Goal: Information Seeking & Learning: Learn about a topic

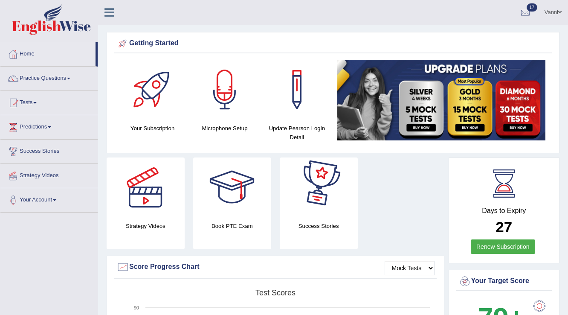
click at [560, 13] on span at bounding box center [559, 12] width 3 height 6
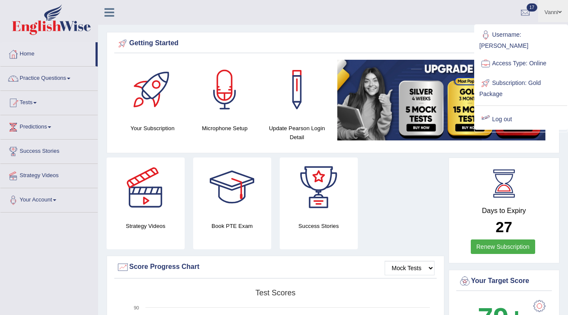
click at [502, 112] on link "Log out" at bounding box center [521, 120] width 92 height 20
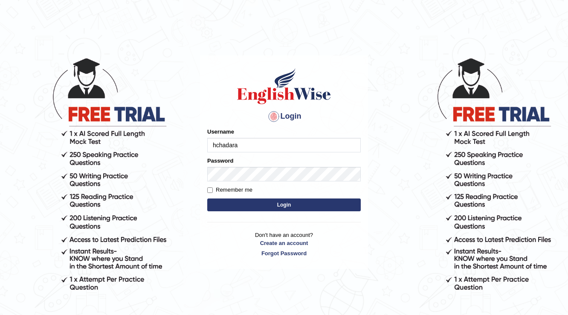
type input "hchadara"
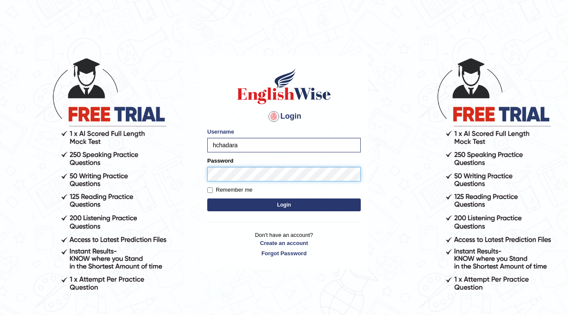
click at [207, 198] on button "Login" at bounding box center [284, 204] width 154 height 13
click at [225, 210] on button "Login" at bounding box center [284, 204] width 154 height 13
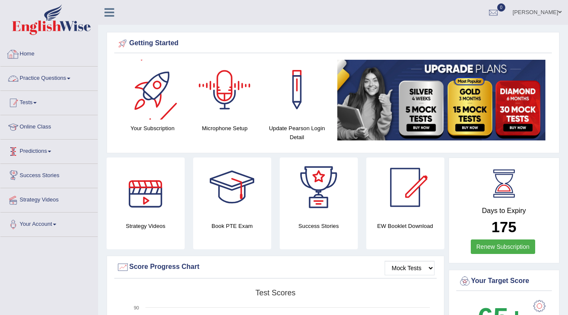
click at [63, 92] on link "Tests" at bounding box center [48, 101] width 97 height 21
click at [63, 81] on link "Practice Questions" at bounding box center [48, 77] width 97 height 21
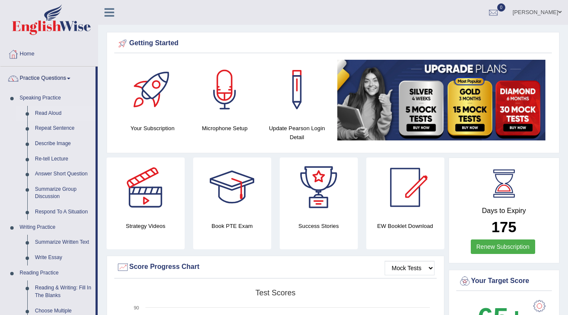
click at [57, 119] on link "Read Aloud" at bounding box center [63, 113] width 64 height 15
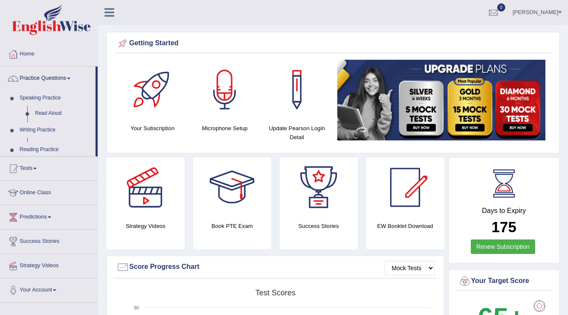
click at [57, 127] on ul "Home Practice Questions Speaking Practice Read Aloud Repeat Sentence Describe I…" at bounding box center [48, 172] width 97 height 260
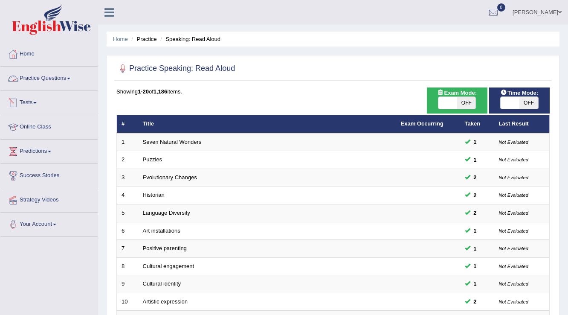
click at [32, 78] on link "Practice Questions" at bounding box center [48, 77] width 97 height 21
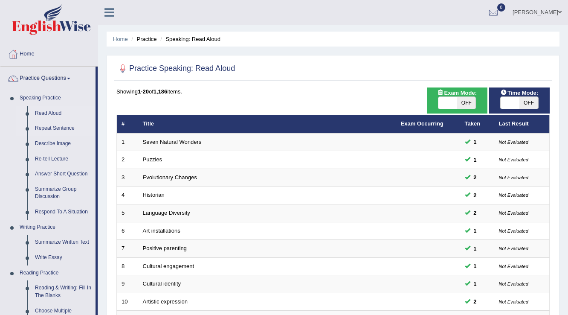
click at [41, 125] on link "Repeat Sentence" at bounding box center [63, 128] width 64 height 15
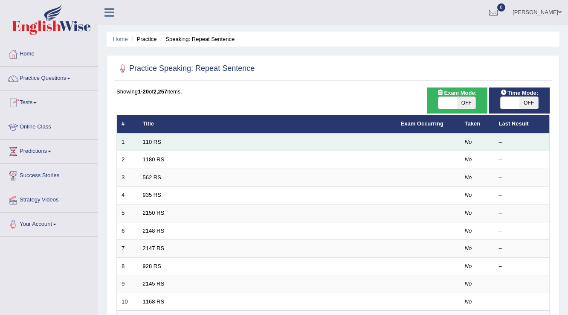
click at [138, 137] on td "110 RS" at bounding box center [267, 142] width 258 height 18
click at [143, 142] on link "110 RS" at bounding box center [152, 142] width 18 height 6
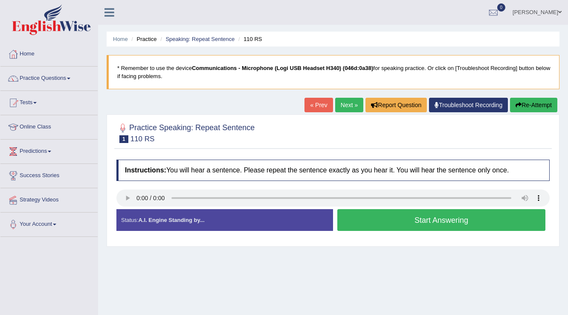
click at [379, 222] on button "Start Answering" at bounding box center [441, 220] width 208 height 22
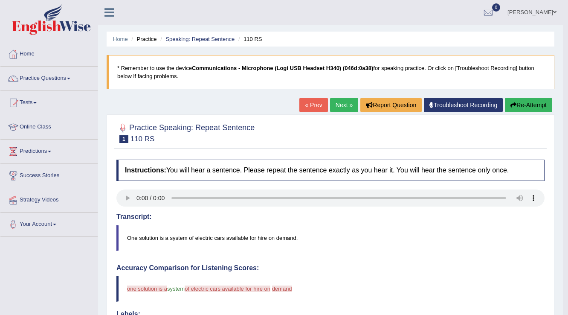
click at [518, 104] on body "Toggle navigation Home Practice Questions Speaking Practice Read Aloud Repeat S…" at bounding box center [284, 157] width 568 height 315
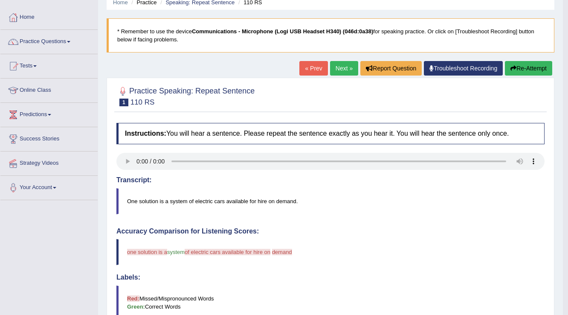
scroll to position [34, 0]
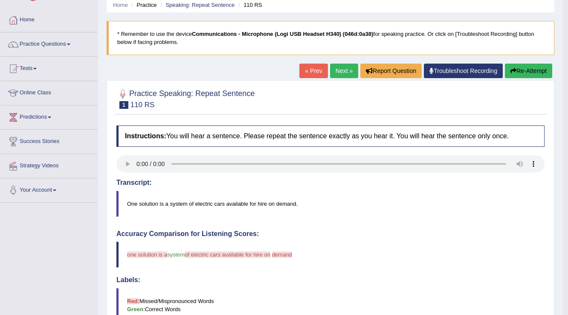
click at [514, 70] on icon "button" at bounding box center [514, 71] width 6 height 6
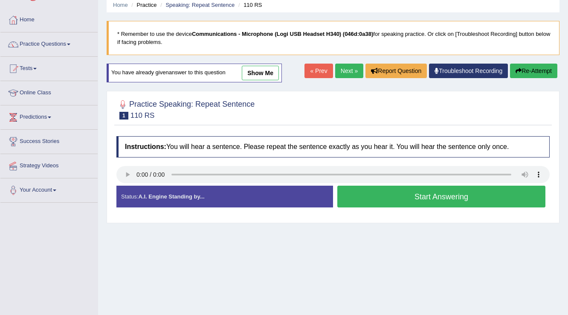
click at [367, 200] on button "Start Answering" at bounding box center [441, 197] width 208 height 22
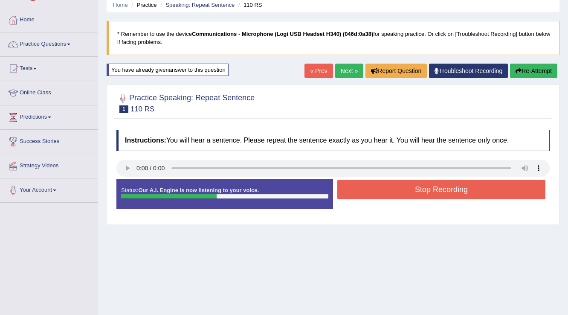
click at [369, 193] on button "Stop Recording" at bounding box center [441, 190] width 208 height 20
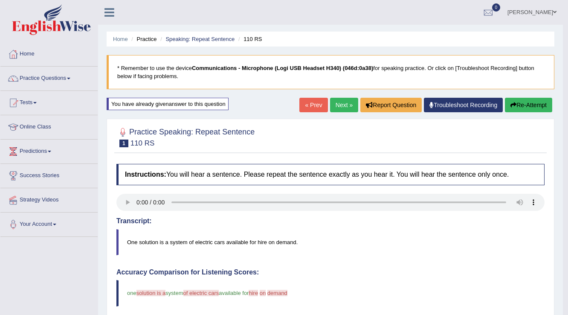
click at [515, 106] on button "Re-Attempt" at bounding box center [528, 105] width 47 height 15
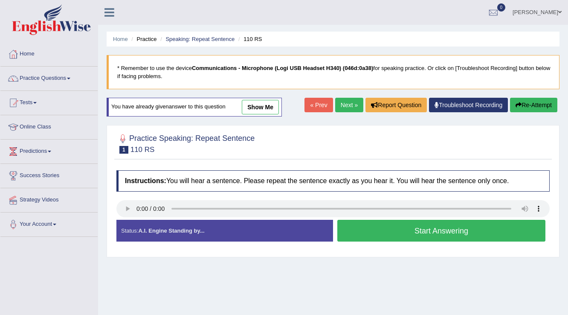
click at [408, 229] on button "Start Answering" at bounding box center [441, 231] width 208 height 22
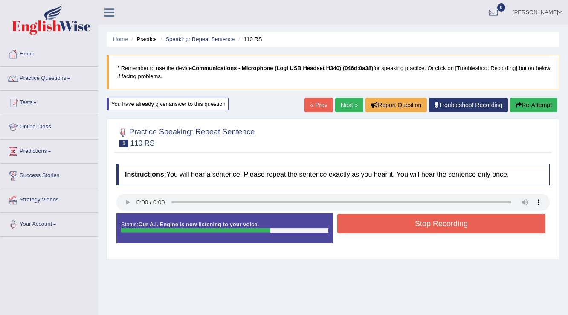
click at [365, 222] on button "Stop Recording" at bounding box center [441, 224] width 208 height 20
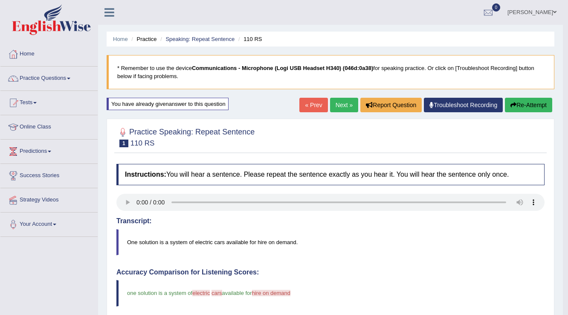
click at [335, 105] on link "Next »" at bounding box center [344, 105] width 28 height 15
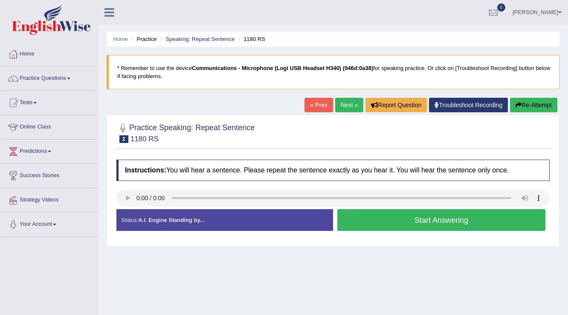
click at [407, 220] on button "Start Answering" at bounding box center [441, 220] width 208 height 22
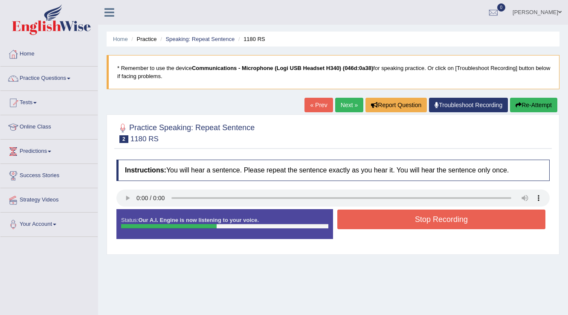
click at [393, 221] on button "Stop Recording" at bounding box center [441, 219] width 208 height 20
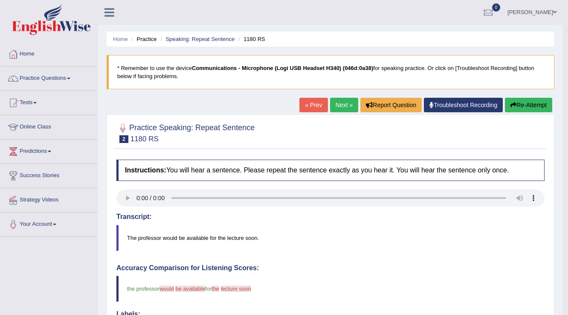
click at [520, 107] on button "Re-Attempt" at bounding box center [528, 105] width 47 height 15
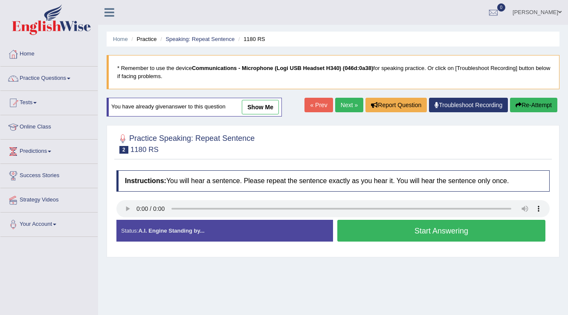
click at [436, 236] on button "Start Answering" at bounding box center [441, 231] width 208 height 22
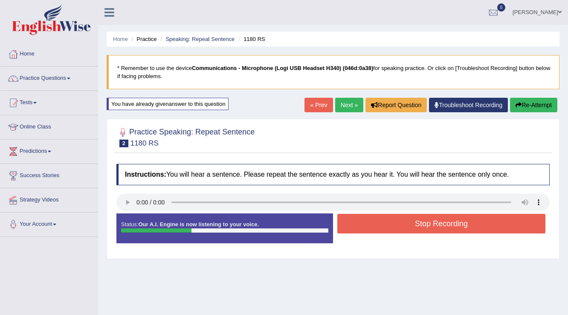
click at [391, 218] on button "Stop Recording" at bounding box center [441, 224] width 208 height 20
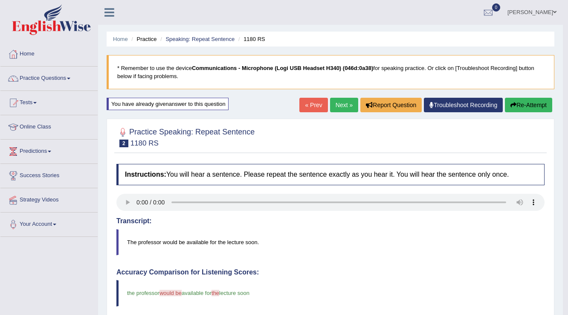
click at [338, 105] on link "Next »" at bounding box center [344, 105] width 28 height 15
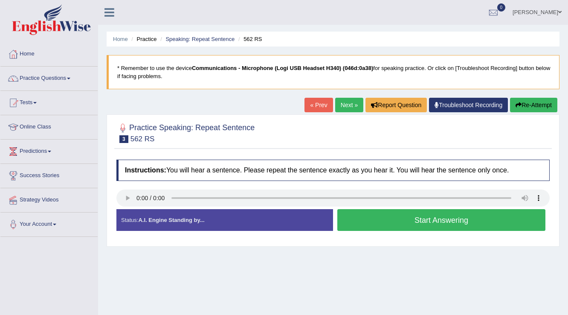
click at [427, 215] on button "Start Answering" at bounding box center [441, 220] width 208 height 22
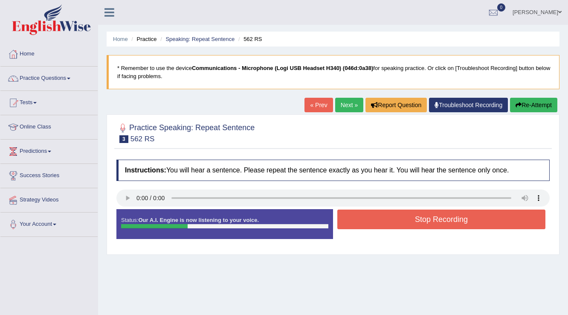
click at [414, 215] on button "Stop Recording" at bounding box center [441, 219] width 208 height 20
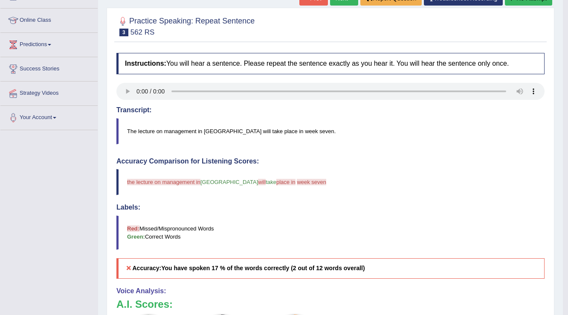
scroll to position [34, 0]
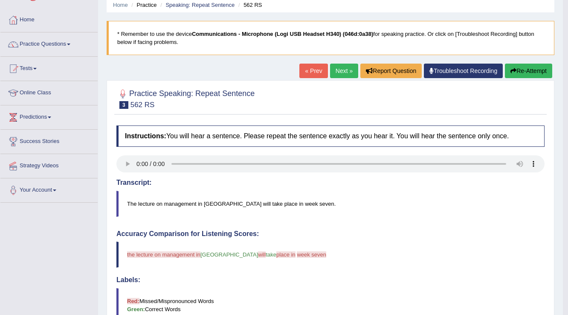
click at [509, 73] on button "Re-Attempt" at bounding box center [528, 71] width 47 height 15
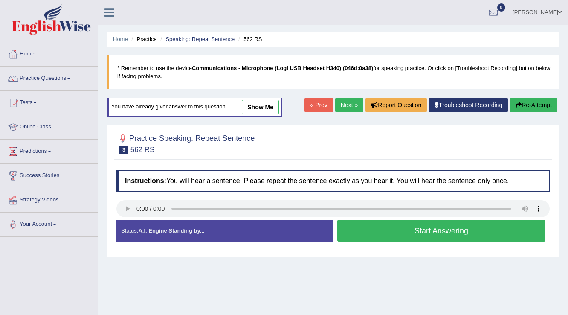
click at [448, 231] on button "Start Answering" at bounding box center [441, 231] width 208 height 22
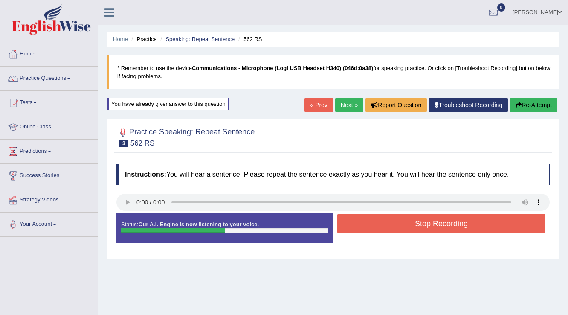
click at [383, 226] on button "Stop Recording" at bounding box center [441, 224] width 208 height 20
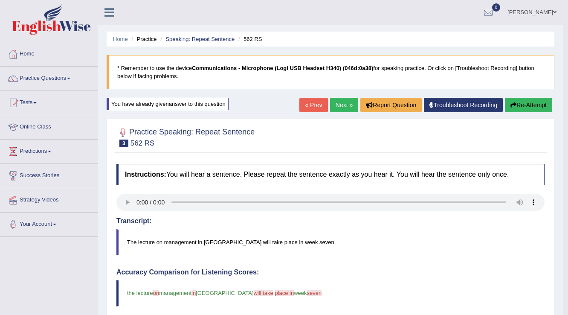
click at [339, 103] on link "Next »" at bounding box center [344, 105] width 28 height 15
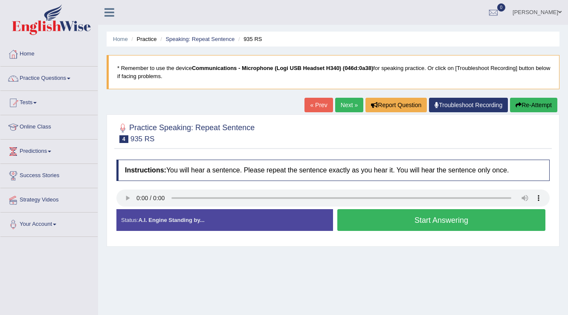
click at [440, 217] on button "Start Answering" at bounding box center [441, 220] width 208 height 22
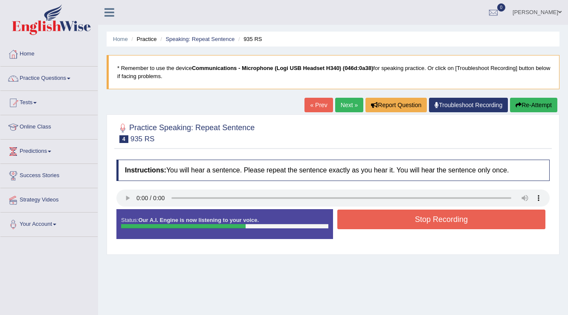
click at [407, 222] on button "Stop Recording" at bounding box center [441, 219] width 208 height 20
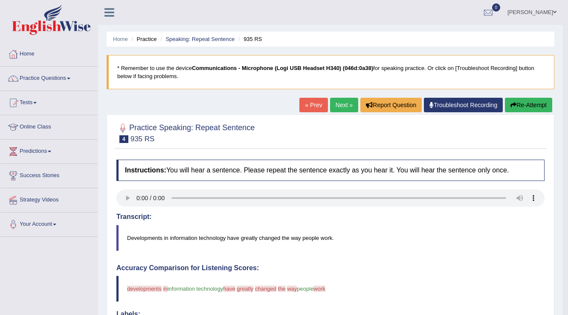
click at [536, 101] on button "Re-Attempt" at bounding box center [528, 105] width 47 height 15
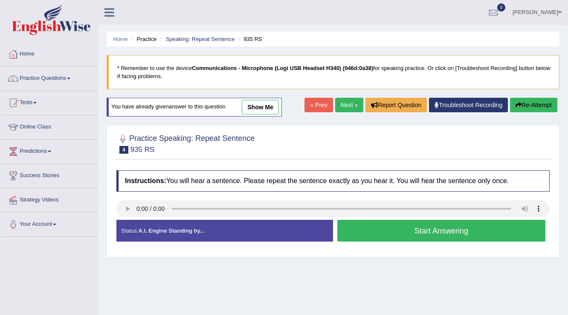
click at [448, 223] on button "Start Answering" at bounding box center [441, 231] width 208 height 22
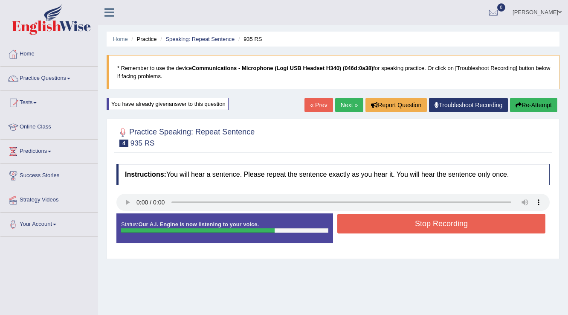
click at [410, 218] on button "Stop Recording" at bounding box center [441, 224] width 208 height 20
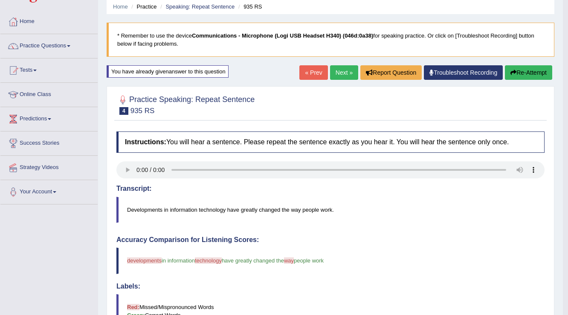
scroll to position [31, 0]
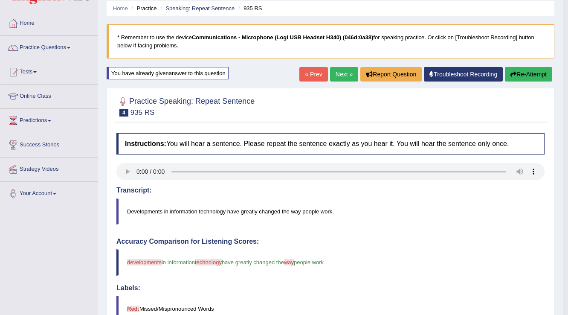
click at [529, 67] on button "Re-Attempt" at bounding box center [528, 74] width 47 height 15
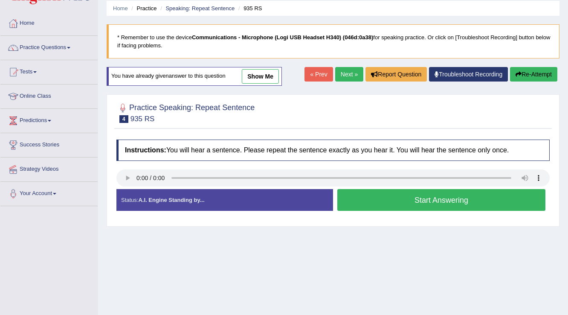
click at [405, 200] on button "Start Answering" at bounding box center [441, 200] width 208 height 22
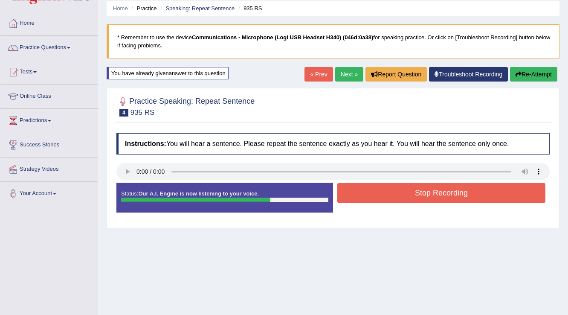
click at [459, 201] on button "Stop Recording" at bounding box center [441, 193] width 208 height 20
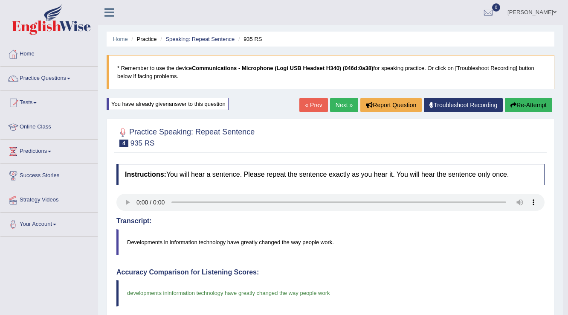
click at [344, 99] on link "Next »" at bounding box center [344, 105] width 28 height 15
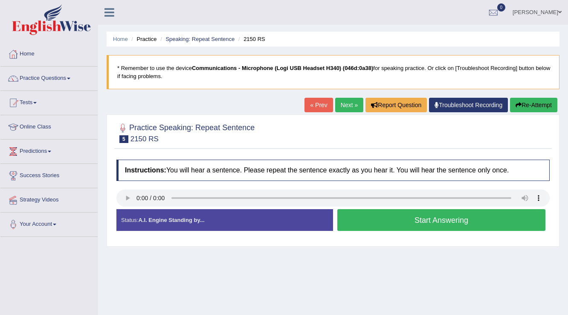
click at [401, 220] on button "Start Answering" at bounding box center [441, 220] width 208 height 22
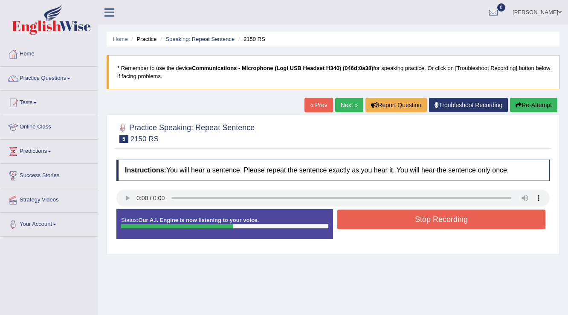
click at [384, 215] on button "Stop Recording" at bounding box center [441, 219] width 208 height 20
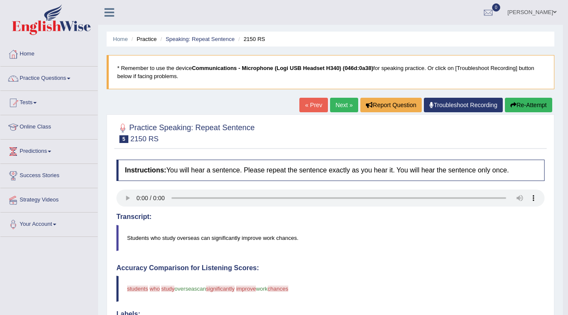
click at [335, 105] on link "Next »" at bounding box center [344, 105] width 28 height 15
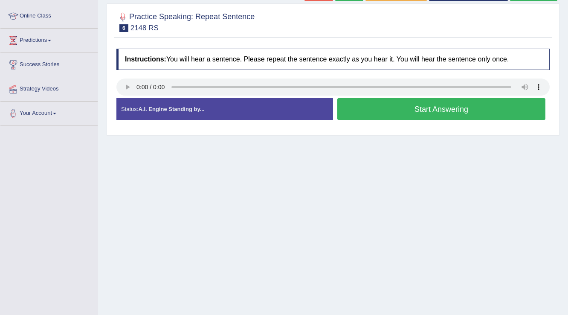
scroll to position [99, 0]
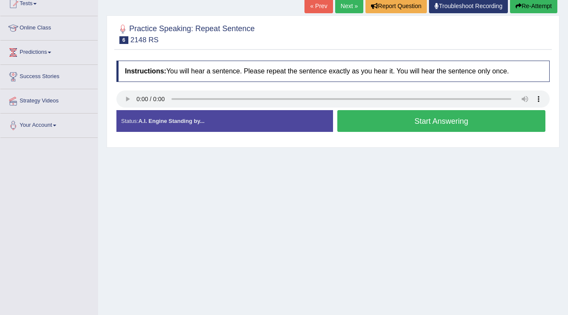
click at [398, 116] on button "Start Answering" at bounding box center [441, 121] width 208 height 22
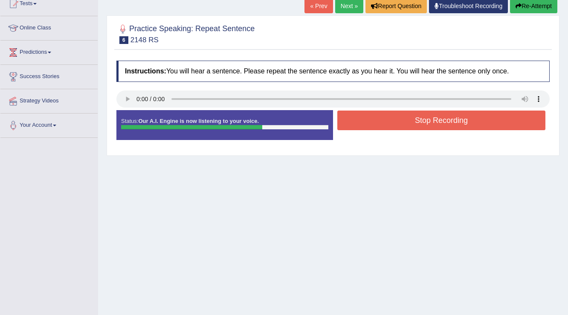
click at [384, 125] on button "Stop Recording" at bounding box center [441, 120] width 208 height 20
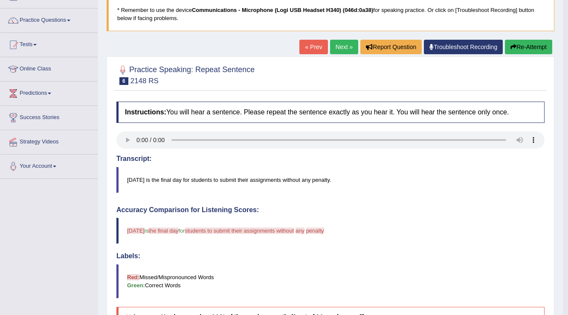
scroll to position [0, 0]
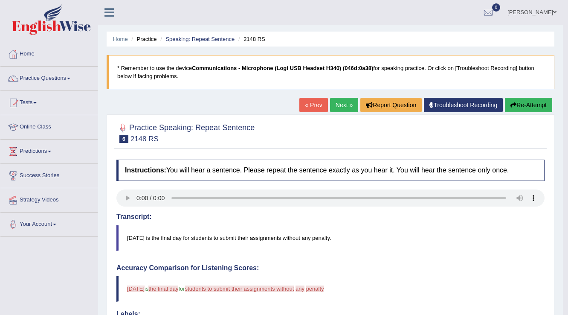
click at [534, 97] on div "Home Practice Speaking: Repeat Sentence 2148 RS * Remember to use the device Co…" at bounding box center [330, 282] width 465 height 564
click at [526, 101] on button "Re-Attempt" at bounding box center [528, 105] width 47 height 15
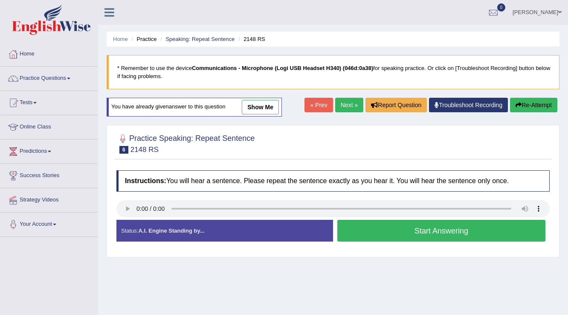
click at [380, 232] on button "Start Answering" at bounding box center [441, 231] width 208 height 22
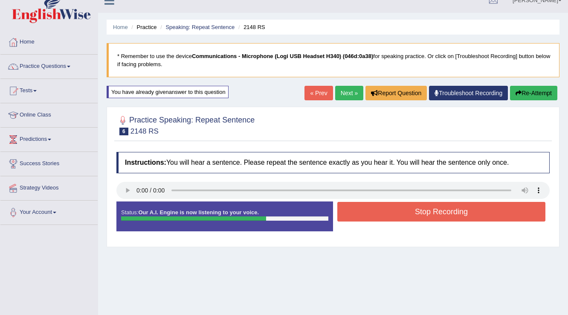
scroll to position [34, 0]
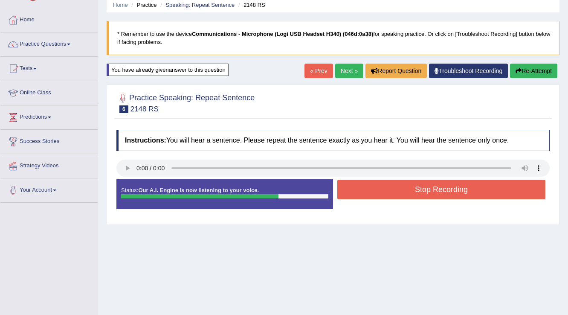
click at [389, 192] on button "Stop Recording" at bounding box center [441, 190] width 208 height 20
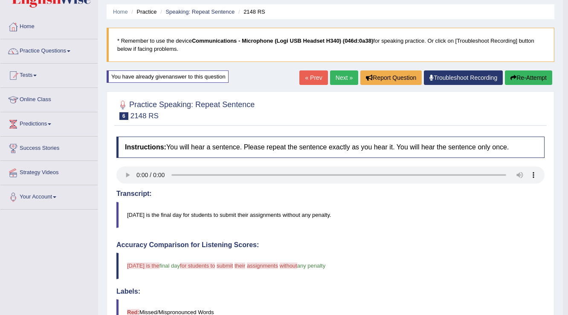
scroll to position [0, 0]
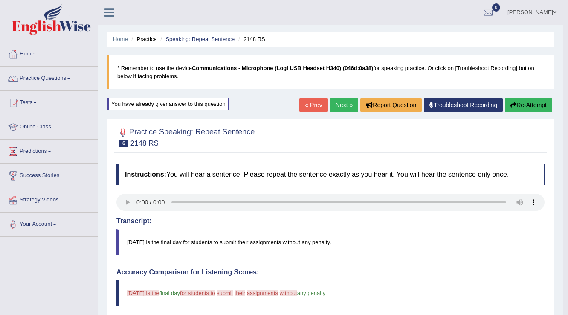
click at [348, 102] on link "Next »" at bounding box center [344, 105] width 28 height 15
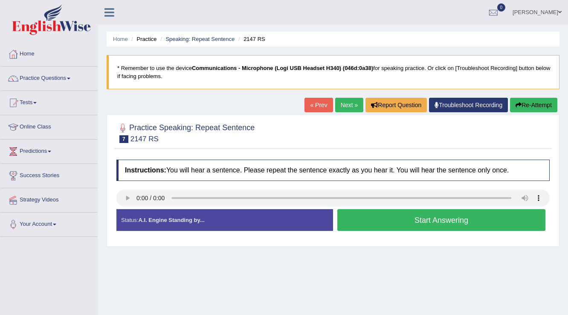
click at [408, 216] on button "Start Answering" at bounding box center [441, 220] width 208 height 22
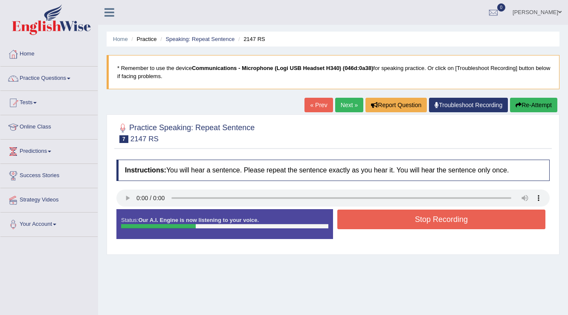
click at [427, 223] on button "Stop Recording" at bounding box center [441, 219] width 208 height 20
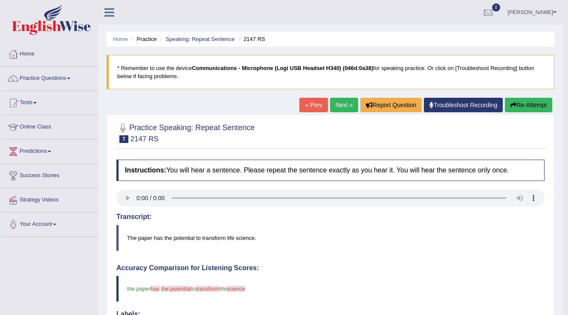
click at [533, 98] on button "Re-Attempt" at bounding box center [528, 105] width 47 height 15
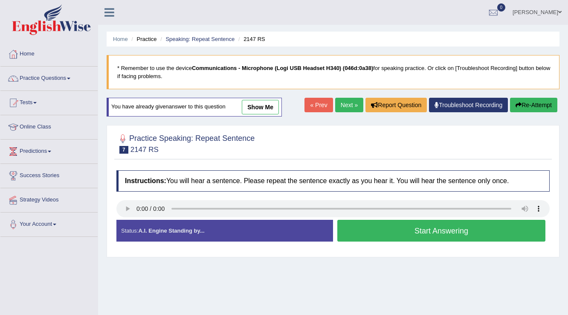
click at [408, 224] on button "Start Answering" at bounding box center [441, 231] width 208 height 22
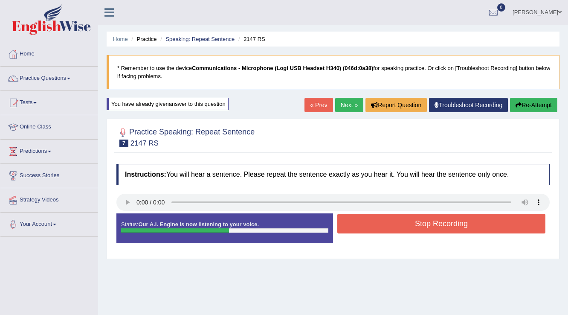
click at [403, 222] on button "Stop Recording" at bounding box center [441, 224] width 208 height 20
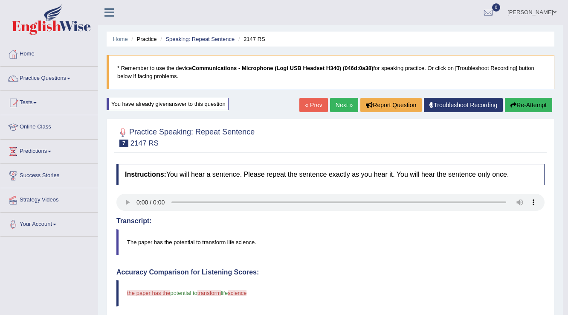
click at [541, 101] on button "Re-Attempt" at bounding box center [528, 105] width 47 height 15
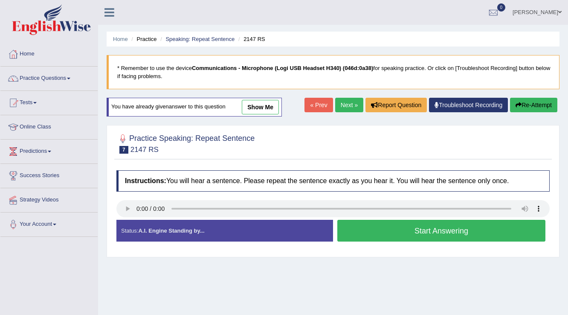
click at [410, 233] on button "Start Answering" at bounding box center [441, 231] width 208 height 22
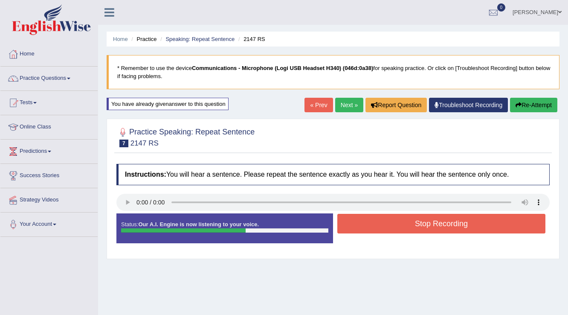
click at [406, 222] on button "Stop Recording" at bounding box center [441, 224] width 208 height 20
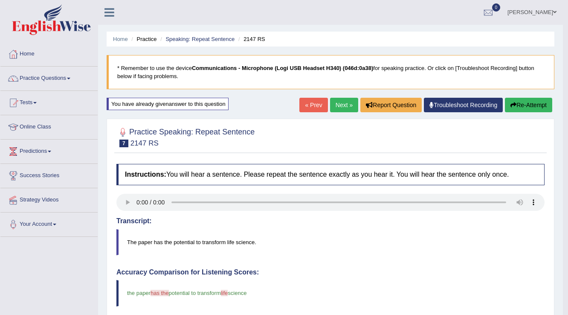
click at [345, 112] on link "Next »" at bounding box center [344, 105] width 28 height 15
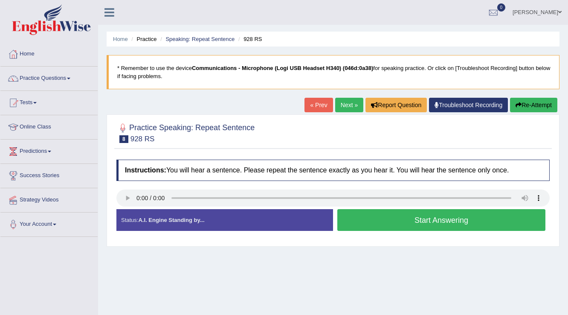
click at [372, 221] on button "Start Answering" at bounding box center [441, 220] width 208 height 22
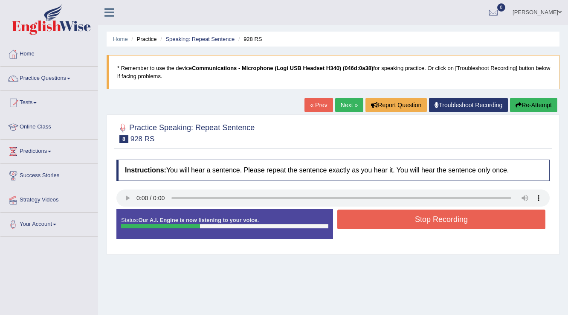
click at [390, 222] on button "Stop Recording" at bounding box center [441, 219] width 208 height 20
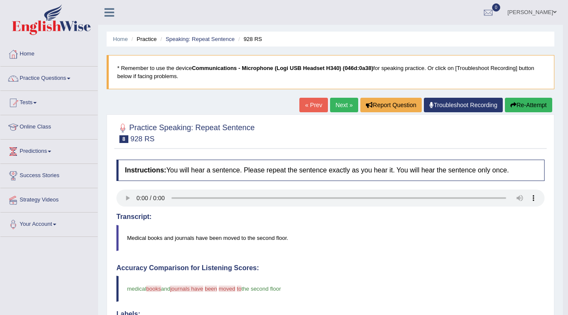
click at [341, 108] on link "Next »" at bounding box center [344, 105] width 28 height 15
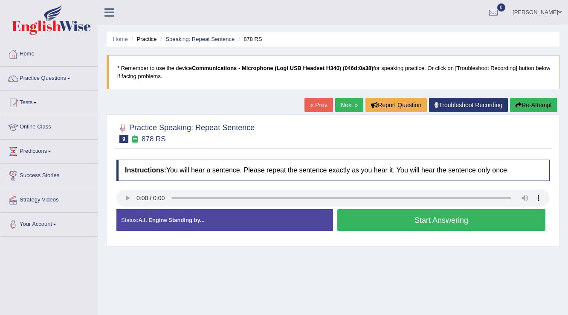
click at [425, 225] on button "Start Answering" at bounding box center [441, 220] width 208 height 22
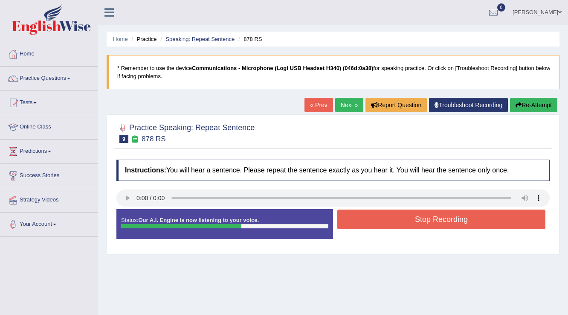
click at [408, 220] on button "Stop Recording" at bounding box center [441, 219] width 208 height 20
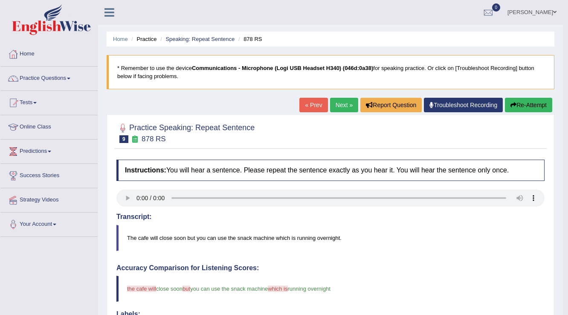
click at [335, 109] on link "Next »" at bounding box center [344, 105] width 28 height 15
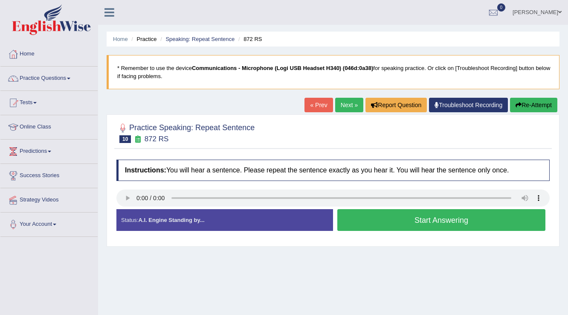
click at [352, 217] on button "Start Answering" at bounding box center [441, 220] width 208 height 22
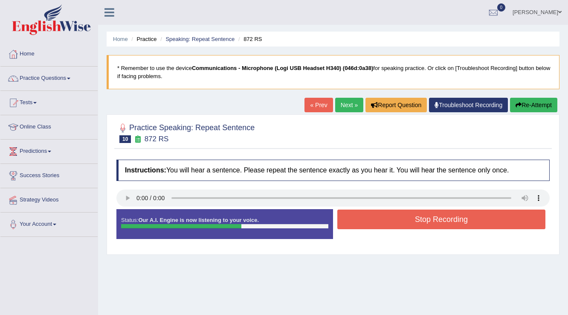
click at [359, 218] on button "Stop Recording" at bounding box center [441, 219] width 208 height 20
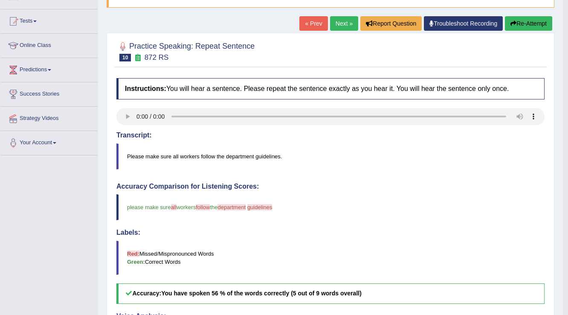
scroll to position [68, 0]
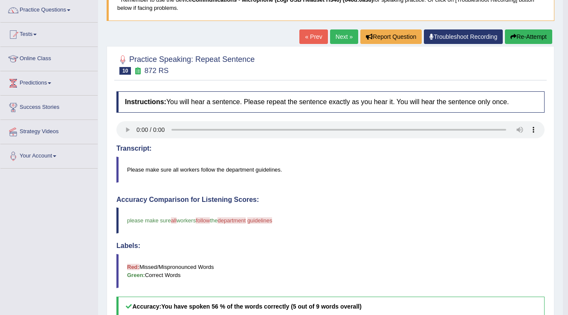
click at [336, 32] on link "Next »" at bounding box center [344, 36] width 28 height 15
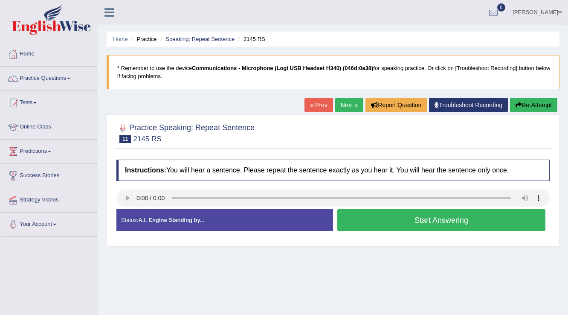
click at [378, 221] on button "Start Answering" at bounding box center [441, 220] width 208 height 22
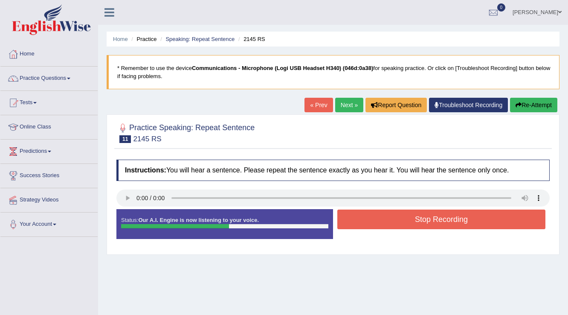
click at [370, 218] on button "Stop Recording" at bounding box center [441, 219] width 208 height 20
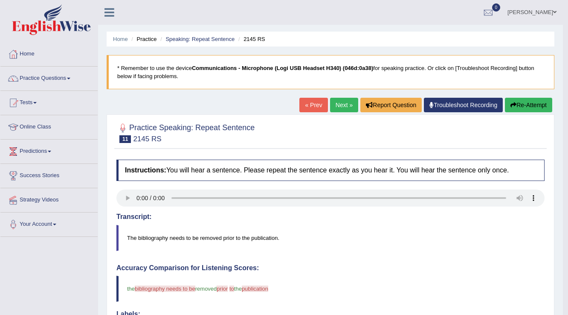
click at [521, 98] on button "Re-Attempt" at bounding box center [528, 105] width 47 height 15
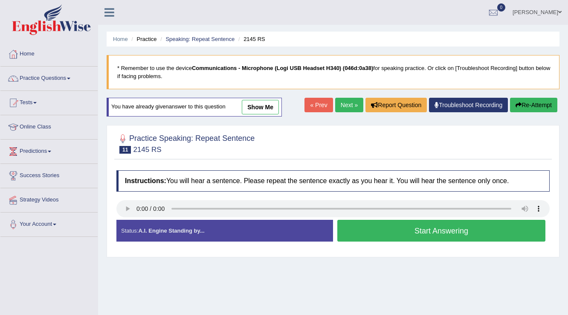
click at [377, 228] on button "Start Answering" at bounding box center [441, 231] width 208 height 22
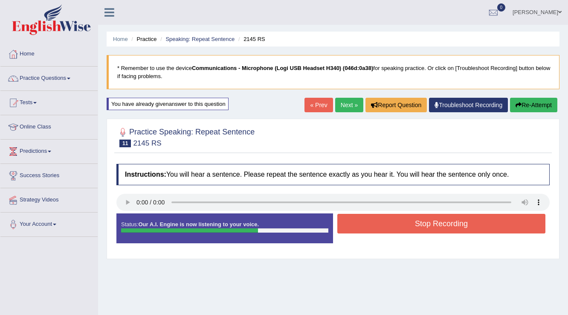
click at [406, 221] on button "Stop Recording" at bounding box center [441, 224] width 208 height 20
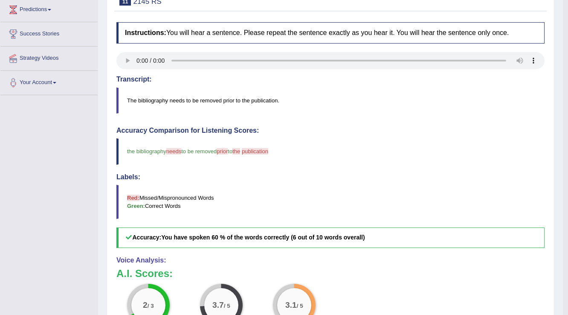
scroll to position [68, 0]
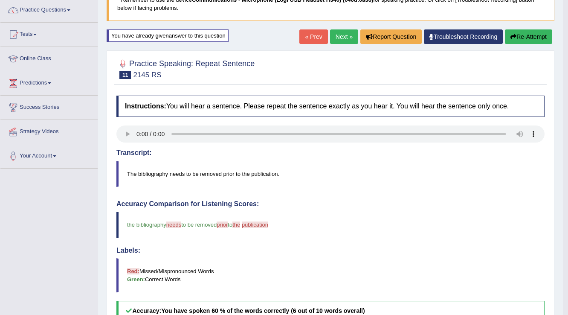
click at [335, 35] on link "Next »" at bounding box center [344, 36] width 28 height 15
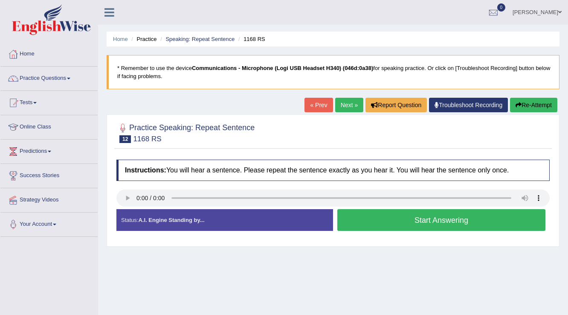
click at [387, 214] on button "Start Answering" at bounding box center [441, 220] width 208 height 22
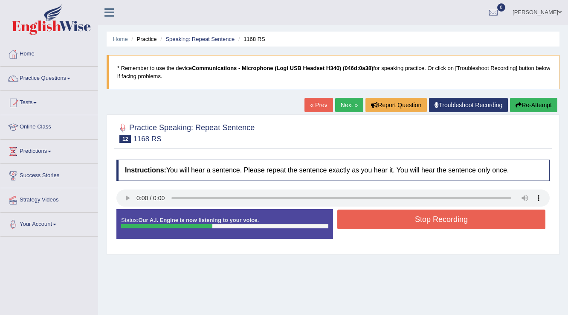
click at [366, 217] on button "Stop Recording" at bounding box center [441, 219] width 208 height 20
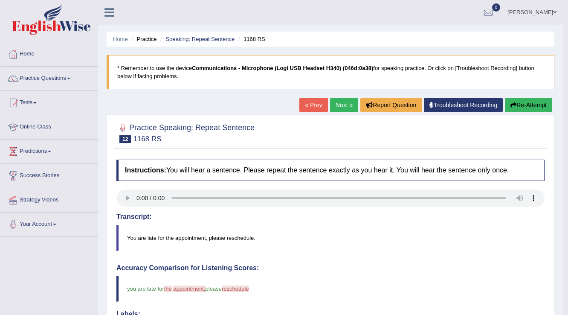
click at [530, 97] on div "Home Practice Speaking: Repeat Sentence 1168 RS * Remember to use the device Co…" at bounding box center [330, 282] width 465 height 564
click at [527, 104] on button "Re-Attempt" at bounding box center [528, 105] width 47 height 15
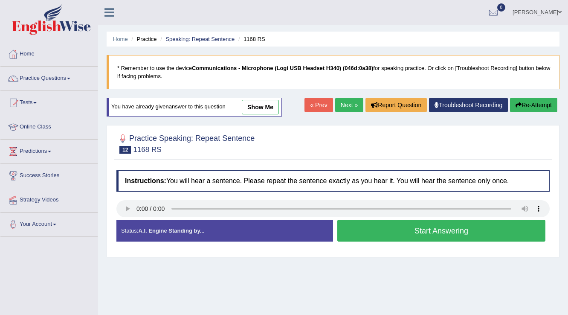
click at [402, 238] on button "Start Answering" at bounding box center [441, 231] width 208 height 22
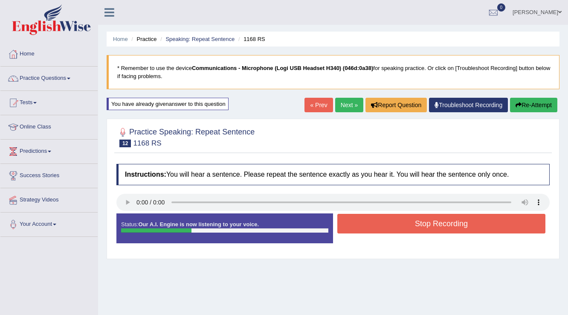
click at [379, 228] on button "Stop Recording" at bounding box center [441, 224] width 208 height 20
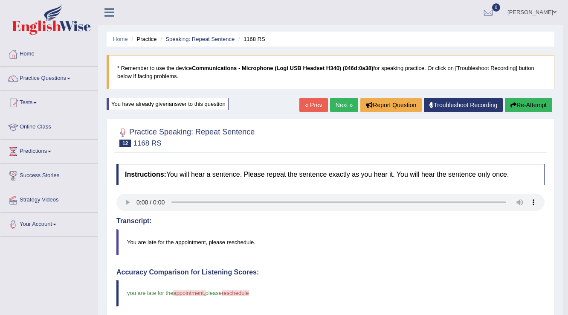
click at [518, 102] on button "Re-Attempt" at bounding box center [528, 105] width 47 height 15
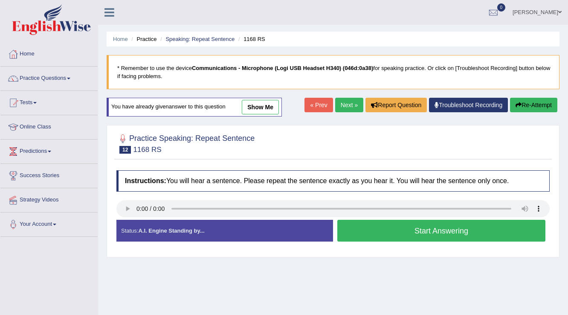
click at [429, 235] on button "Start Answering" at bounding box center [441, 231] width 208 height 22
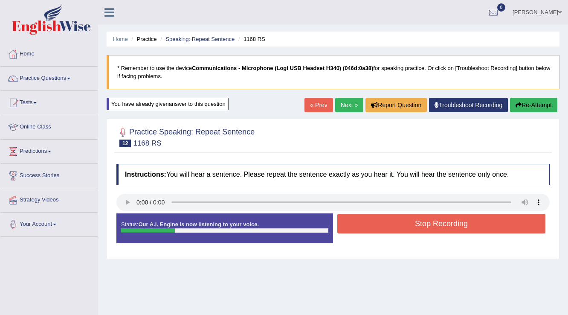
click at [369, 227] on button "Stop Recording" at bounding box center [441, 224] width 208 height 20
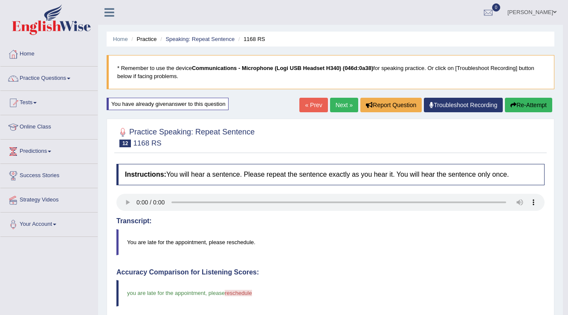
click at [339, 109] on link "Next »" at bounding box center [344, 105] width 28 height 15
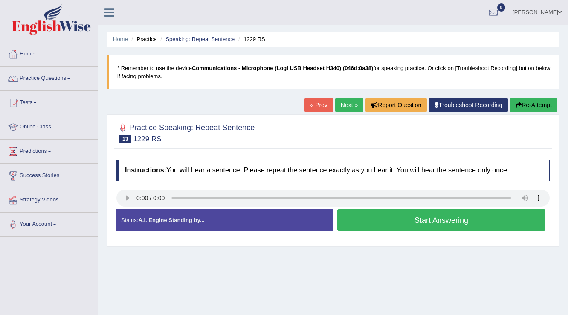
click at [374, 224] on button "Start Answering" at bounding box center [441, 220] width 208 height 22
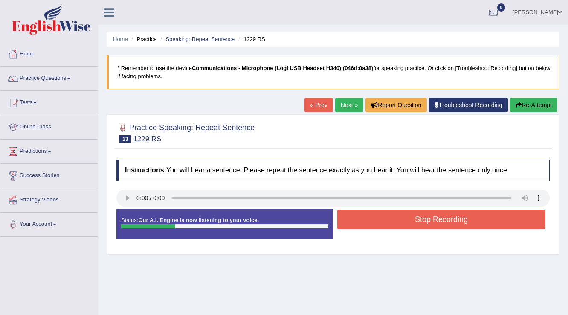
click at [445, 221] on button "Stop Recording" at bounding box center [441, 219] width 208 height 20
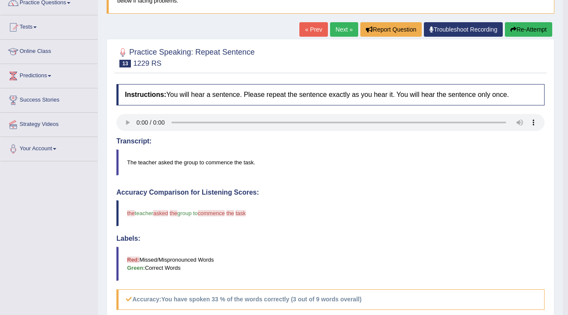
scroll to position [29, 0]
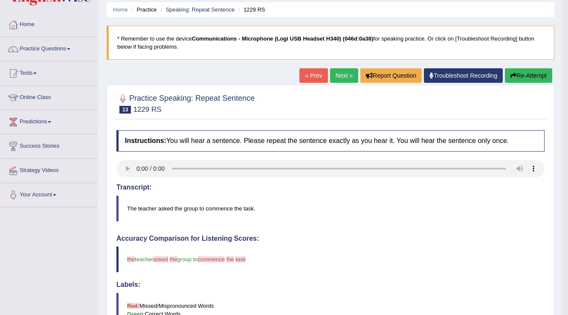
click at [534, 76] on button "Re-Attempt" at bounding box center [528, 75] width 47 height 15
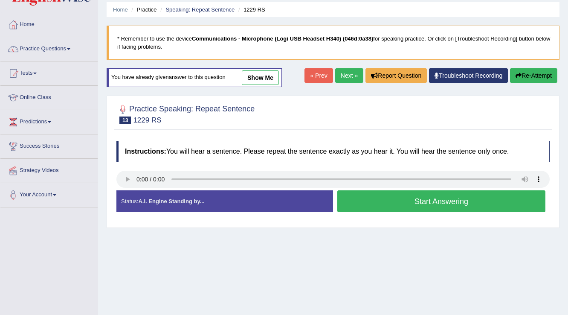
scroll to position [29, 0]
click at [367, 193] on button "Start Answering" at bounding box center [441, 201] width 208 height 22
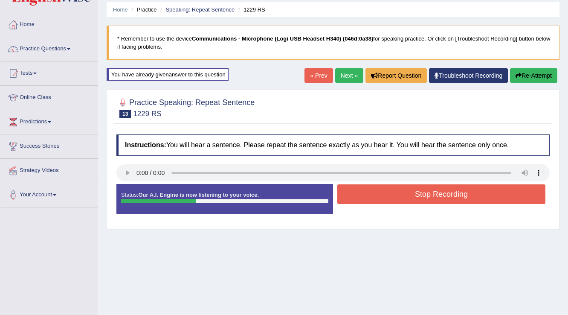
click at [401, 185] on button "Stop Recording" at bounding box center [441, 194] width 208 height 20
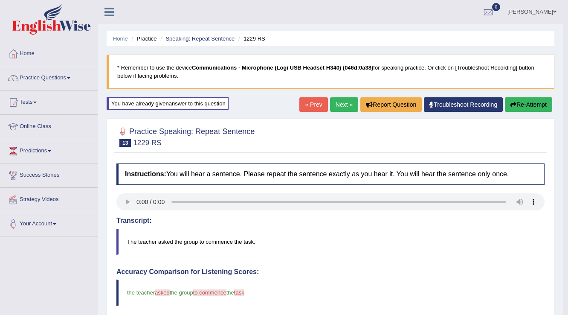
scroll to position [0, 0]
click at [330, 110] on link "Next »" at bounding box center [344, 105] width 28 height 15
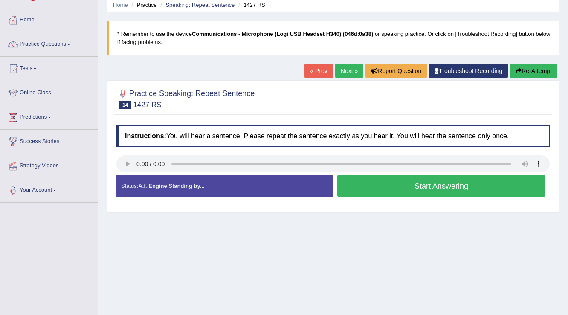
click at [377, 186] on button "Start Answering" at bounding box center [441, 186] width 208 height 22
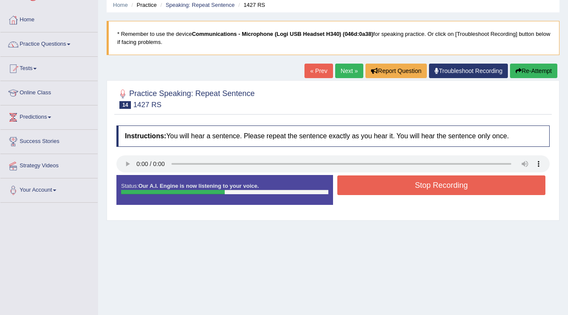
click at [374, 186] on button "Stop Recording" at bounding box center [441, 185] width 208 height 20
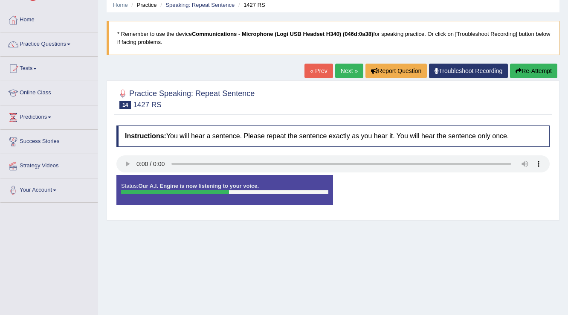
click at [374, 186] on div "Status: Our A.I. Engine is now listening to your voice. Start Answering Stop Re…" at bounding box center [332, 194] width 433 height 38
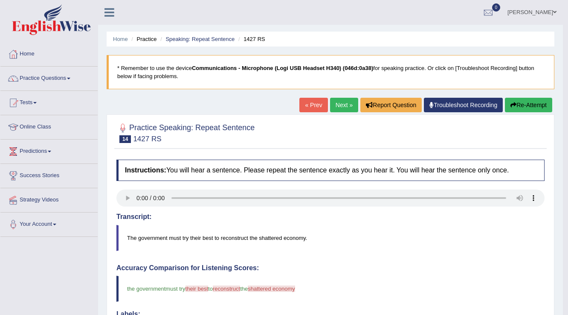
click at [341, 106] on link "Next »" at bounding box center [344, 105] width 28 height 15
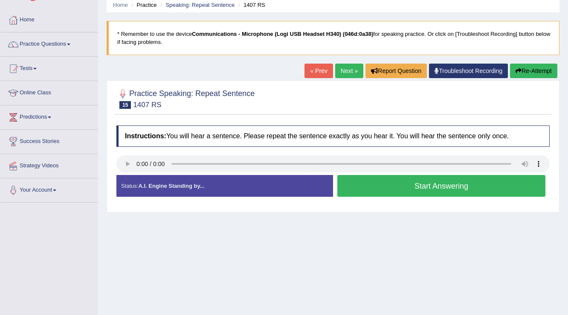
click at [452, 186] on button "Start Answering" at bounding box center [441, 186] width 208 height 22
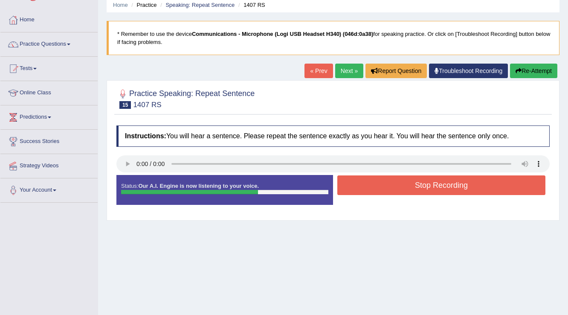
click at [347, 186] on button "Stop Recording" at bounding box center [441, 185] width 208 height 20
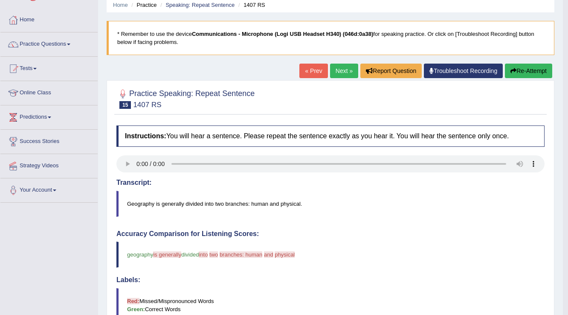
click at [526, 76] on button "Re-Attempt" at bounding box center [528, 71] width 47 height 15
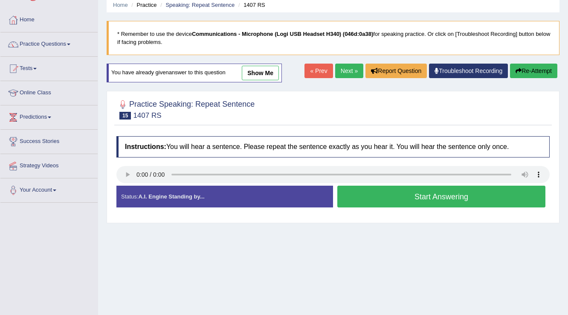
click at [392, 201] on button "Start Answering" at bounding box center [441, 197] width 208 height 22
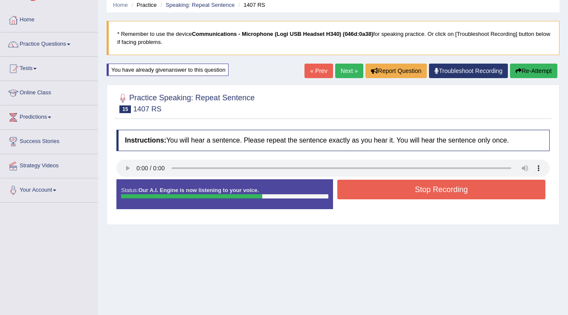
click at [406, 188] on button "Stop Recording" at bounding box center [441, 190] width 208 height 20
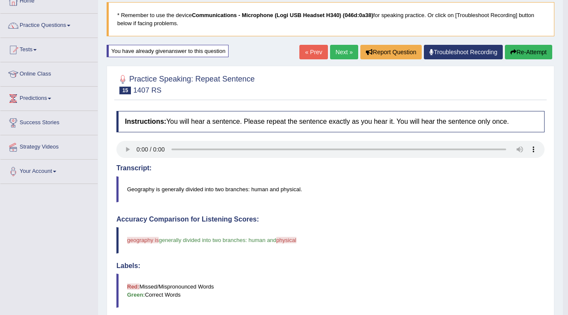
scroll to position [34, 0]
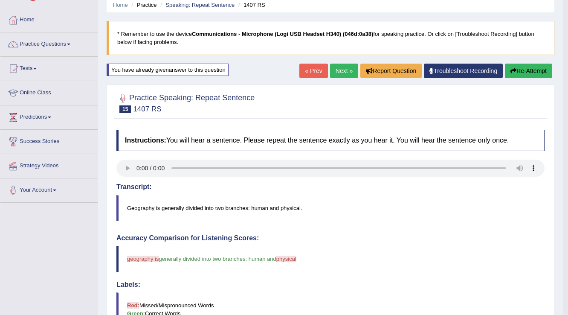
click at [536, 73] on button "Re-Attempt" at bounding box center [528, 71] width 47 height 15
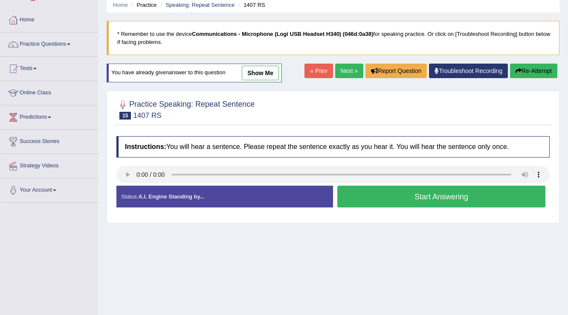
click at [411, 190] on button "Start Answering" at bounding box center [441, 197] width 208 height 22
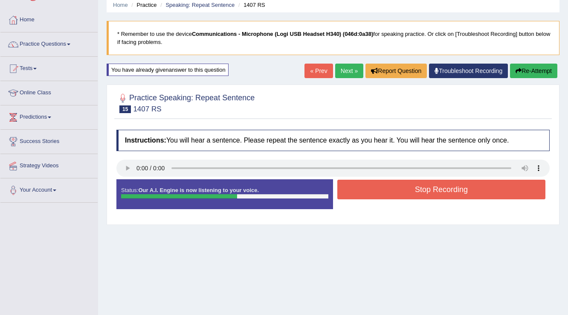
click at [385, 192] on button "Stop Recording" at bounding box center [441, 190] width 208 height 20
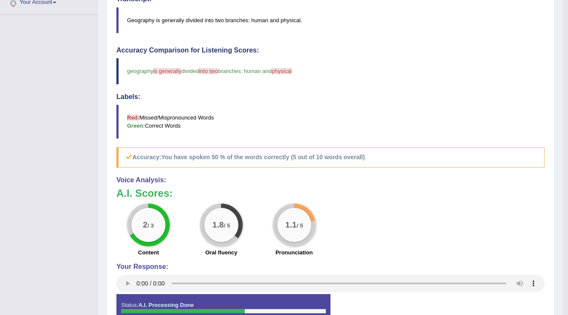
scroll to position [85, 0]
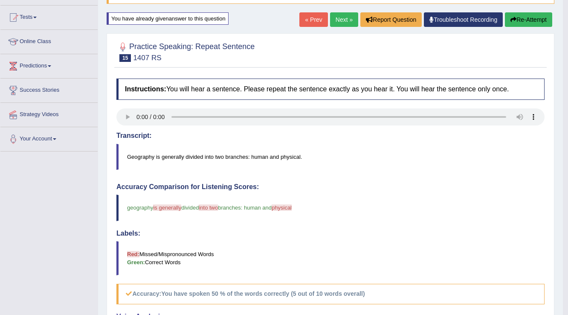
click at [343, 20] on link "Next »" at bounding box center [344, 19] width 28 height 15
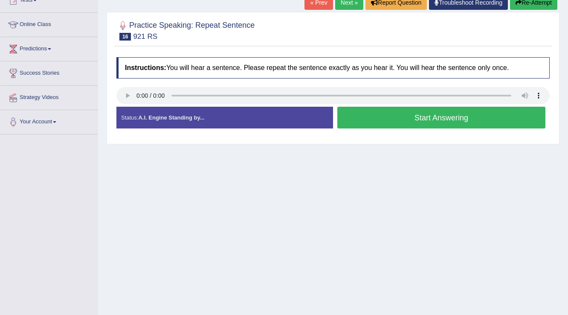
click at [378, 124] on button "Start Answering" at bounding box center [441, 118] width 208 height 22
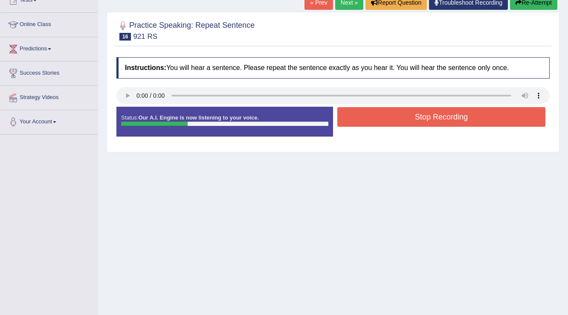
click at [378, 124] on button "Stop Recording" at bounding box center [441, 117] width 208 height 20
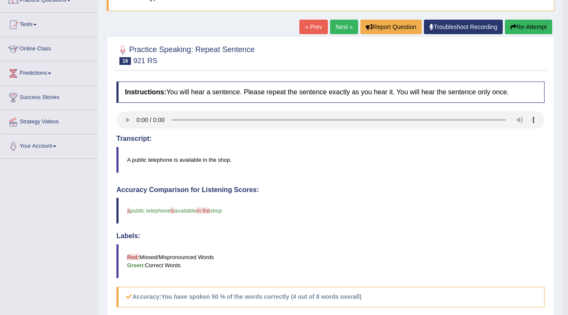
scroll to position [34, 0]
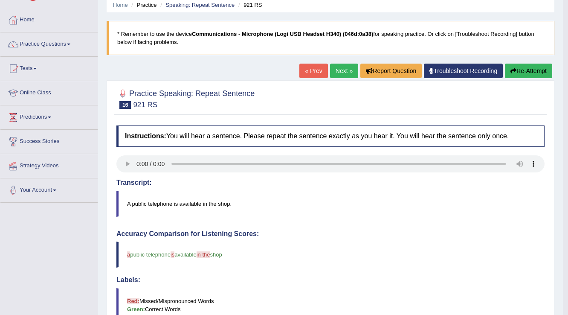
click at [517, 65] on button "Re-Attempt" at bounding box center [528, 71] width 47 height 15
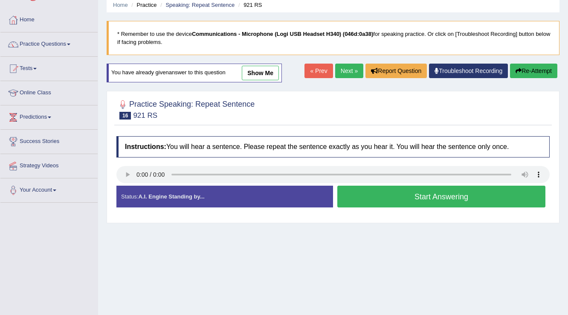
click at [364, 188] on button "Start Answering" at bounding box center [441, 197] width 208 height 22
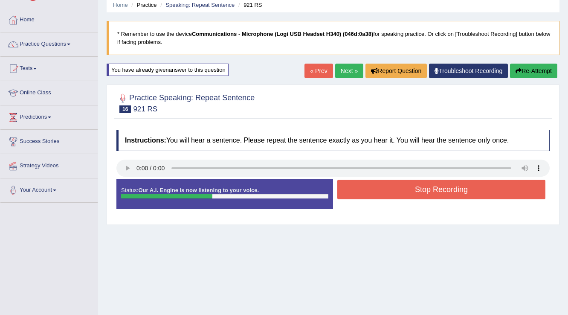
click at [398, 186] on button "Stop Recording" at bounding box center [441, 190] width 208 height 20
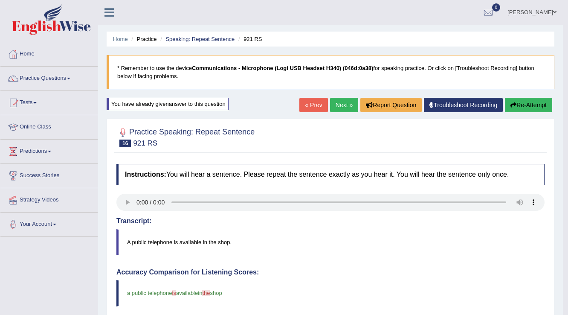
click at [341, 103] on link "Next »" at bounding box center [344, 105] width 28 height 15
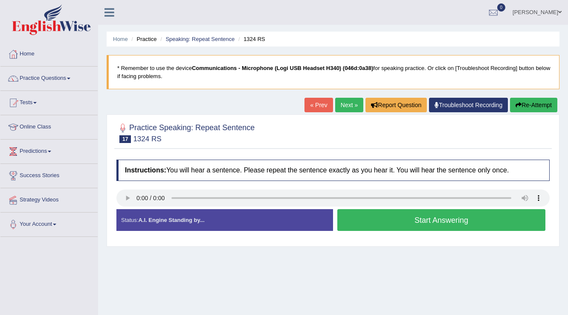
click at [368, 218] on button "Start Answering" at bounding box center [441, 220] width 208 height 22
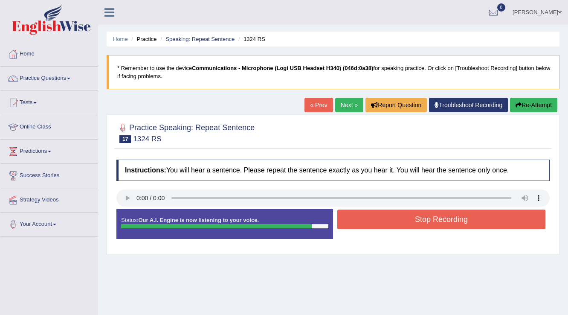
click at [388, 221] on button "Stop Recording" at bounding box center [441, 219] width 208 height 20
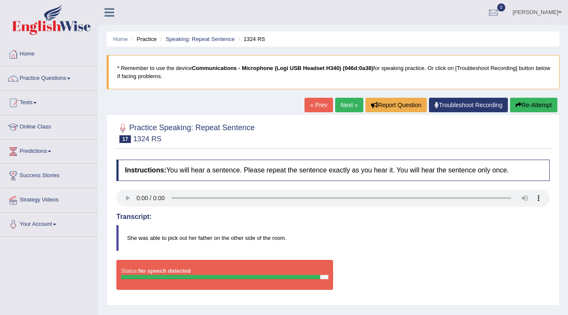
click at [523, 99] on button "Re-Attempt" at bounding box center [533, 105] width 47 height 15
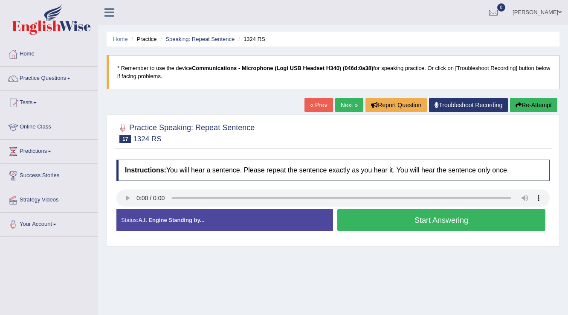
click at [371, 217] on button "Start Answering" at bounding box center [441, 220] width 208 height 22
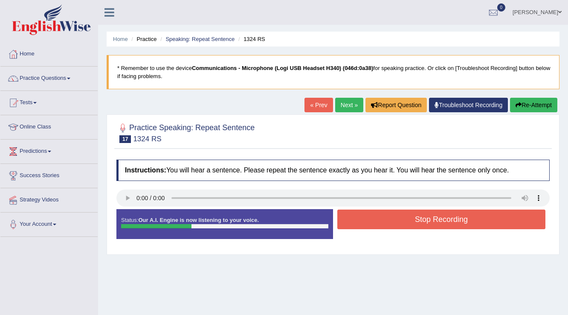
click at [378, 215] on button "Stop Recording" at bounding box center [441, 219] width 208 height 20
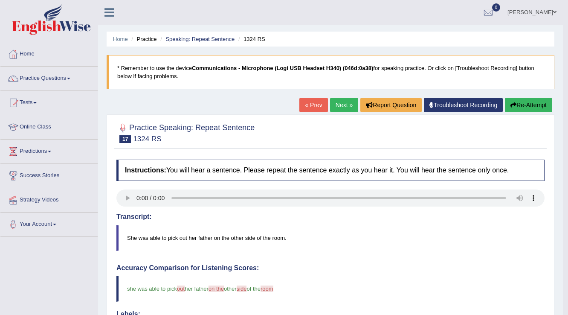
click at [341, 110] on link "Next »" at bounding box center [344, 105] width 28 height 15
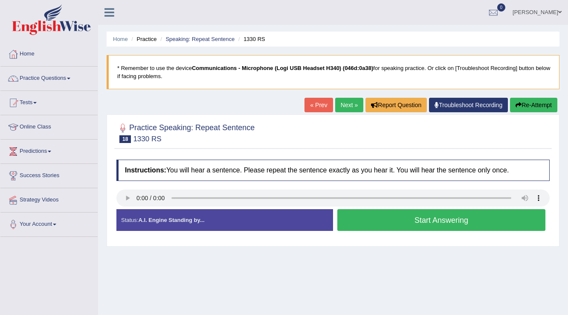
click at [396, 227] on button "Start Answering" at bounding box center [441, 220] width 208 height 22
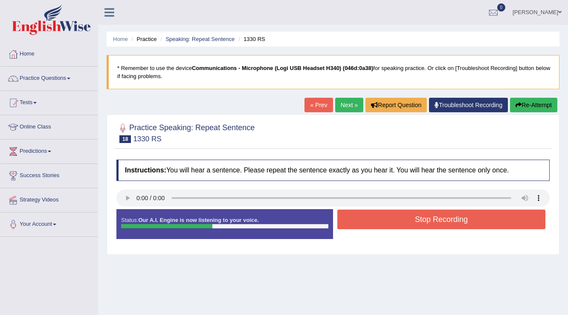
click at [386, 216] on button "Stop Recording" at bounding box center [441, 219] width 208 height 20
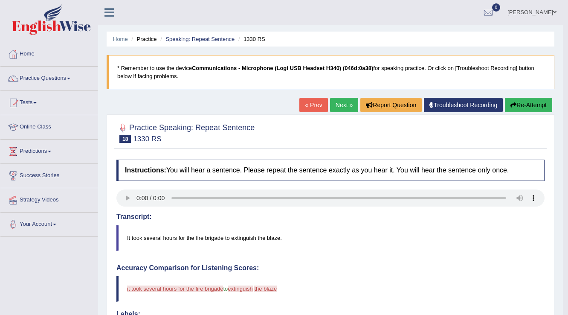
click at [514, 105] on icon "button" at bounding box center [514, 105] width 6 height 6
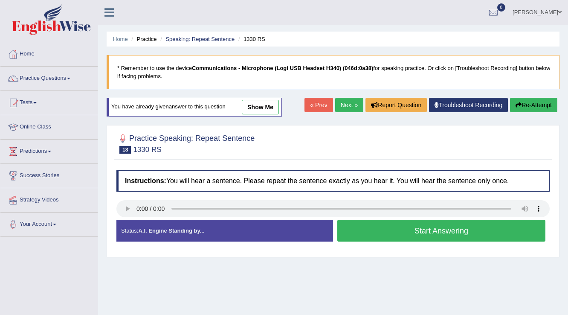
click at [393, 227] on button "Start Answering" at bounding box center [441, 231] width 208 height 22
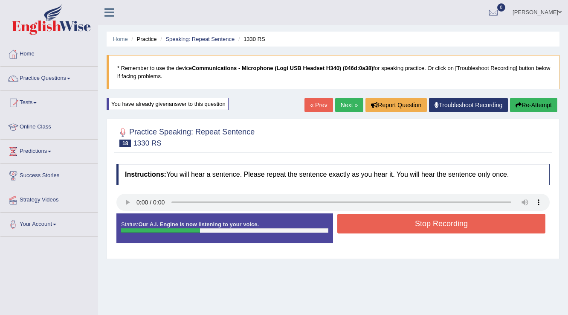
click at [393, 218] on button "Stop Recording" at bounding box center [441, 224] width 208 height 20
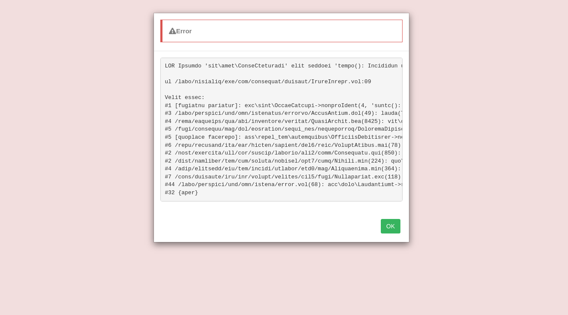
scroll to position [137, 0]
click at [384, 226] on button "OK" at bounding box center [391, 226] width 20 height 15
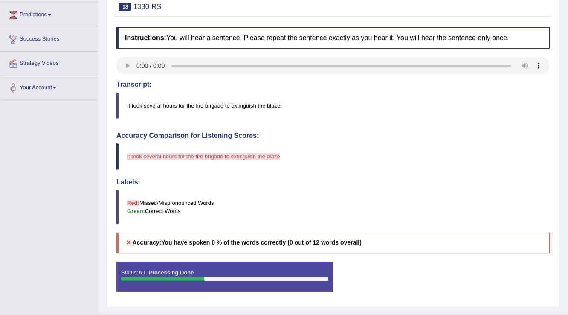
click at [126, 244] on icon at bounding box center [129, 242] width 8 height 6
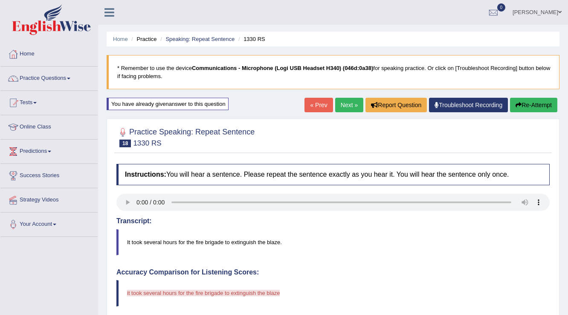
scroll to position [0, 0]
click at [344, 100] on link "Next »" at bounding box center [349, 105] width 28 height 15
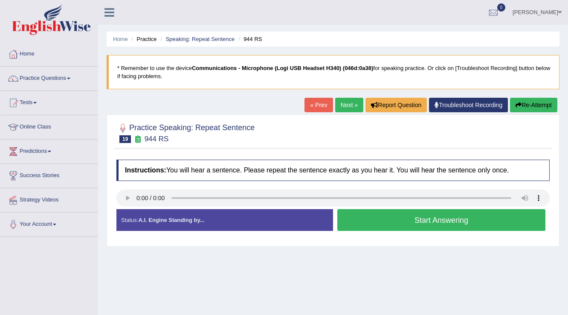
click at [360, 215] on button "Start Answering" at bounding box center [441, 220] width 208 height 22
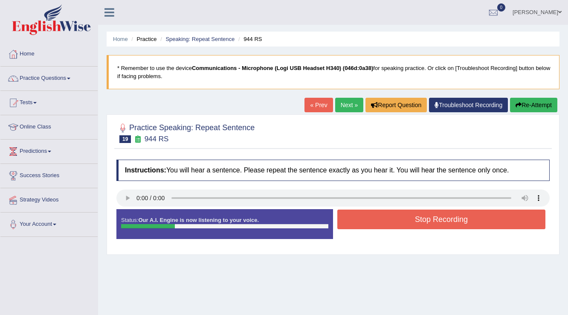
click at [413, 219] on button "Stop Recording" at bounding box center [441, 219] width 208 height 20
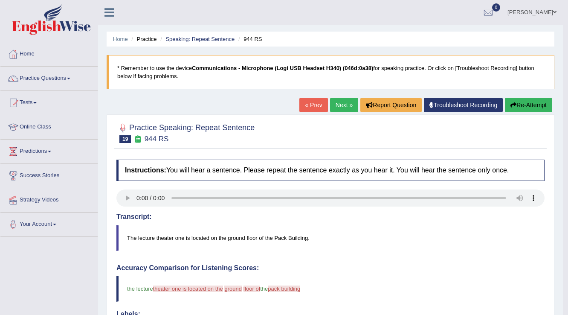
click at [526, 101] on button "Re-Attempt" at bounding box center [528, 105] width 47 height 15
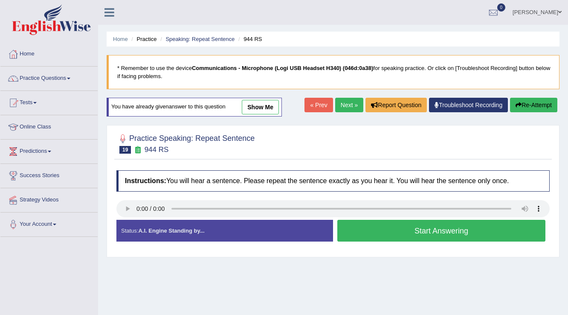
click at [392, 231] on button "Start Answering" at bounding box center [441, 231] width 208 height 22
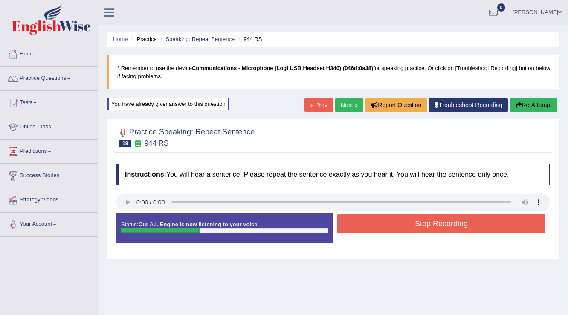
click at [196, 232] on div "Status: Our A.I. Engine is now listening to your voice." at bounding box center [224, 228] width 217 height 30
drag, startPoint x: 529, startPoint y: 106, endPoint x: 524, endPoint y: 109, distance: 5.9
click at [530, 108] on button "Re-Attempt" at bounding box center [533, 105] width 47 height 15
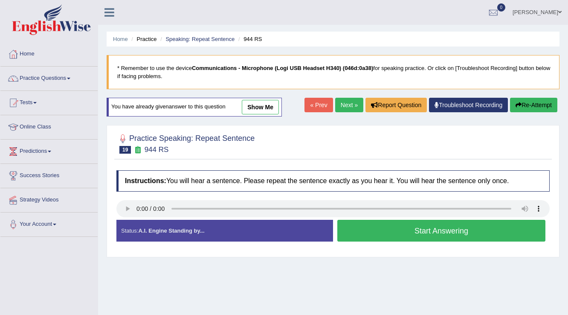
click at [383, 235] on button "Start Answering" at bounding box center [441, 231] width 208 height 22
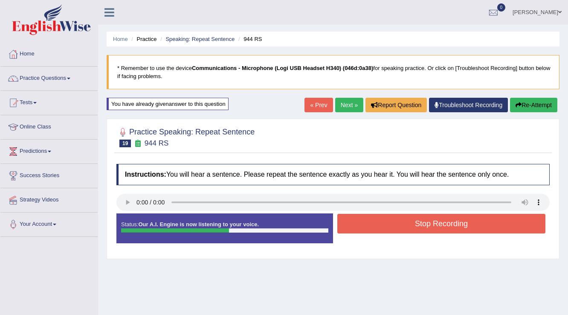
click at [377, 221] on button "Stop Recording" at bounding box center [441, 224] width 208 height 20
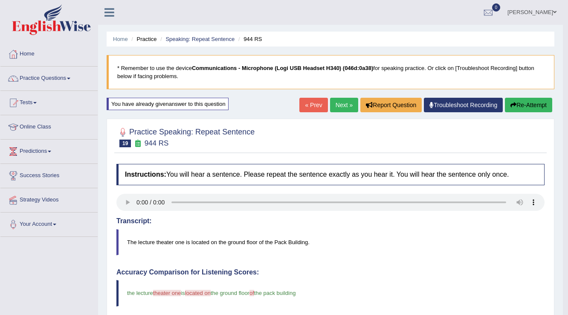
click at [331, 108] on link "Next »" at bounding box center [344, 105] width 28 height 15
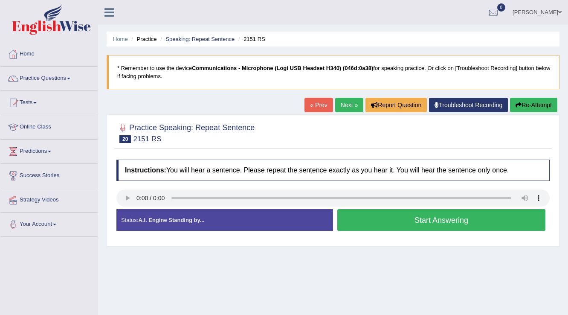
click at [355, 214] on button "Start Answering" at bounding box center [441, 220] width 208 height 22
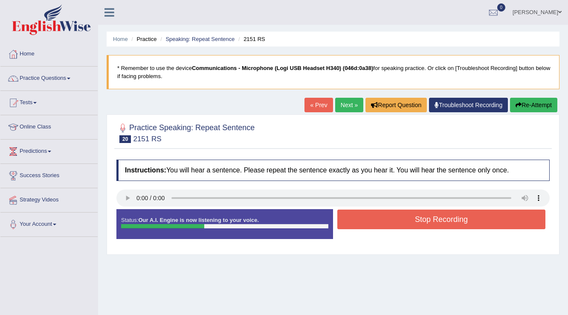
click at [405, 222] on button "Stop Recording" at bounding box center [441, 219] width 208 height 20
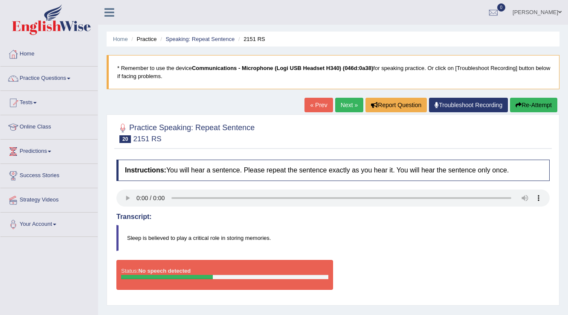
click at [317, 105] on link "« Prev" at bounding box center [319, 105] width 28 height 15
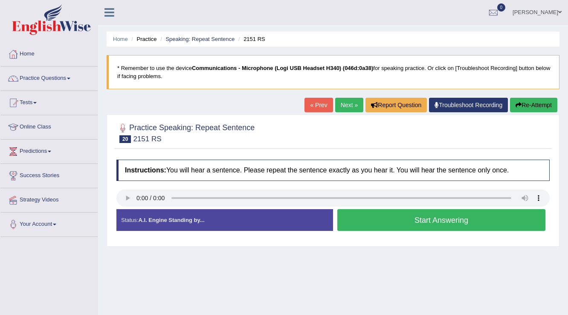
click at [379, 228] on button "Start Answering" at bounding box center [441, 220] width 208 height 22
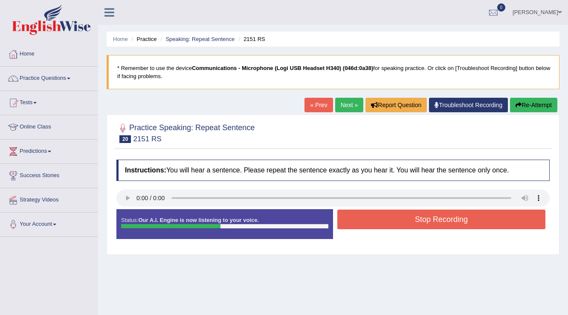
click at [371, 218] on button "Stop Recording" at bounding box center [441, 219] width 208 height 20
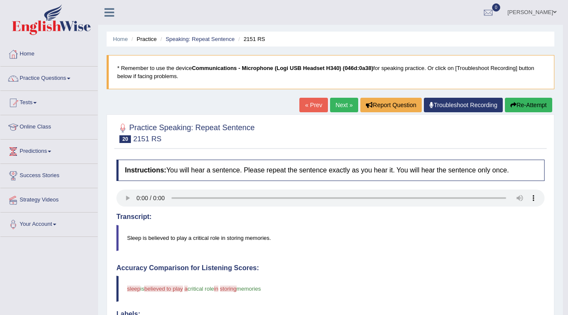
click at [348, 104] on link "Next »" at bounding box center [344, 105] width 28 height 15
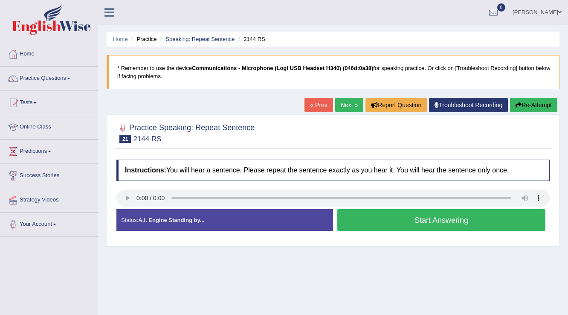
click at [355, 217] on button "Start Answering" at bounding box center [441, 220] width 208 height 22
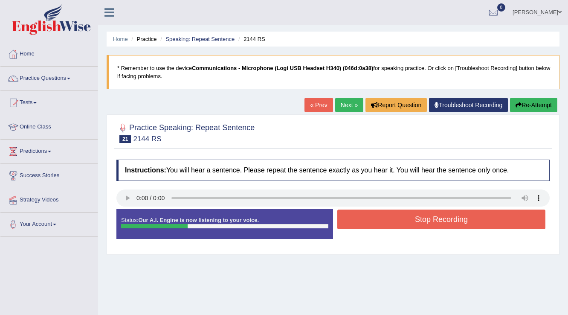
click at [360, 224] on button "Stop Recording" at bounding box center [441, 219] width 208 height 20
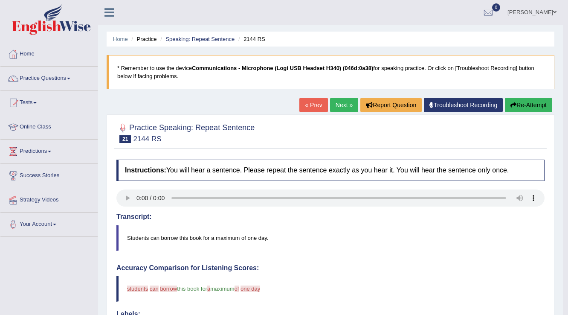
click at [522, 108] on button "Re-Attempt" at bounding box center [528, 105] width 47 height 15
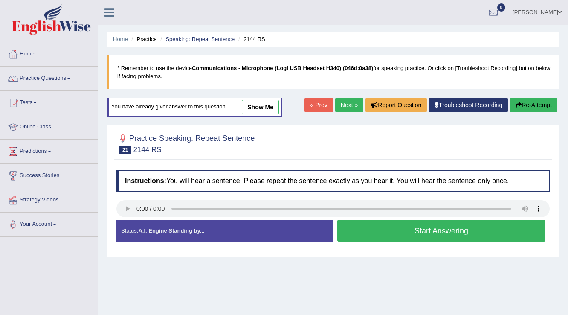
click at [351, 227] on button "Start Answering" at bounding box center [441, 231] width 208 height 22
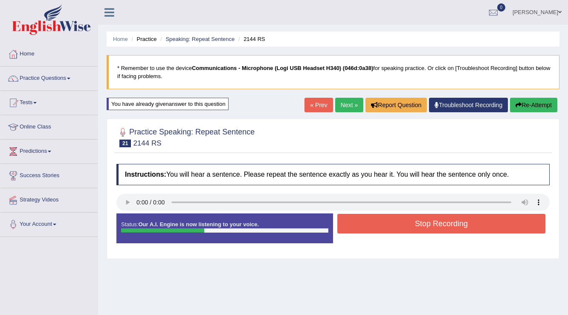
click at [446, 224] on button "Stop Recording" at bounding box center [441, 224] width 208 height 20
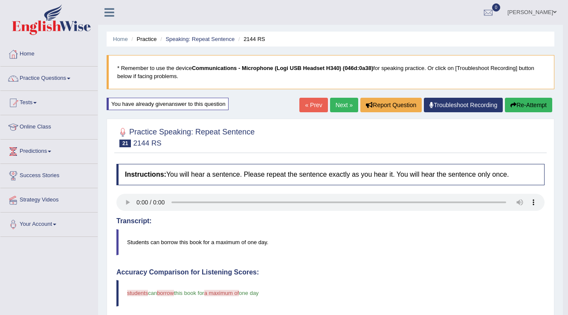
click at [545, 104] on button "Re-Attempt" at bounding box center [528, 105] width 47 height 15
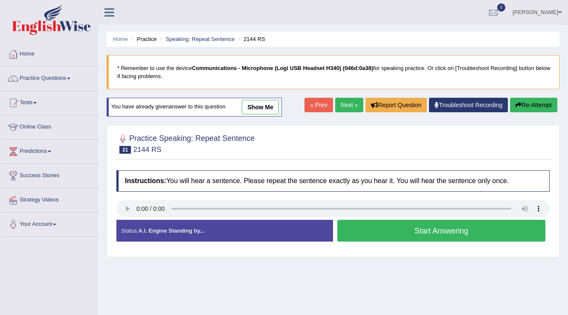
click at [377, 227] on button "Start Answering" at bounding box center [441, 231] width 208 height 22
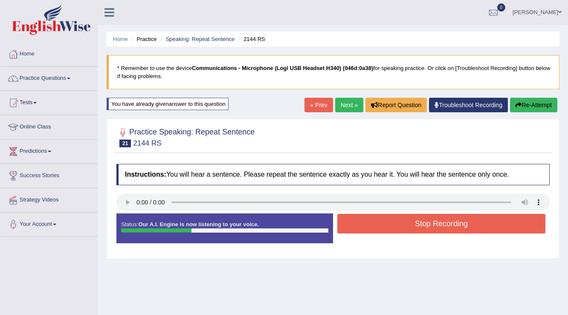
click at [443, 219] on button "Stop Recording" at bounding box center [441, 224] width 208 height 20
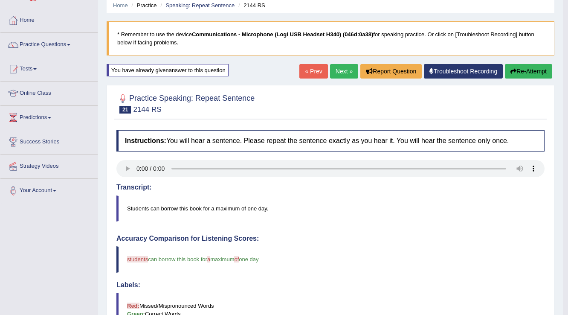
scroll to position [34, 0]
click at [336, 75] on link "Next »" at bounding box center [344, 71] width 28 height 15
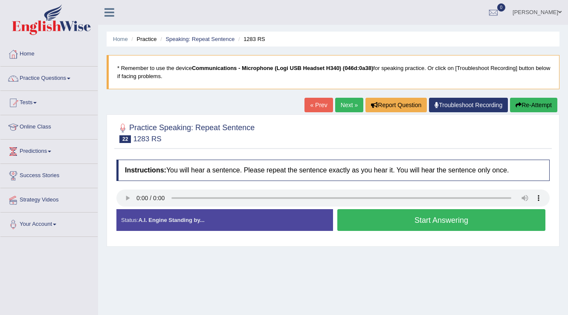
click at [343, 102] on link "Next »" at bounding box center [349, 105] width 28 height 15
click at [384, 221] on button "Start Answering" at bounding box center [441, 220] width 208 height 22
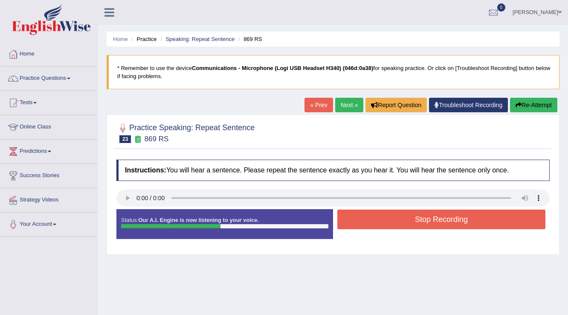
click at [370, 222] on button "Stop Recording" at bounding box center [441, 219] width 208 height 20
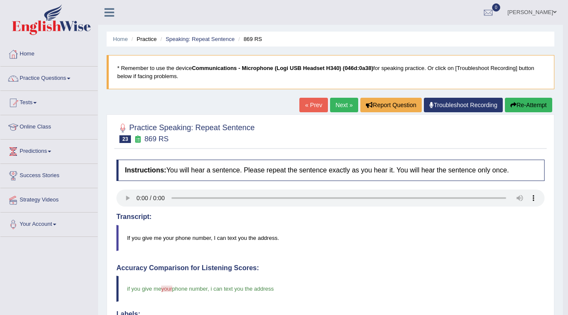
click at [334, 100] on link "Next »" at bounding box center [344, 105] width 28 height 15
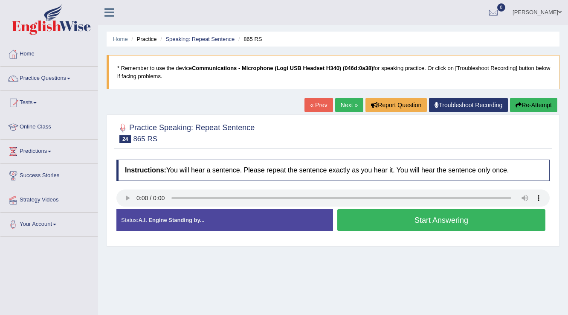
click at [424, 215] on button "Start Answering" at bounding box center [441, 220] width 208 height 22
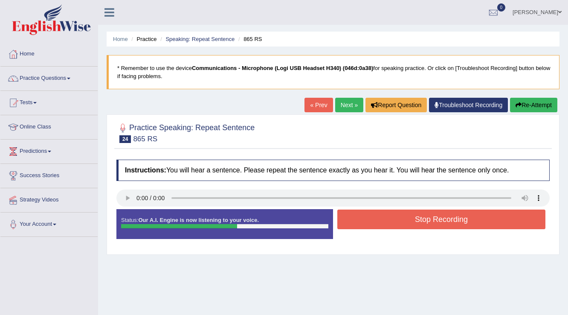
click at [394, 215] on button "Stop Recording" at bounding box center [441, 219] width 208 height 20
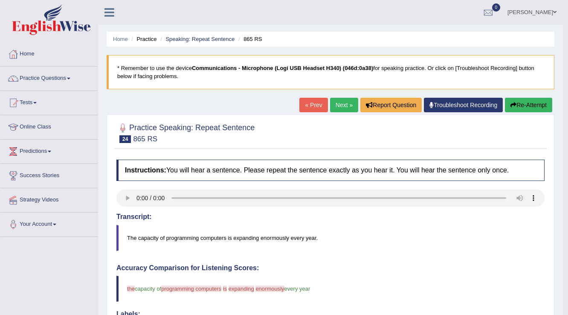
scroll to position [102, 0]
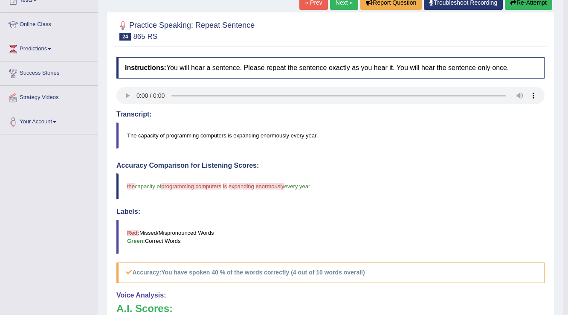
click at [346, 1] on link "Next »" at bounding box center [344, 2] width 28 height 15
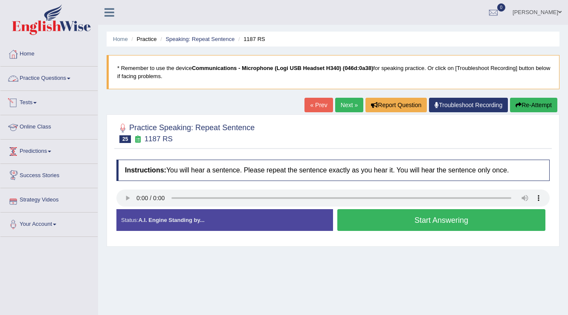
click at [38, 82] on link "Practice Questions" at bounding box center [48, 77] width 97 height 21
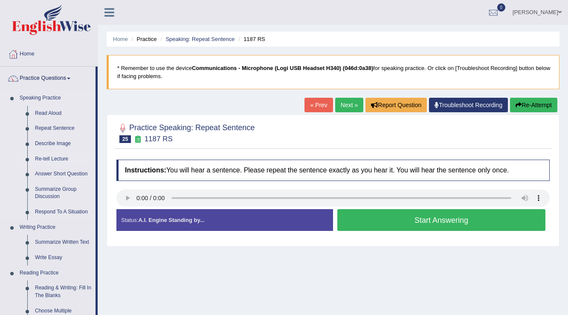
click at [44, 158] on link "Re-tell Lecture" at bounding box center [63, 158] width 64 height 15
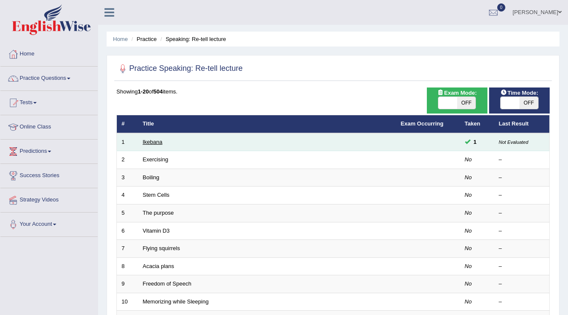
click at [153, 139] on link "Ikebana" at bounding box center [153, 142] width 20 height 6
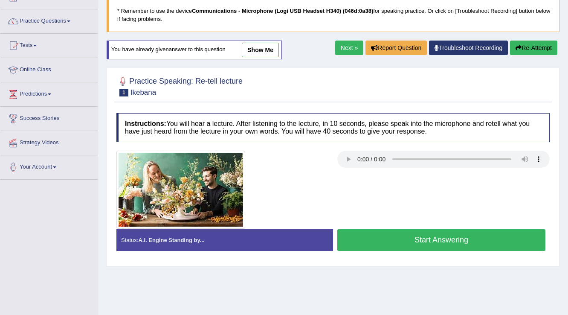
scroll to position [68, 0]
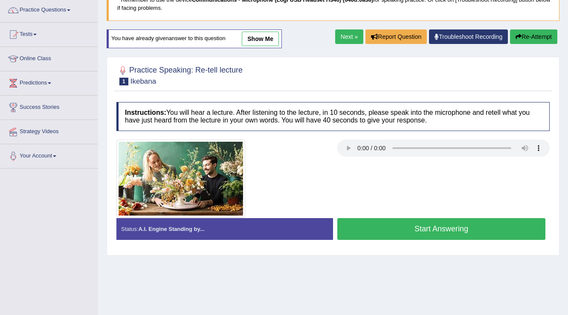
click at [258, 39] on link "show me" at bounding box center [260, 39] width 37 height 15
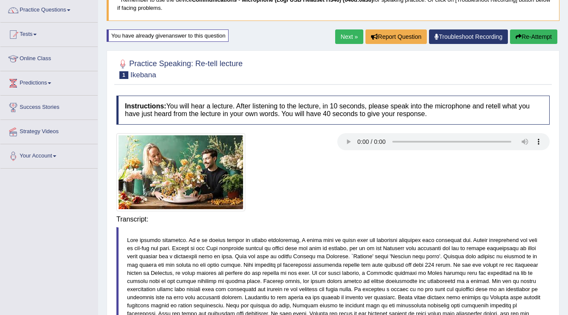
click at [268, 41] on div "Home Practice Speaking: Re-tell lecture Ikebana * Remember to use the device Co…" at bounding box center [333, 242] width 470 height 621
click at [268, 41] on div "Home Practice Speaking: Re-tell lecture Ikebana * Remember to use the device Co…" at bounding box center [333, 273] width 470 height 683
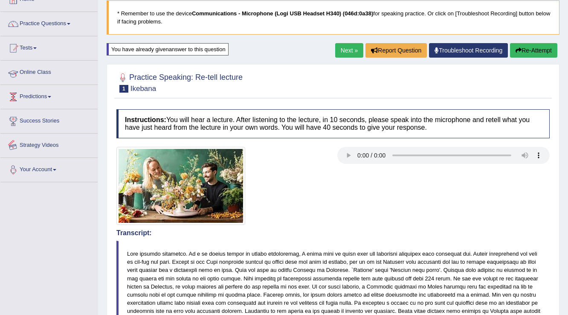
scroll to position [0, 0]
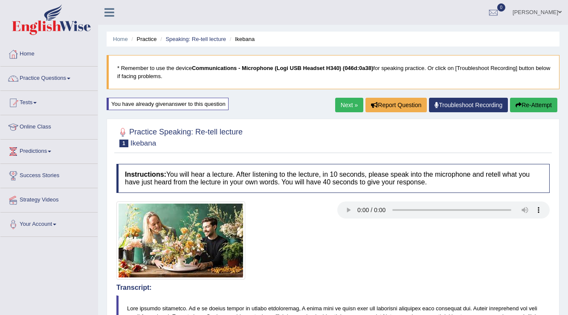
click at [360, 106] on div "Next » Report Question Troubleshoot Recording Re-Attempt" at bounding box center [447, 106] width 224 height 17
click at [338, 105] on link "Next »" at bounding box center [349, 105] width 28 height 15
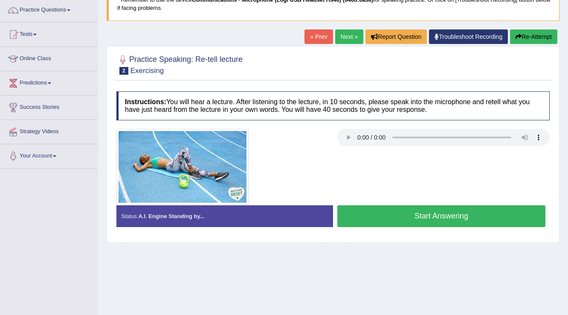
click at [483, 214] on button "Start Answering" at bounding box center [441, 216] width 208 height 22
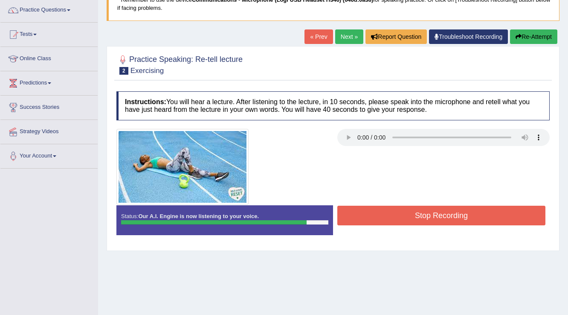
click at [366, 217] on button "Stop Recording" at bounding box center [441, 216] width 208 height 20
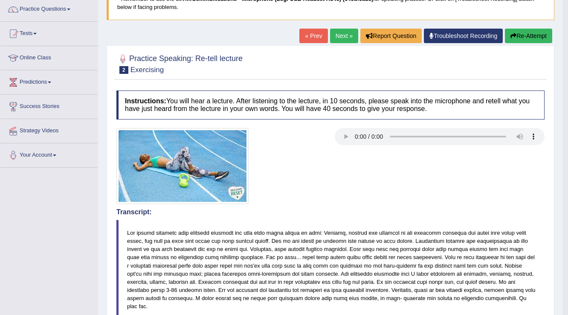
scroll to position [66, 0]
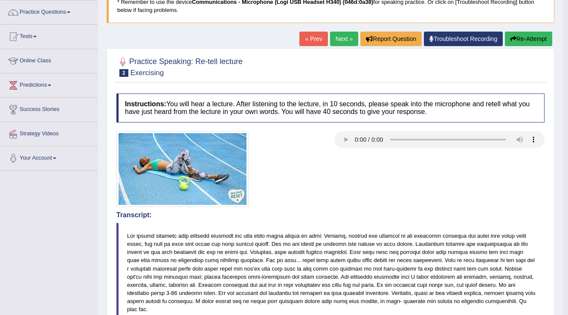
click at [337, 42] on link "Next »" at bounding box center [344, 39] width 28 height 15
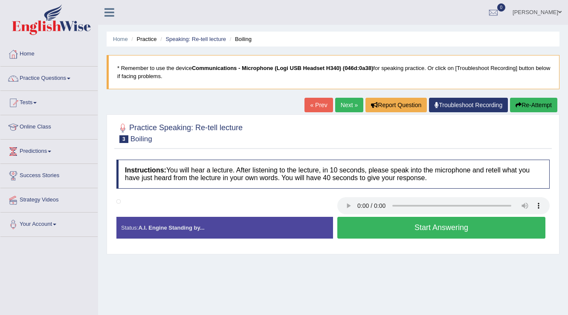
click at [351, 221] on button "Start Answering" at bounding box center [441, 228] width 208 height 22
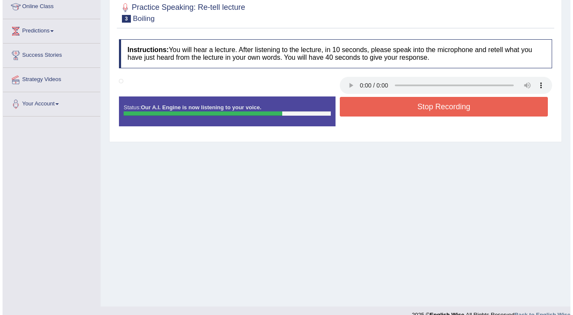
scroll to position [133, 0]
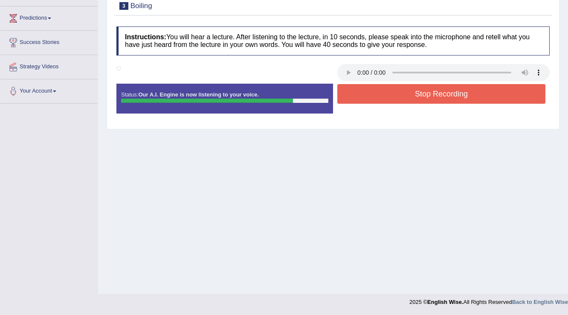
click at [385, 90] on button "Stop Recording" at bounding box center [441, 94] width 208 height 20
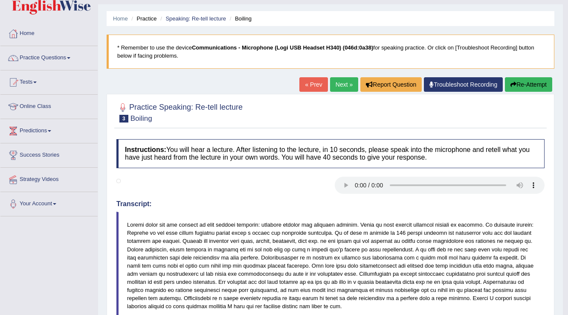
scroll to position [0, 0]
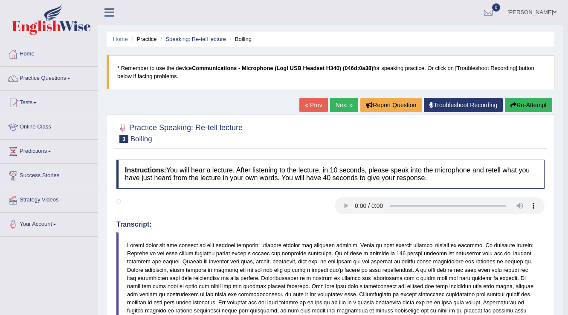
click at [530, 106] on button "Re-Attempt" at bounding box center [528, 105] width 47 height 15
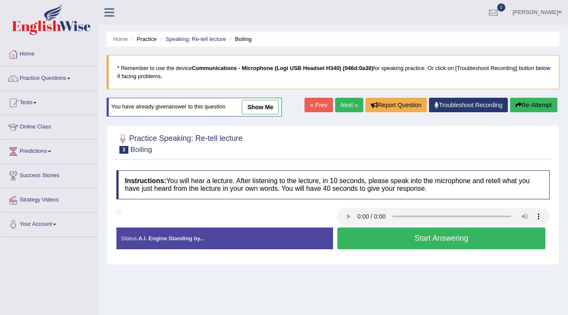
click at [370, 235] on button "Start Answering" at bounding box center [441, 238] width 208 height 22
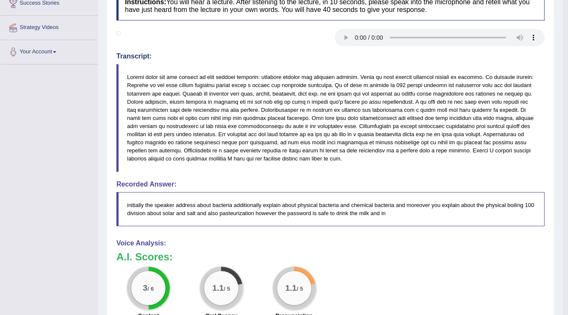
scroll to position [99, 0]
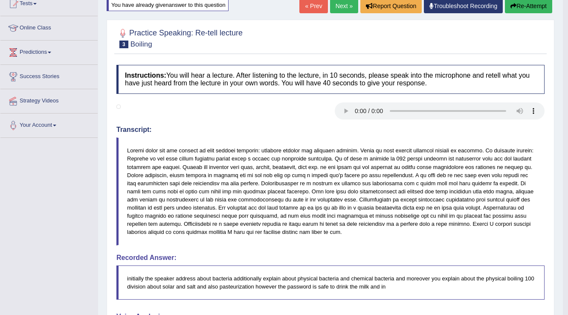
click at [337, 3] on link "Next »" at bounding box center [344, 6] width 28 height 15
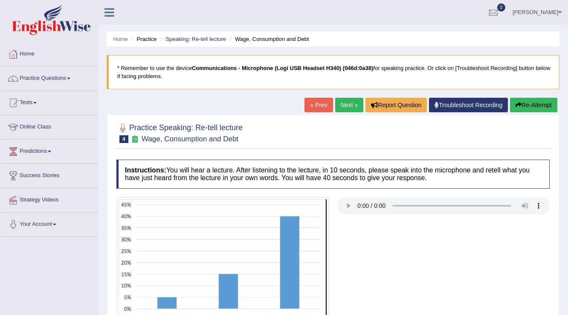
click at [340, 108] on link "Next »" at bounding box center [349, 105] width 28 height 15
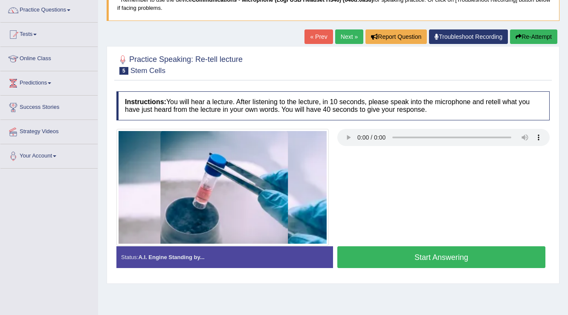
scroll to position [68, 0]
click at [427, 256] on button "Start Answering" at bounding box center [441, 257] width 208 height 22
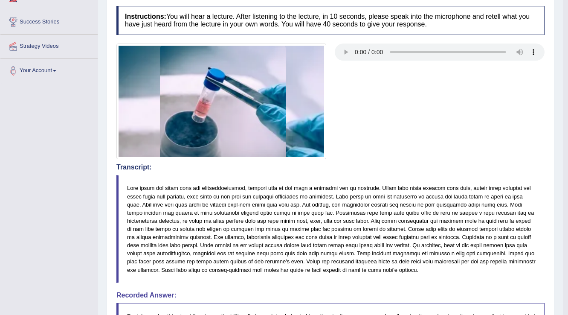
scroll to position [88, 0]
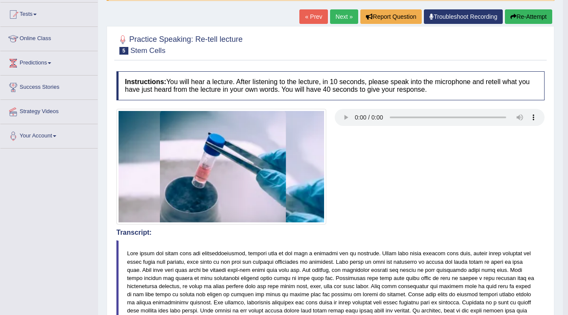
click at [522, 12] on button "Re-Attempt" at bounding box center [528, 16] width 47 height 15
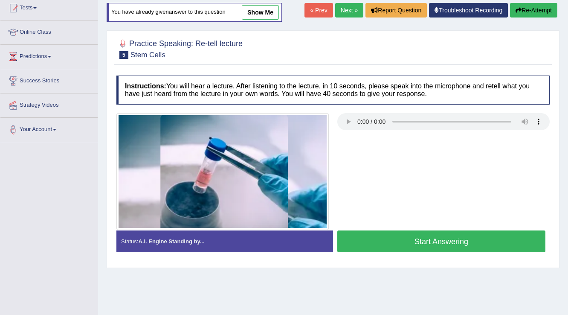
click at [409, 241] on button "Start Answering" at bounding box center [441, 241] width 208 height 22
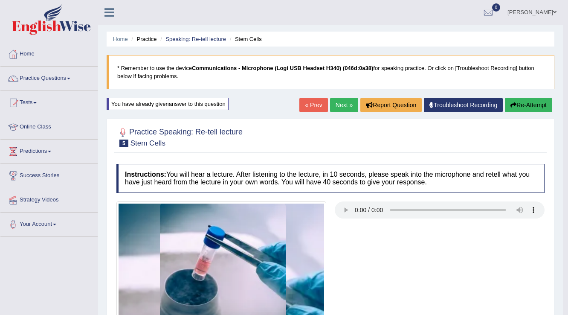
click at [341, 108] on link "Next »" at bounding box center [344, 105] width 28 height 15
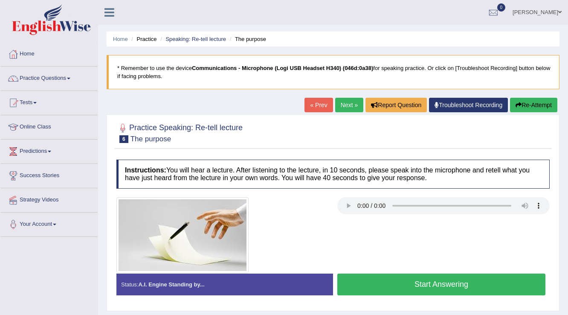
click at [341, 108] on link "Next »" at bounding box center [349, 105] width 28 height 15
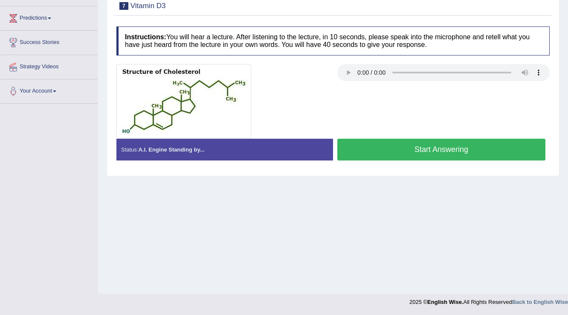
drag, startPoint x: 377, startPoint y: 137, endPoint x: 377, endPoint y: 142, distance: 5.5
click at [377, 142] on div "Instructions: You will hear a lecture. After listening to the lecture, in 10 se…" at bounding box center [333, 96] width 438 height 149
click at [375, 151] on button "Start Answering" at bounding box center [441, 150] width 208 height 22
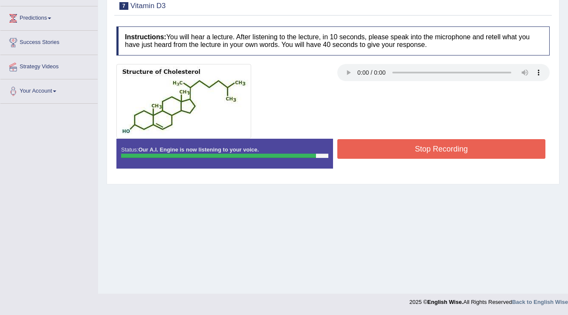
click at [357, 151] on button "Stop Recording" at bounding box center [441, 149] width 208 height 20
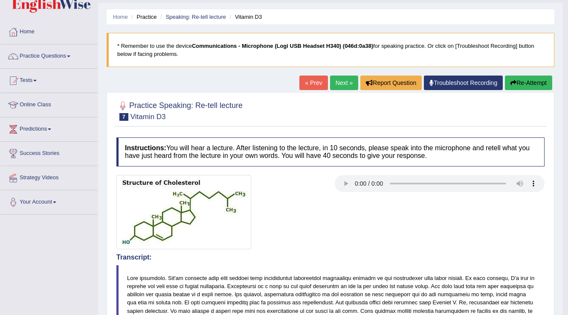
scroll to position [22, 0]
drag, startPoint x: 533, startPoint y: 85, endPoint x: 529, endPoint y: 87, distance: 5.0
click at [533, 85] on button "Re-Attempt" at bounding box center [528, 83] width 47 height 15
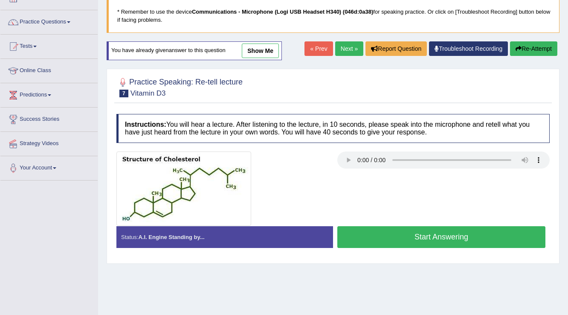
scroll to position [56, 0]
click at [413, 228] on button "Start Answering" at bounding box center [441, 237] width 208 height 22
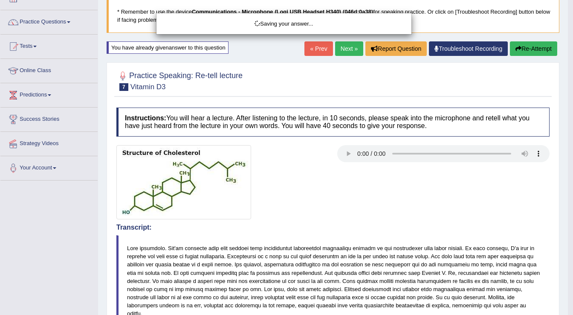
click at [354, 154] on div "Saving your answer..." at bounding box center [286, 157] width 573 height 315
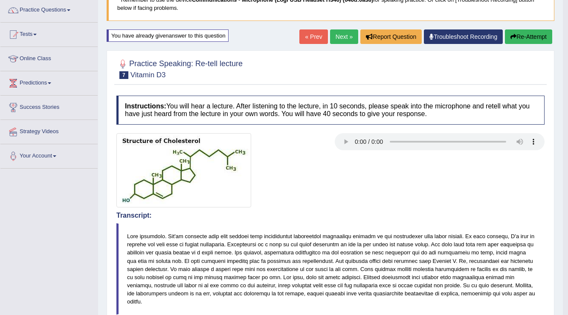
scroll to position [61, 0]
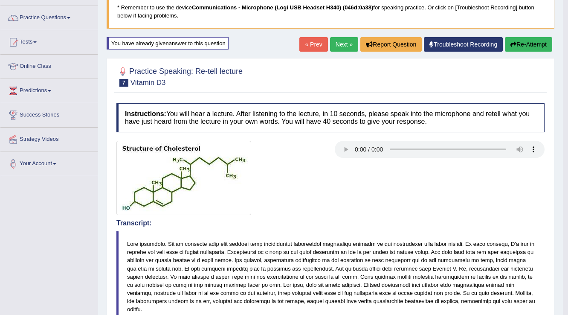
click at [338, 40] on link "Next »" at bounding box center [344, 44] width 28 height 15
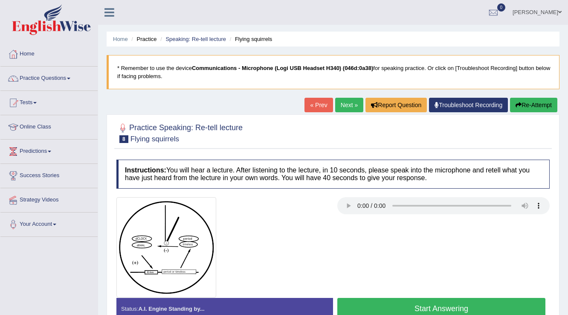
click at [342, 104] on link "Next »" at bounding box center [349, 105] width 28 height 15
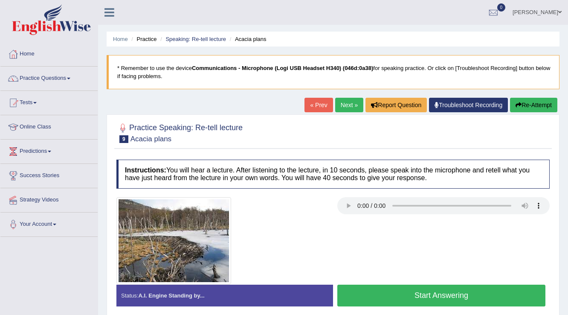
click at [360, 111] on div "« Prev Next » Report Question Troubleshoot Recording Re-Attempt" at bounding box center [432, 106] width 255 height 17
click at [352, 108] on link "Next »" at bounding box center [349, 105] width 28 height 15
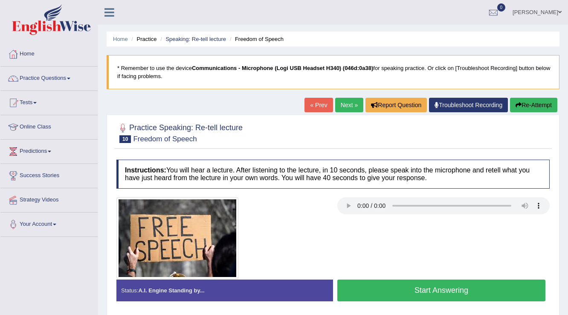
click at [343, 107] on link "Next »" at bounding box center [349, 105] width 28 height 15
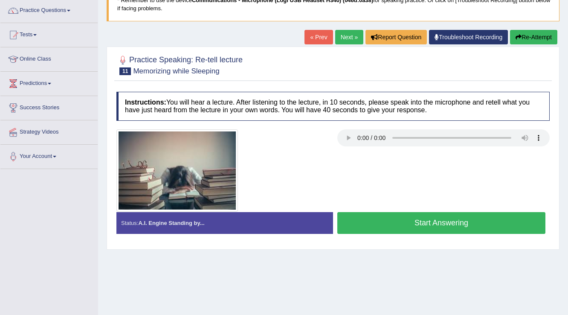
scroll to position [68, 0]
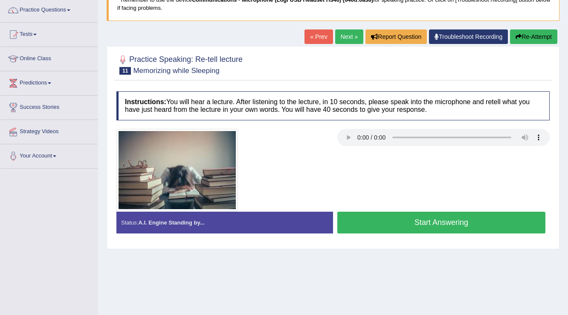
click at [343, 38] on link "Next »" at bounding box center [349, 36] width 28 height 15
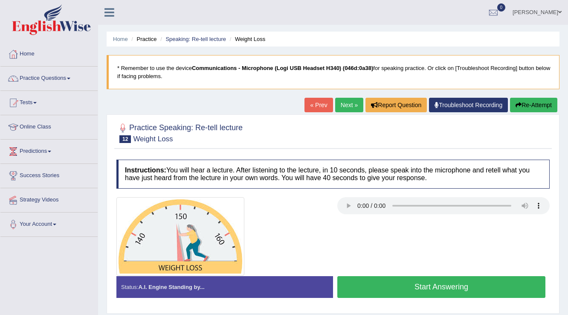
click at [433, 289] on button "Start Answering" at bounding box center [441, 287] width 208 height 22
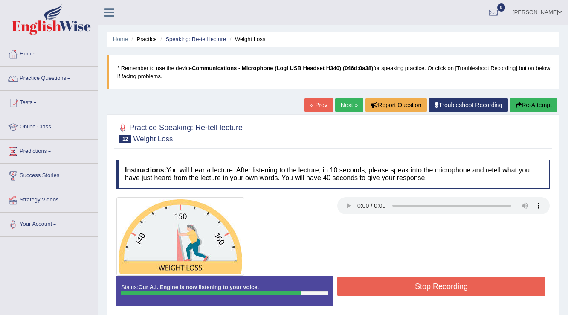
click at [404, 282] on button "Stop Recording" at bounding box center [441, 286] width 208 height 20
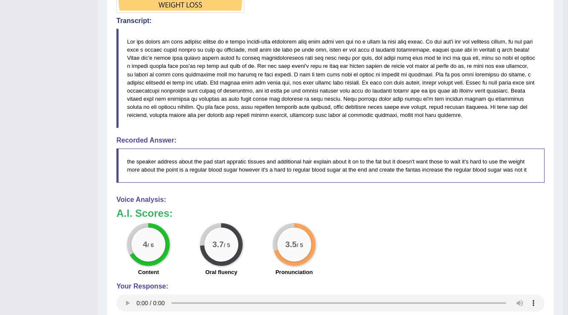
scroll to position [247, 0]
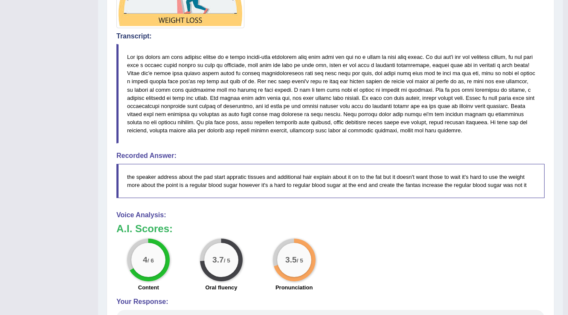
drag, startPoint x: 128, startPoint y: 56, endPoint x: 208, endPoint y: 62, distance: 80.0
click at [208, 62] on blockquote at bounding box center [330, 93] width 428 height 99
drag, startPoint x: 186, startPoint y: 54, endPoint x: 244, endPoint y: 59, distance: 58.2
click at [242, 57] on blockquote at bounding box center [330, 93] width 428 height 99
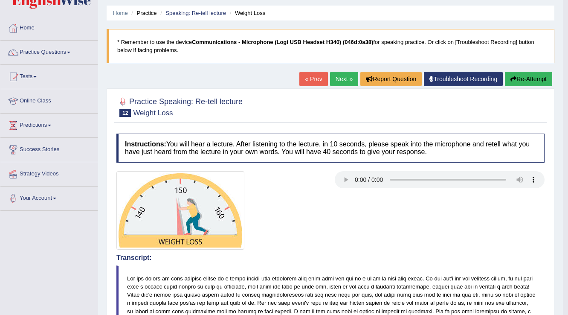
scroll to position [0, 0]
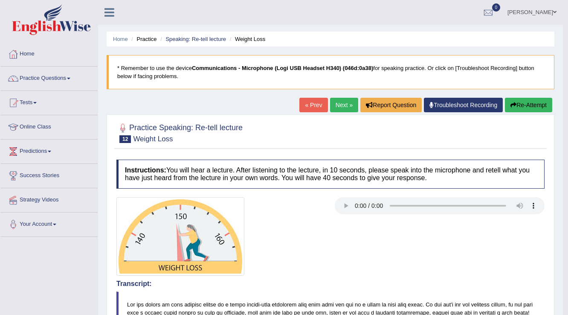
click at [343, 109] on link "Next »" at bounding box center [344, 105] width 28 height 15
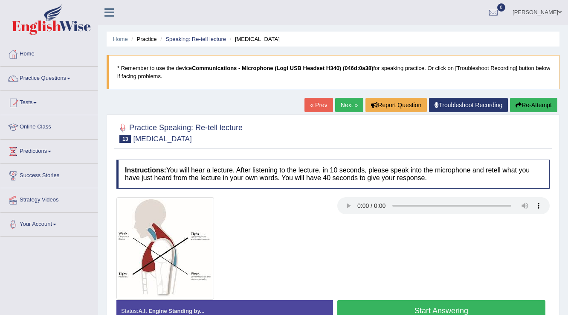
click at [335, 105] on link "Next »" at bounding box center [349, 105] width 28 height 15
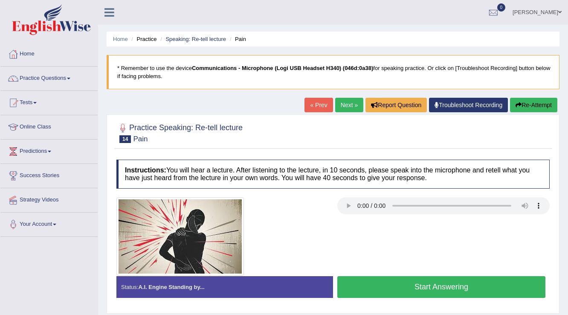
click at [338, 215] on div at bounding box center [443, 206] width 212 height 19
click at [386, 285] on button "Start Answering" at bounding box center [441, 287] width 208 height 22
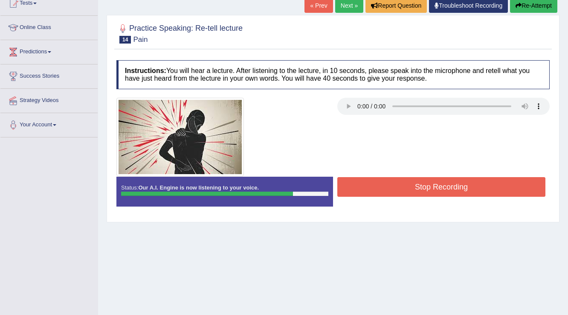
scroll to position [102, 0]
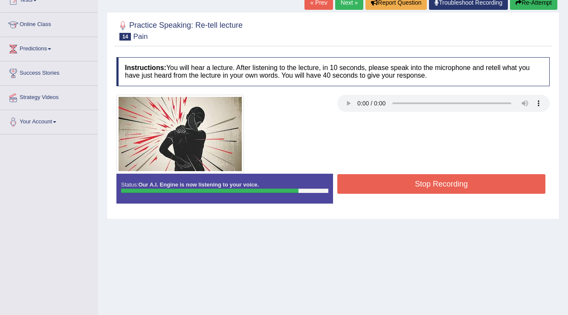
click at [375, 176] on button "Stop Recording" at bounding box center [441, 184] width 208 height 20
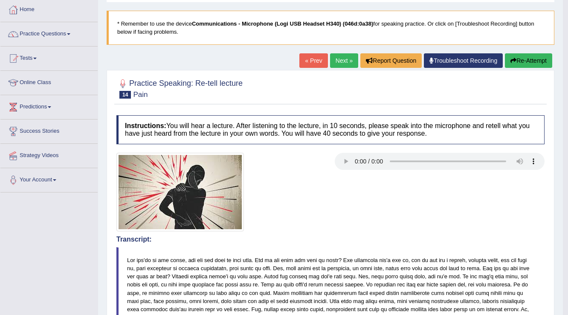
scroll to position [43, 0]
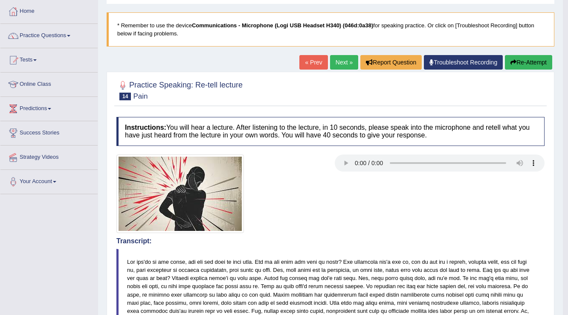
click at [514, 64] on icon "button" at bounding box center [514, 62] width 6 height 6
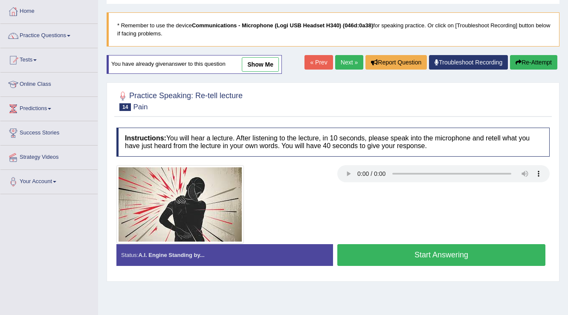
click at [413, 255] on button "Start Answering" at bounding box center [441, 255] width 208 height 22
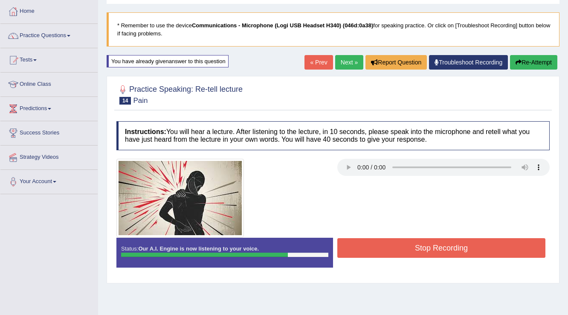
click at [389, 248] on button "Stop Recording" at bounding box center [441, 248] width 208 height 20
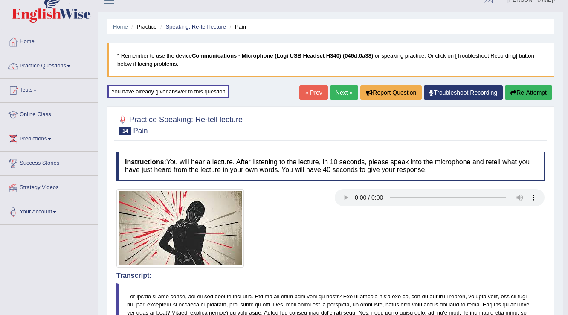
scroll to position [9, 0]
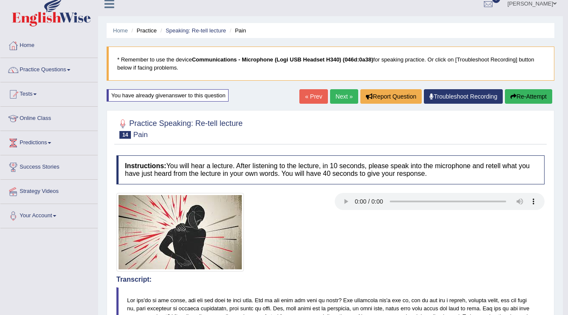
click at [346, 102] on link "Next »" at bounding box center [344, 96] width 28 height 15
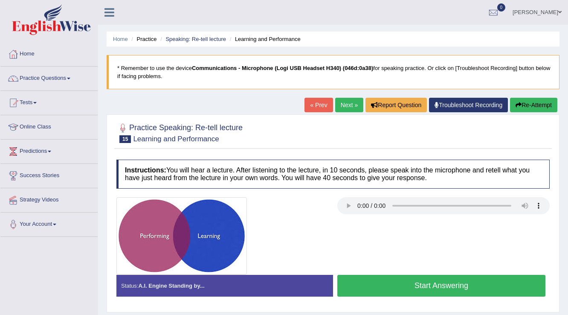
click at [340, 106] on link "Next »" at bounding box center [349, 105] width 28 height 15
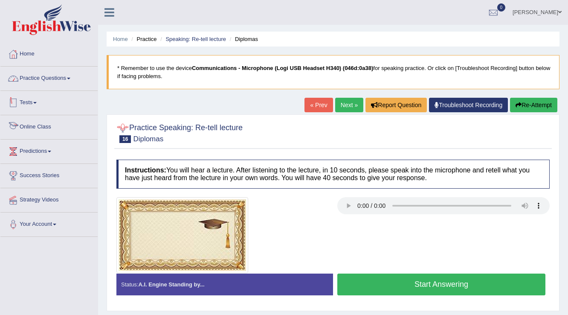
click at [53, 75] on link "Practice Questions" at bounding box center [48, 77] width 97 height 21
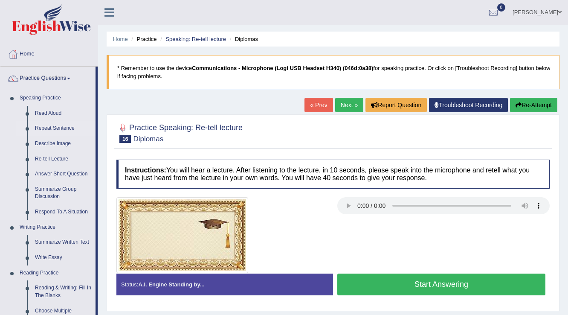
click at [40, 126] on link "Repeat Sentence" at bounding box center [63, 128] width 64 height 15
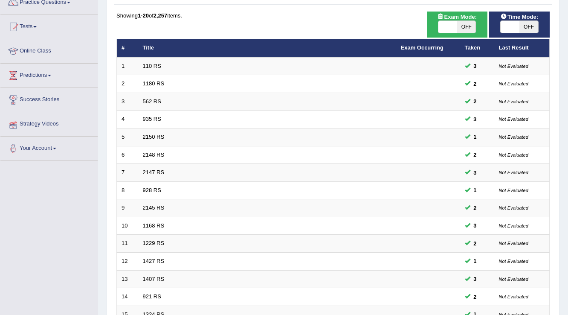
scroll to position [9, 0]
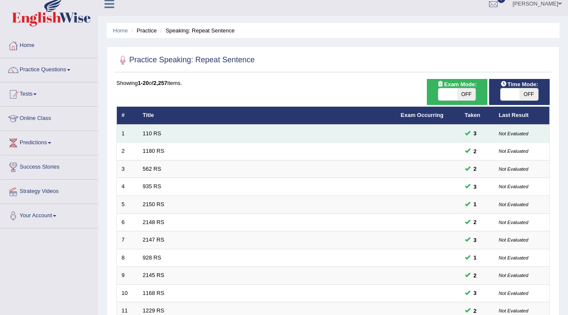
click at [151, 137] on td "110 RS" at bounding box center [267, 134] width 258 height 18
click at [150, 134] on link "110 RS" at bounding box center [152, 133] width 18 height 6
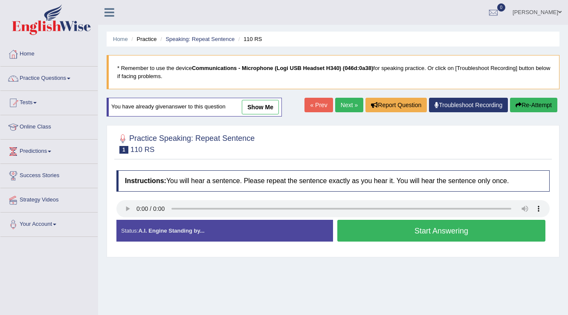
click at [286, 108] on div "Home Practice Speaking: Repeat Sentence 110 RS * Remember to use the device Com…" at bounding box center [333, 213] width 470 height 427
click at [261, 111] on link "show me" at bounding box center [260, 107] width 37 height 15
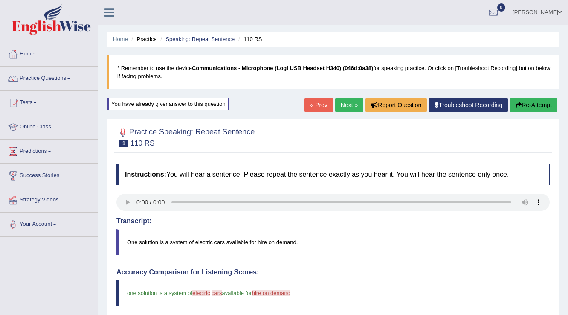
click at [348, 106] on link "Next »" at bounding box center [349, 105] width 28 height 15
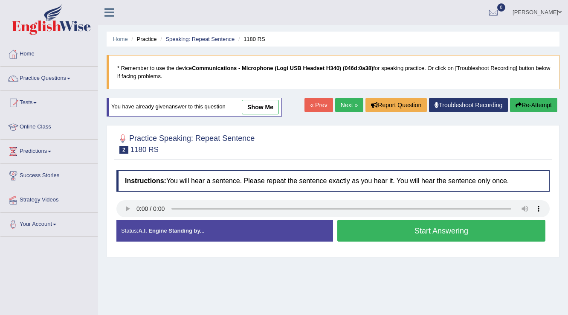
click at [313, 105] on link "« Prev" at bounding box center [319, 105] width 28 height 15
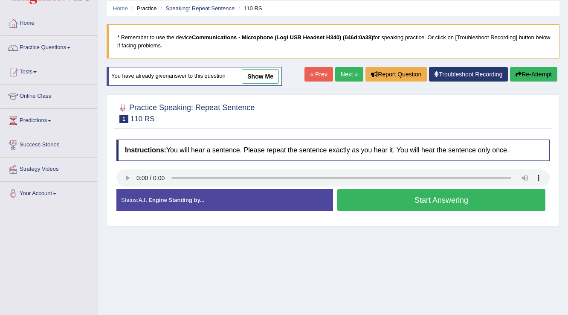
drag, startPoint x: 275, startPoint y: 53, endPoint x: 261, endPoint y: 76, distance: 26.4
click at [273, 57] on blockquote "* Remember to use the device Communications - Microphone (Logi USB Headset H340…" at bounding box center [333, 41] width 453 height 34
click at [261, 76] on link "show me" at bounding box center [260, 76] width 37 height 15
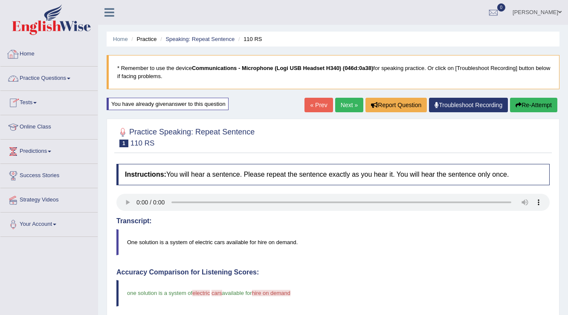
click at [68, 80] on link "Practice Questions" at bounding box center [48, 77] width 97 height 21
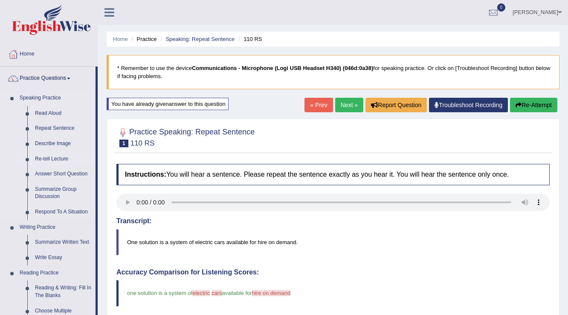
click at [49, 158] on link "Re-tell Lecture" at bounding box center [63, 158] width 64 height 15
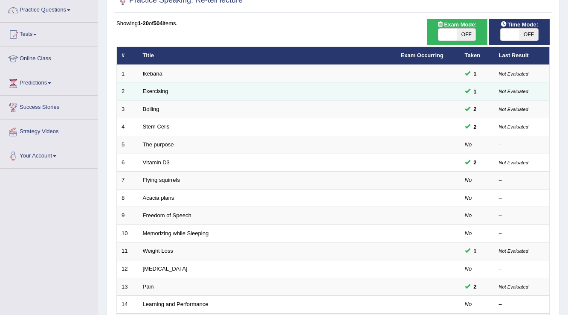
click at [203, 93] on td "Exercising" at bounding box center [267, 92] width 258 height 18
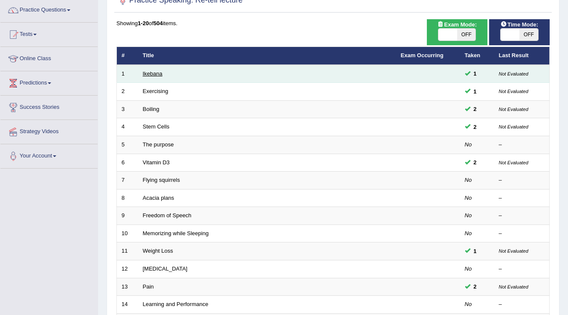
click at [151, 70] on td "Ikebana" at bounding box center [267, 74] width 258 height 18
click at [151, 70] on link "Ikebana" at bounding box center [153, 73] width 20 height 6
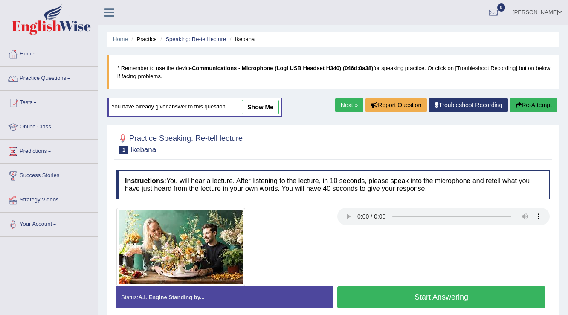
scroll to position [102, 0]
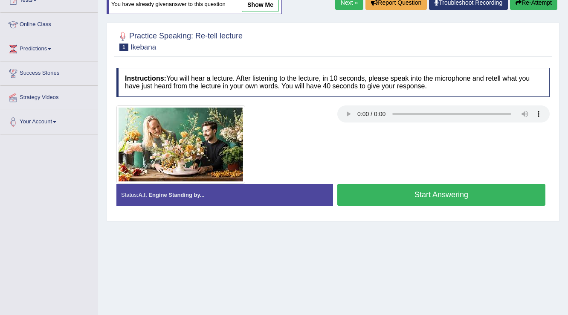
click at [247, 0] on link "show me" at bounding box center [260, 4] width 37 height 15
click at [249, 3] on div "Home Practice Speaking: Re-tell lecture Ikebana * Remember to use the device Co…" at bounding box center [333, 111] width 470 height 427
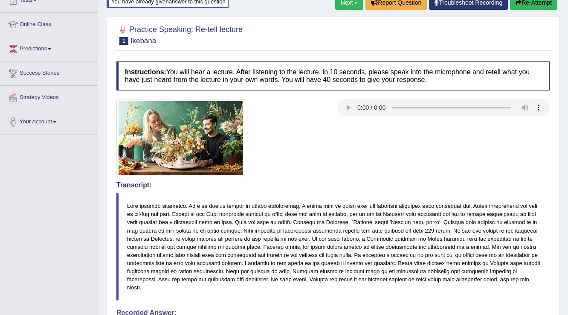
click at [348, 2] on link "Next »" at bounding box center [349, 2] width 28 height 15
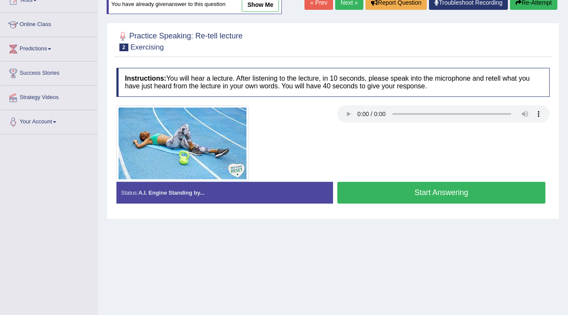
click at [255, 9] on link "show me" at bounding box center [260, 4] width 37 height 15
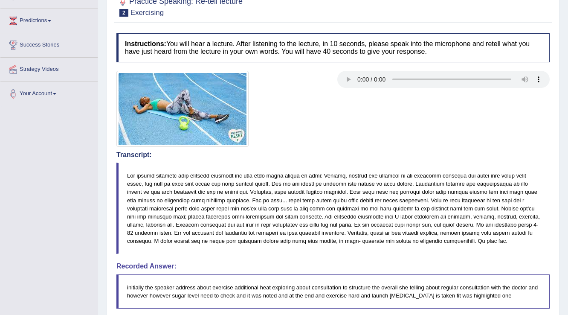
scroll to position [28, 0]
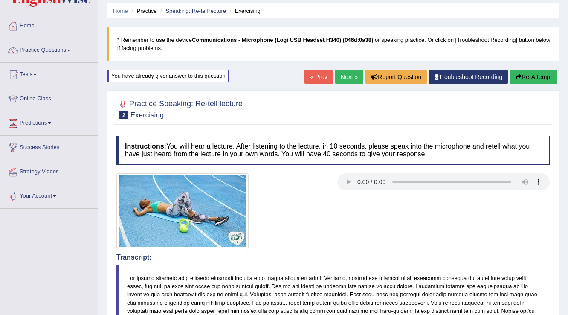
click at [532, 78] on button "Re-Attempt" at bounding box center [533, 77] width 47 height 15
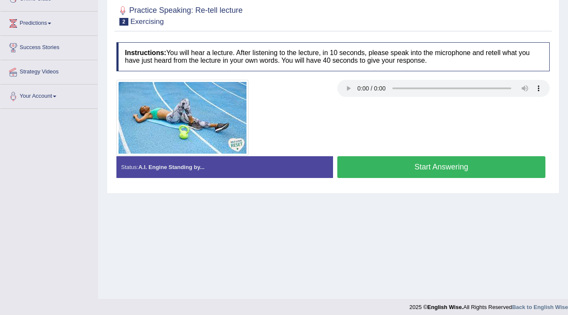
scroll to position [131, 0]
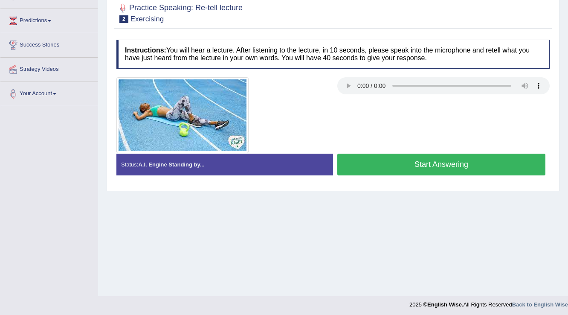
click at [391, 170] on button "Start Answering" at bounding box center [441, 165] width 208 height 22
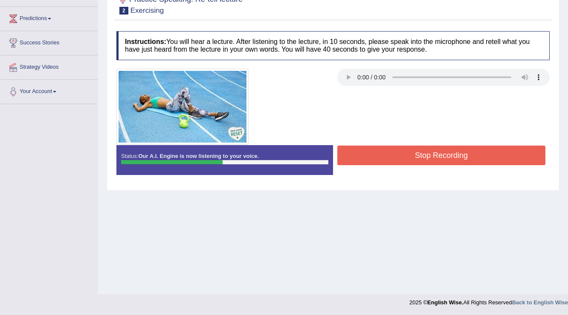
scroll to position [133, 0]
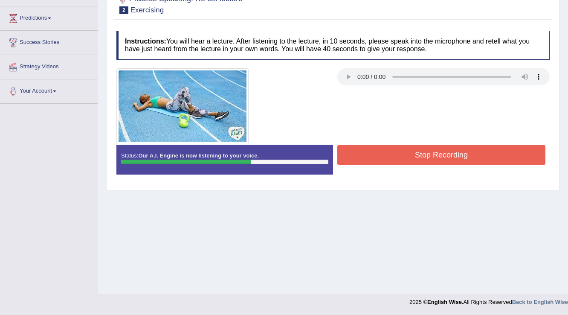
click at [399, 156] on button "Stop Recording" at bounding box center [441, 155] width 208 height 20
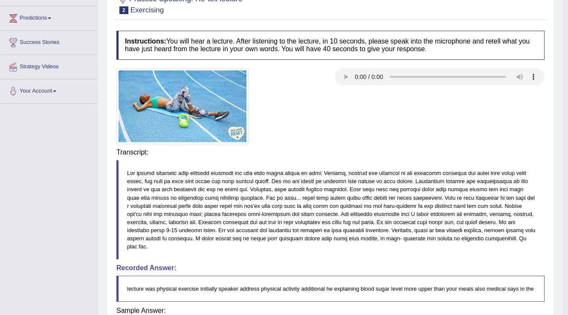
scroll to position [0, 0]
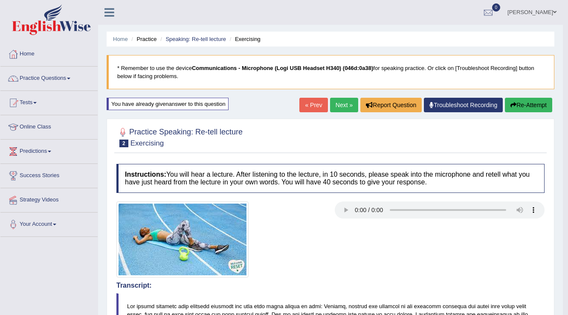
click at [547, 108] on button "Re-Attempt" at bounding box center [528, 105] width 47 height 15
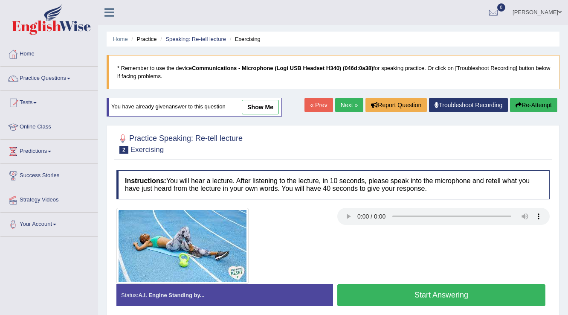
click at [405, 295] on button "Start Answering" at bounding box center [441, 295] width 208 height 22
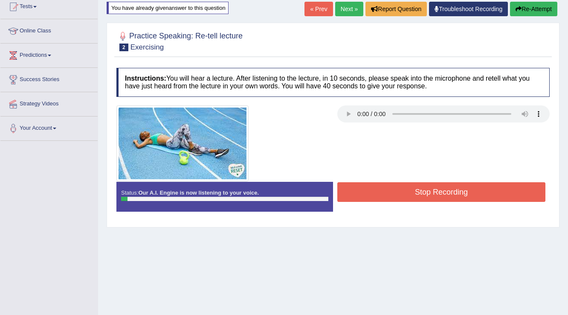
scroll to position [31, 0]
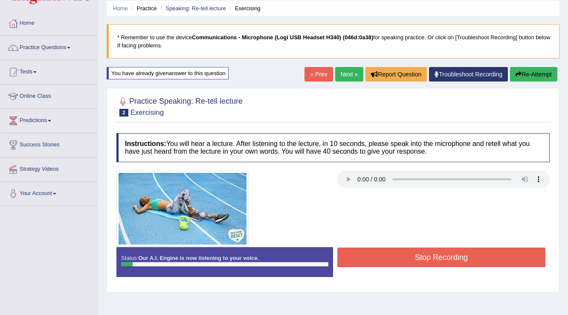
click at [531, 75] on button "Re-Attempt" at bounding box center [533, 74] width 47 height 15
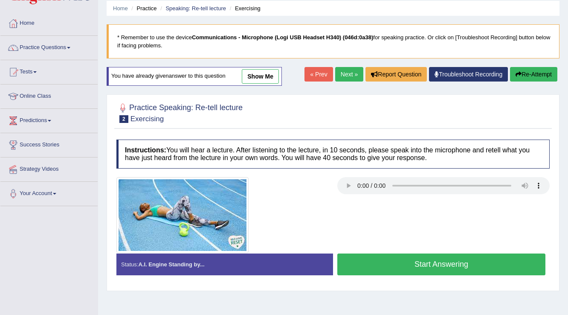
click at [374, 266] on button "Start Answering" at bounding box center [441, 264] width 208 height 22
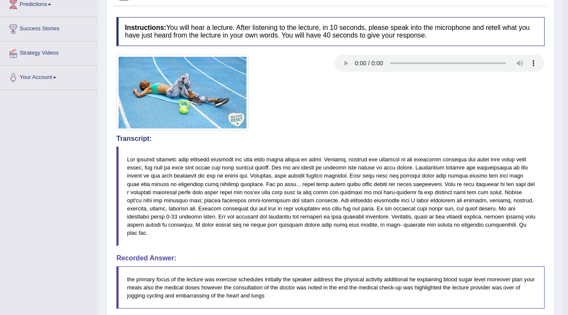
scroll to position [44, 0]
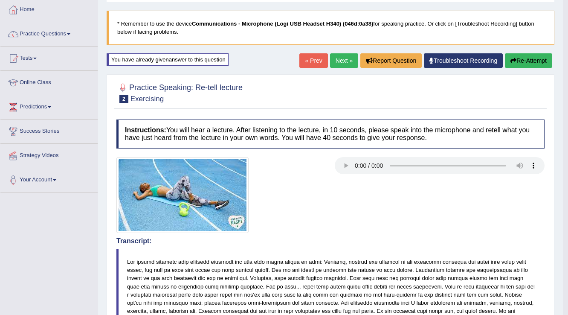
click at [345, 55] on link "Next »" at bounding box center [344, 60] width 28 height 15
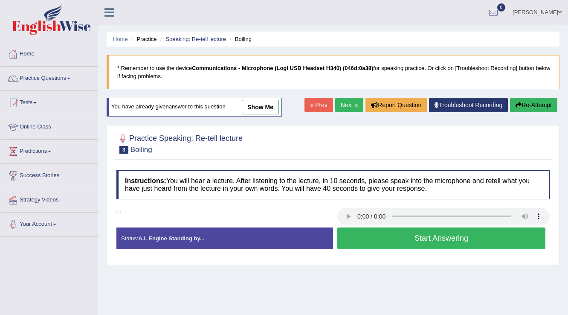
click at [387, 235] on button "Start Answering" at bounding box center [441, 238] width 208 height 22
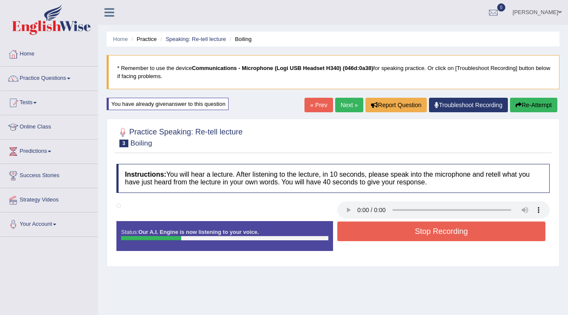
click at [379, 230] on button "Stop Recording" at bounding box center [441, 231] width 208 height 20
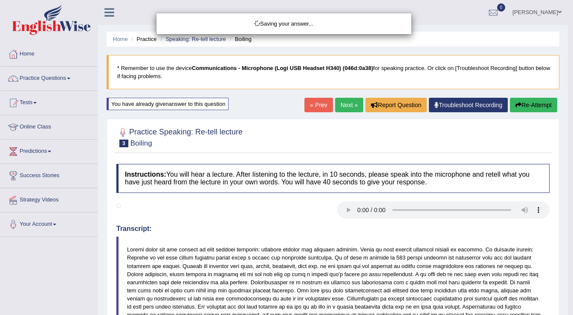
click at [529, 109] on div "Saving your answer..." at bounding box center [286, 157] width 573 height 315
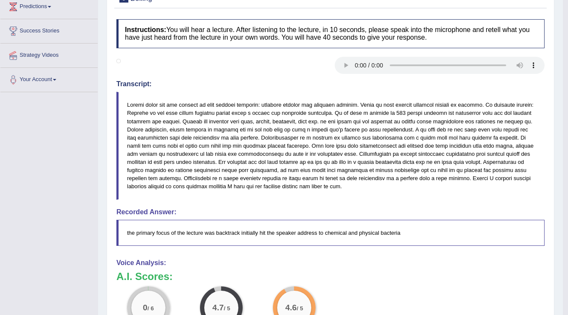
scroll to position [56, 0]
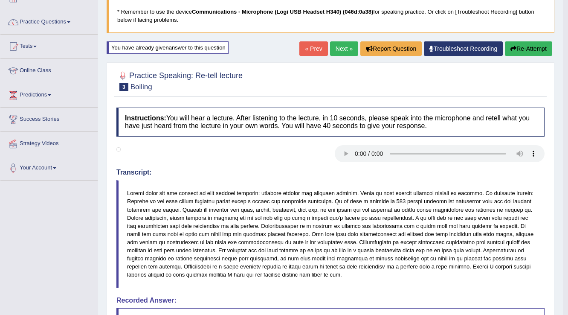
click at [518, 47] on button "Re-Attempt" at bounding box center [528, 48] width 47 height 15
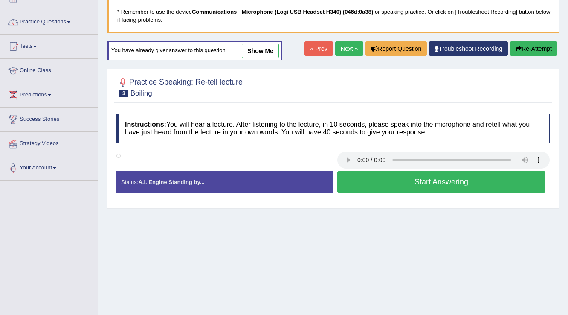
click at [381, 186] on button "Start Answering" at bounding box center [441, 182] width 208 height 22
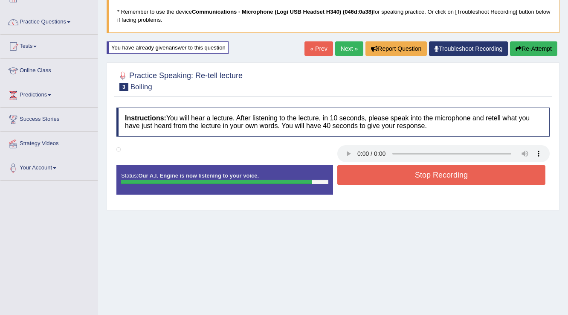
click at [412, 176] on button "Stop Recording" at bounding box center [441, 175] width 208 height 20
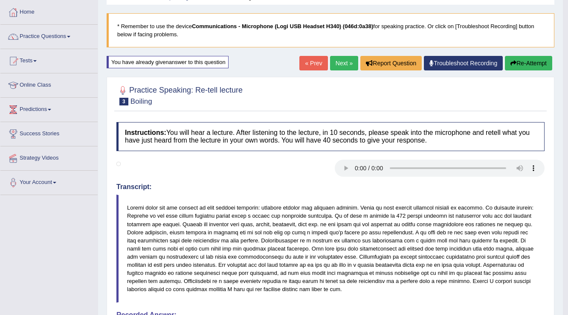
scroll to position [39, 0]
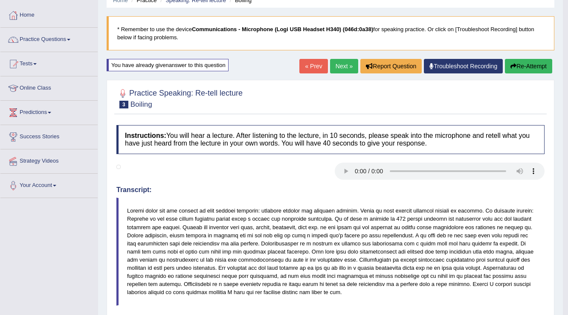
click at [335, 66] on link "Next »" at bounding box center [344, 66] width 28 height 15
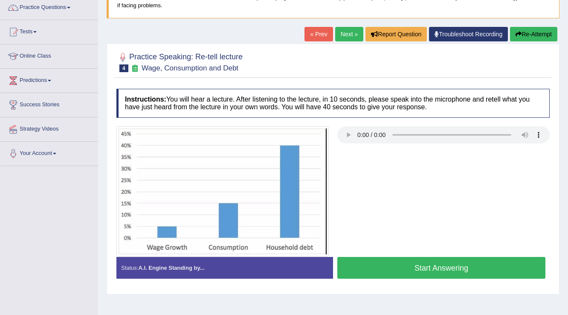
scroll to position [133, 0]
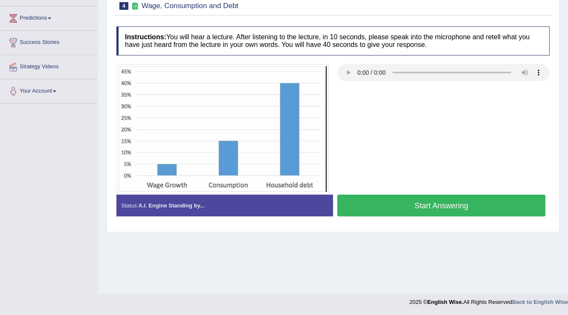
click at [421, 205] on button "Start Answering" at bounding box center [441, 206] width 208 height 22
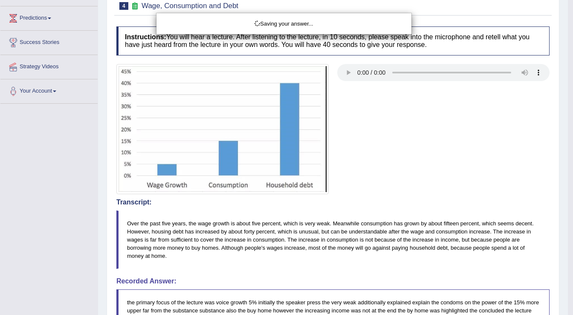
click at [392, 182] on body "Toggle navigation Home Practice Questions Speaking Practice Read Aloud Repeat S…" at bounding box center [286, 24] width 573 height 315
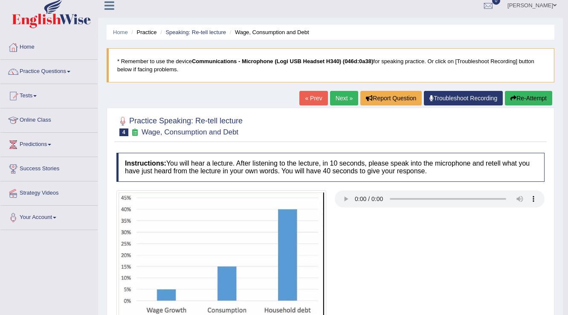
scroll to position [0, 0]
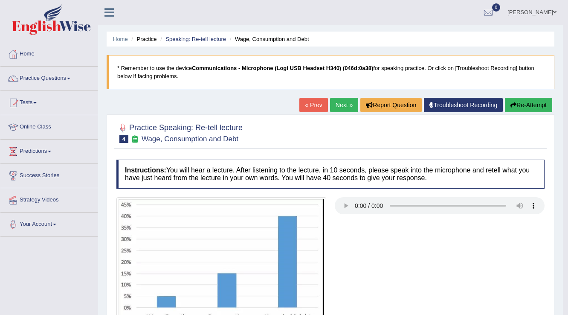
click at [340, 102] on link "Next »" at bounding box center [344, 105] width 28 height 15
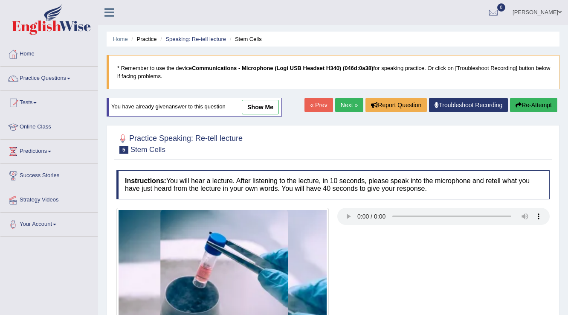
drag, startPoint x: 0, startPoint y: 0, endPoint x: 332, endPoint y: 105, distance: 348.0
click at [335, 105] on link "Next »" at bounding box center [349, 105] width 28 height 15
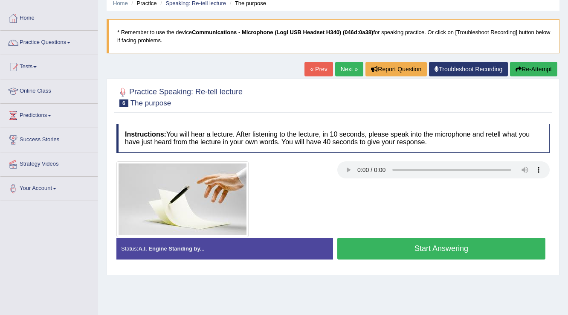
scroll to position [31, 0]
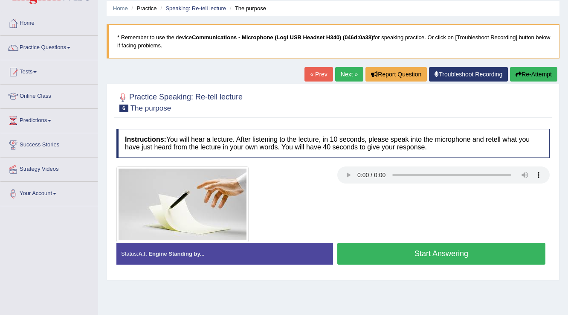
click at [338, 73] on link "Next »" at bounding box center [349, 74] width 28 height 15
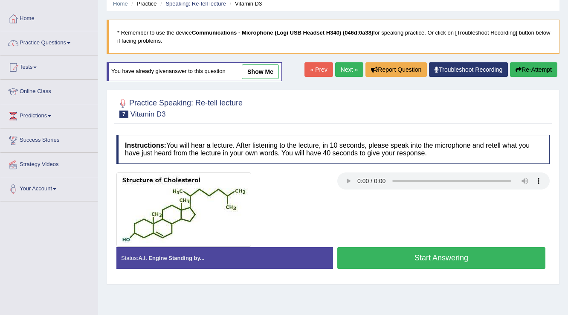
scroll to position [31, 0]
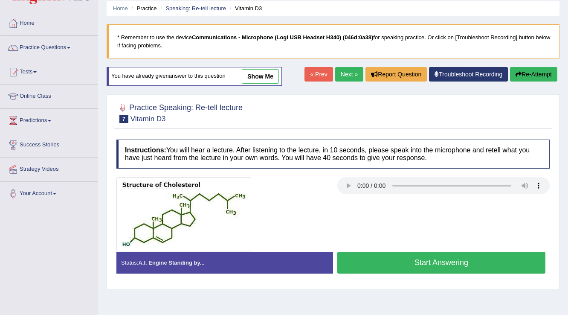
click at [263, 71] on link "show me" at bounding box center [260, 76] width 37 height 15
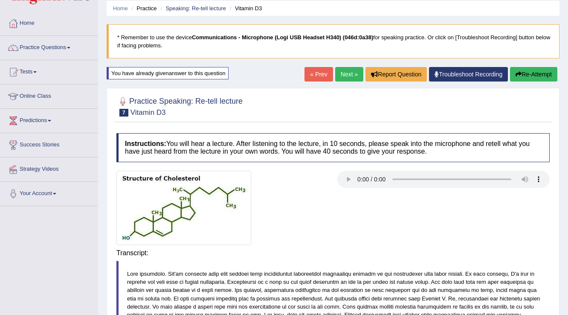
click at [261, 72] on div "Home Practice Speaking: Re-tell lecture Vitamin D3 * Remember to use the device…" at bounding box center [333, 269] width 470 height 601
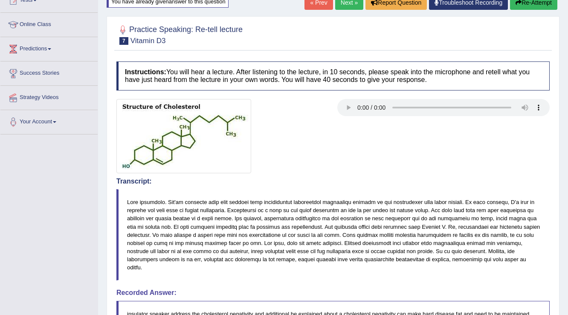
scroll to position [34, 0]
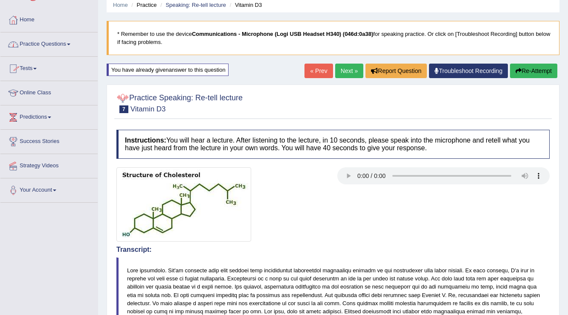
click at [63, 51] on link "Practice Questions" at bounding box center [48, 42] width 97 height 21
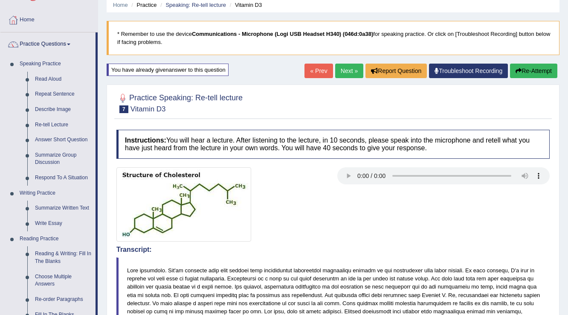
click at [314, 74] on link "« Prev" at bounding box center [319, 71] width 28 height 15
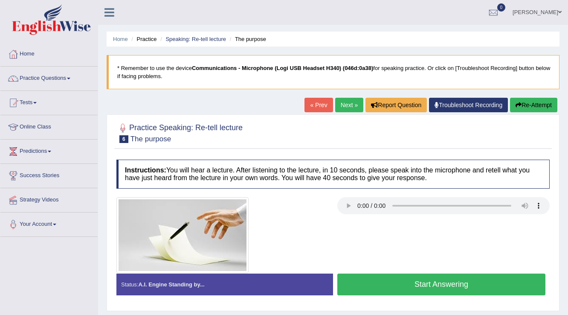
click at [306, 100] on link "« Prev" at bounding box center [319, 105] width 28 height 15
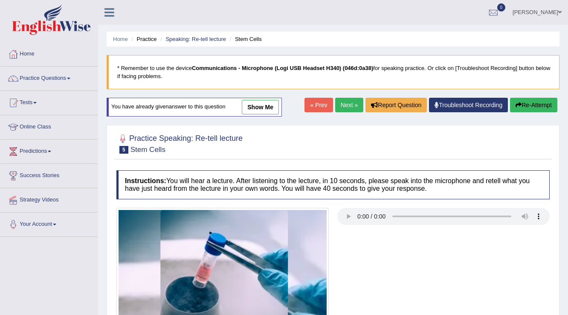
click at [309, 107] on link "« Prev" at bounding box center [319, 105] width 28 height 15
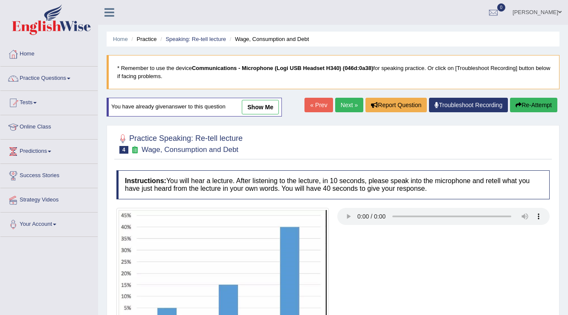
click at [317, 106] on link "« Prev" at bounding box center [319, 105] width 28 height 15
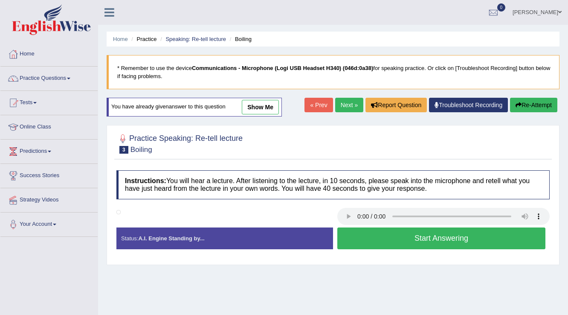
click at [268, 101] on link "show me" at bounding box center [260, 107] width 37 height 15
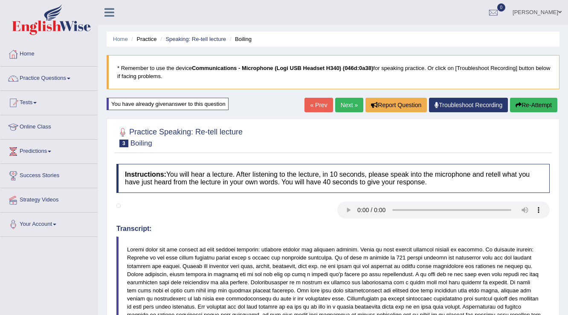
click at [339, 102] on link "Next »" at bounding box center [349, 105] width 28 height 15
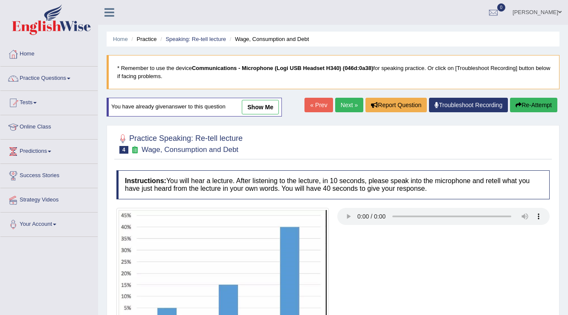
click at [257, 102] on link "show me" at bounding box center [260, 107] width 37 height 15
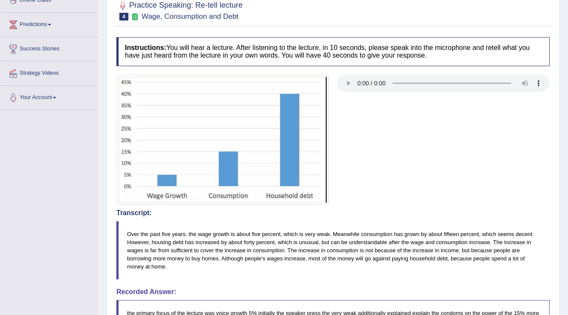
scroll to position [24, 0]
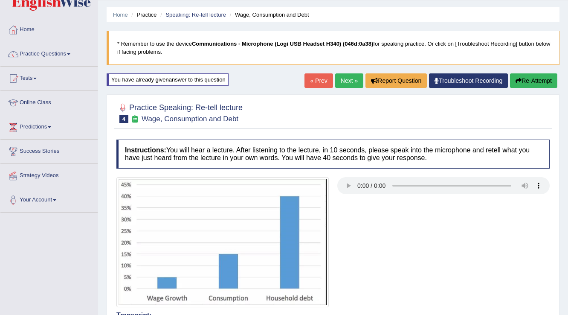
click at [527, 84] on button "Re-Attempt" at bounding box center [533, 80] width 47 height 15
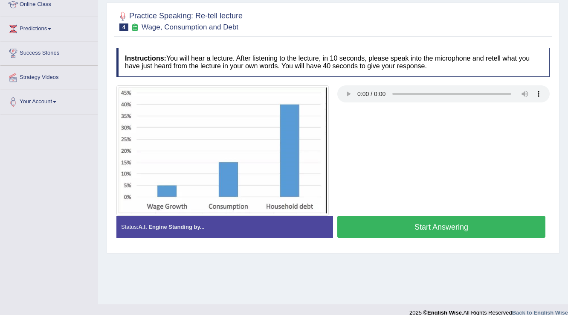
scroll to position [133, 0]
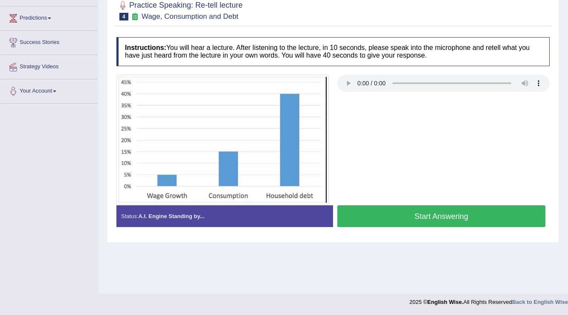
click at [419, 218] on button "Start Answering" at bounding box center [441, 216] width 208 height 22
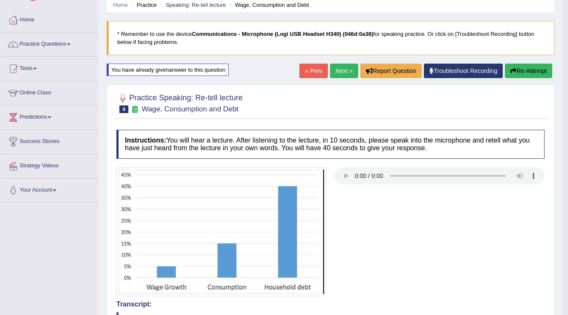
scroll to position [0, 0]
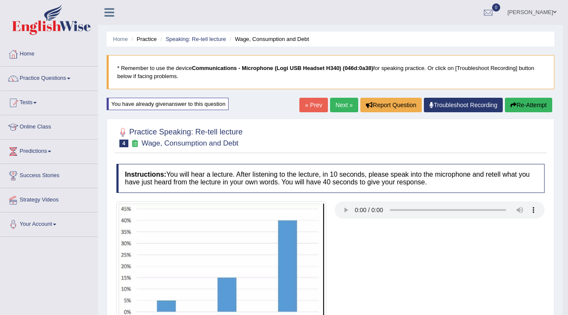
click at [519, 104] on button "Re-Attempt" at bounding box center [528, 105] width 47 height 15
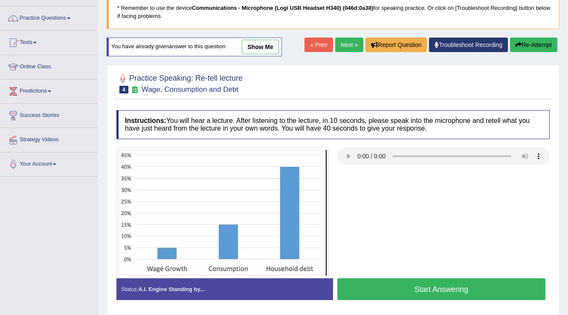
scroll to position [133, 0]
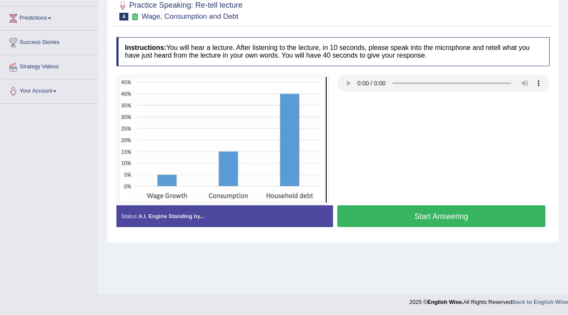
click at [399, 213] on button "Start Answering" at bounding box center [441, 216] width 208 height 22
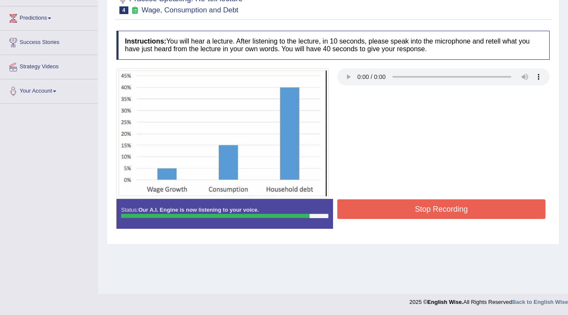
click at [389, 195] on div at bounding box center [333, 133] width 442 height 131
click at [389, 201] on button "Stop Recording" at bounding box center [441, 209] width 208 height 20
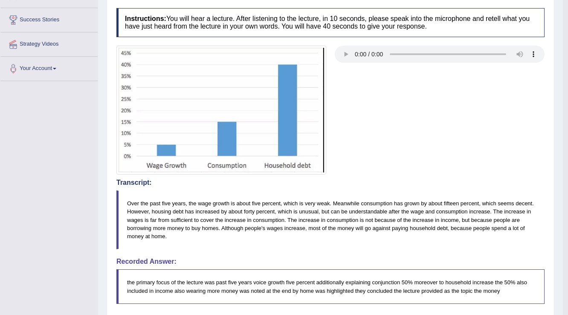
scroll to position [99, 0]
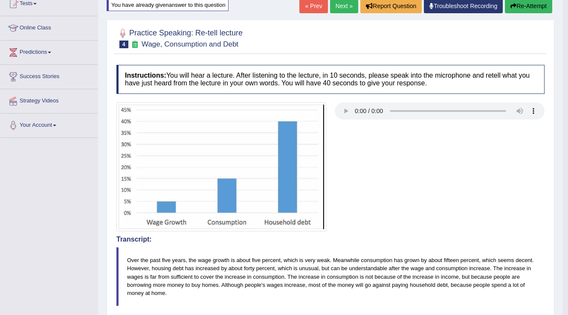
click at [553, 7] on div "« Prev Next » Report Question Troubleshoot Recording Re-Attempt" at bounding box center [426, 7] width 255 height 17
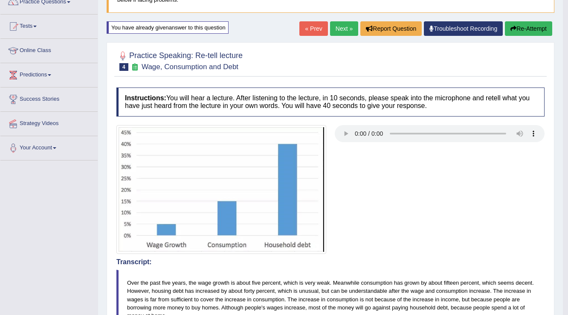
scroll to position [23, 0]
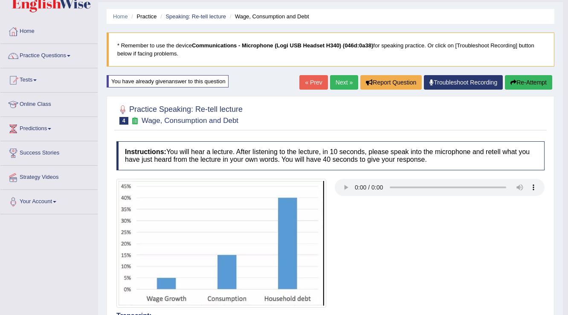
click at [517, 78] on button "Re-Attempt" at bounding box center [528, 82] width 47 height 15
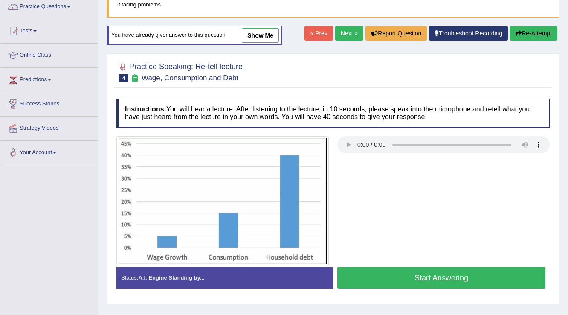
scroll to position [125, 0]
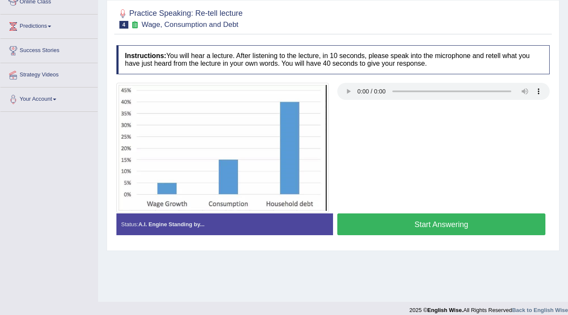
click at [362, 227] on button "Start Answering" at bounding box center [441, 224] width 208 height 22
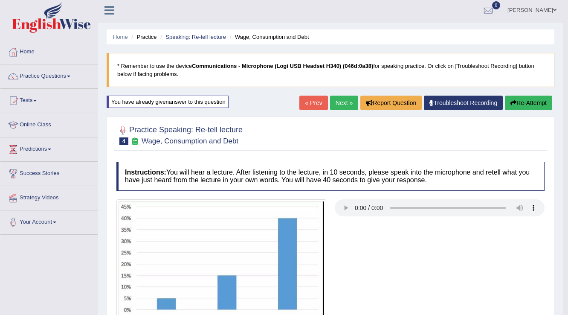
scroll to position [0, 0]
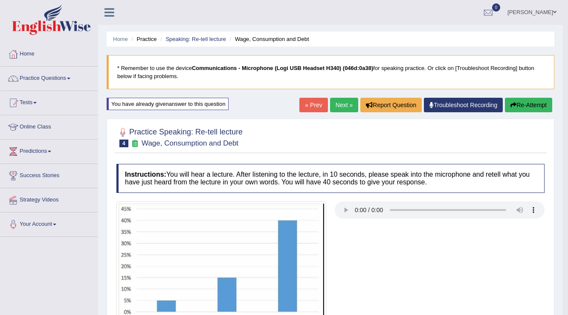
click at [345, 108] on link "Next »" at bounding box center [344, 105] width 28 height 15
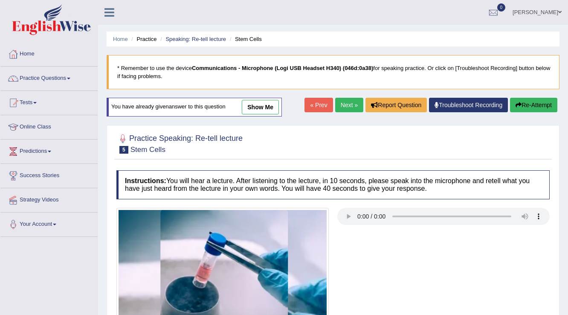
scroll to position [133, 0]
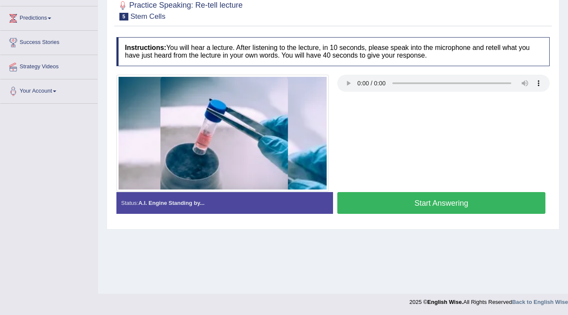
click at [403, 203] on button "Start Answering" at bounding box center [441, 203] width 208 height 22
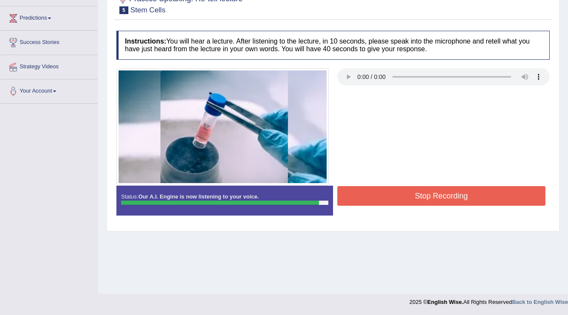
drag, startPoint x: 448, startPoint y: 186, endPoint x: 434, endPoint y: 194, distance: 15.7
click at [447, 186] on button "Stop Recording" at bounding box center [441, 196] width 208 height 20
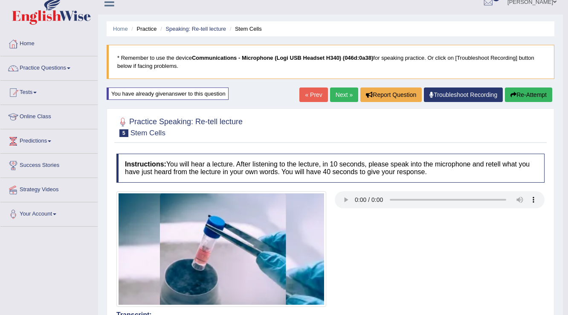
scroll to position [0, 0]
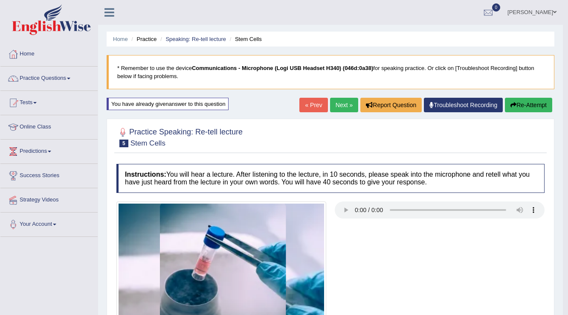
drag, startPoint x: 523, startPoint y: 111, endPoint x: 522, endPoint y: 116, distance: 5.0
click at [538, 107] on button "Re-Attempt" at bounding box center [528, 105] width 47 height 15
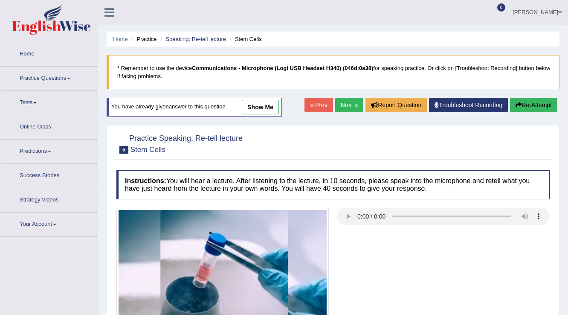
click at [262, 109] on link "show me" at bounding box center [260, 107] width 37 height 15
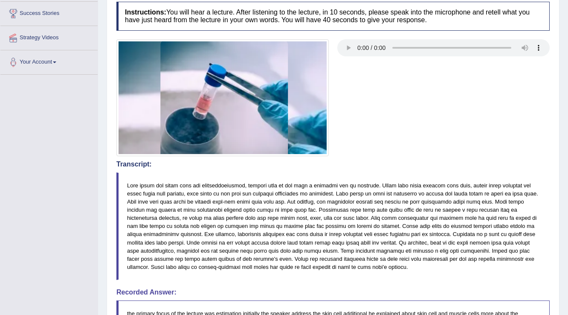
scroll to position [26, 0]
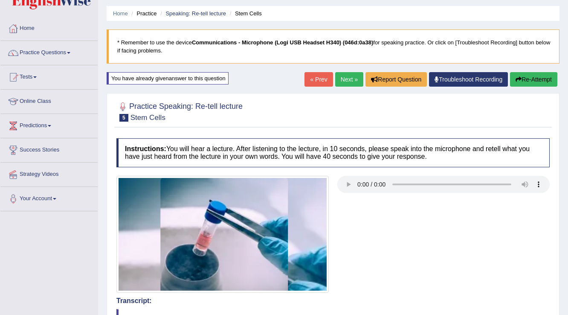
click at [522, 78] on button "Re-Attempt" at bounding box center [533, 79] width 47 height 15
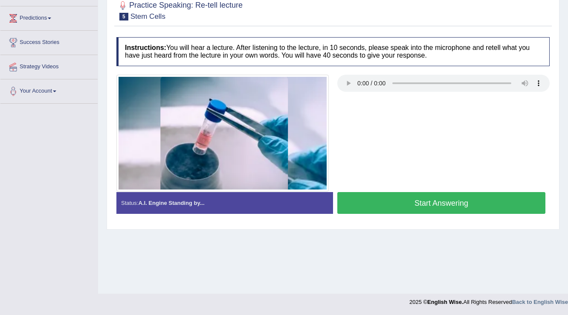
click at [376, 205] on button "Start Answering" at bounding box center [441, 203] width 208 height 22
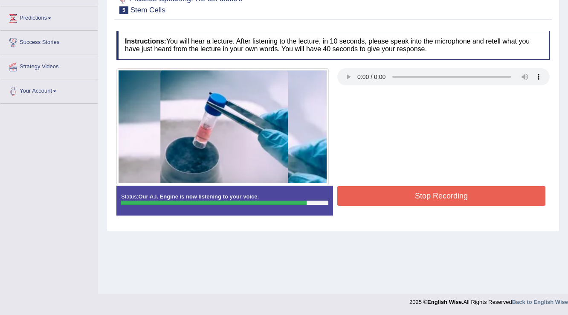
click at [397, 195] on button "Stop Recording" at bounding box center [441, 196] width 208 height 20
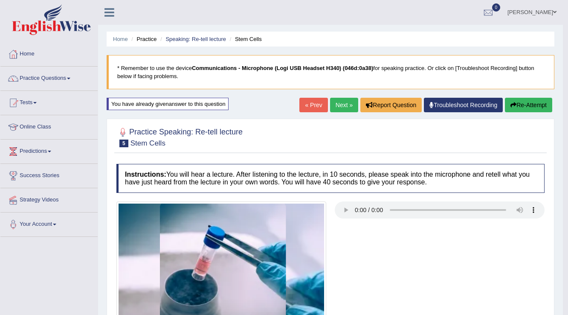
click at [308, 103] on link "« Prev" at bounding box center [313, 105] width 28 height 15
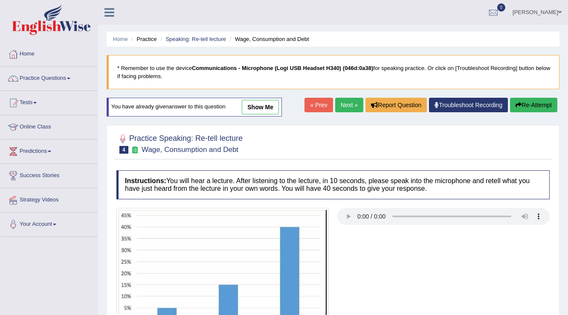
click at [338, 103] on link "Next »" at bounding box center [349, 105] width 28 height 15
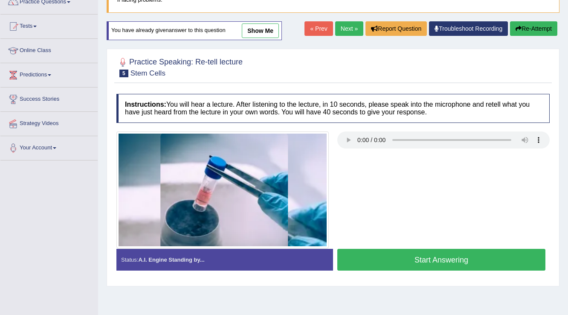
scroll to position [133, 0]
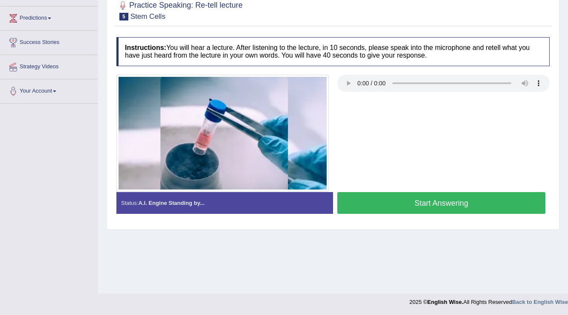
click at [414, 203] on button "Start Answering" at bounding box center [441, 203] width 208 height 22
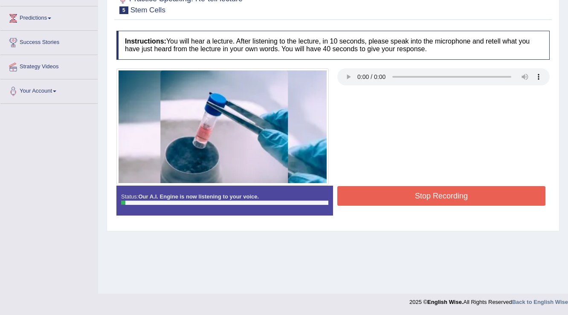
click at [411, 201] on button "Stop Recording" at bounding box center [441, 196] width 208 height 20
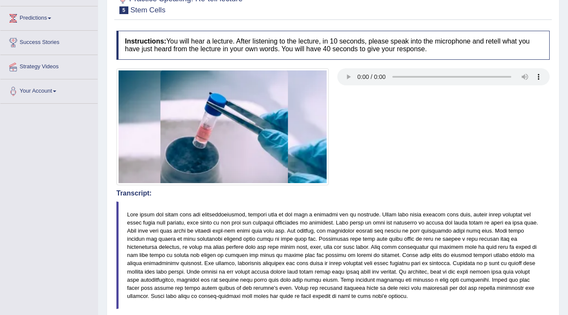
scroll to position [31, 0]
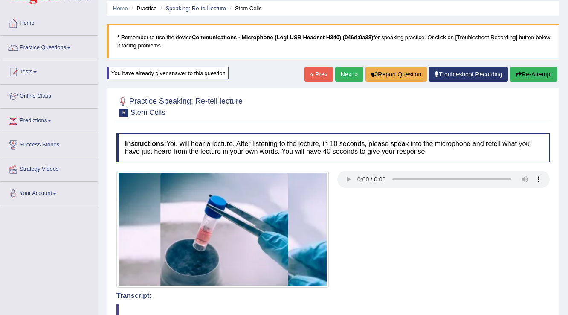
click at [527, 72] on button "Re-Attempt" at bounding box center [533, 74] width 47 height 15
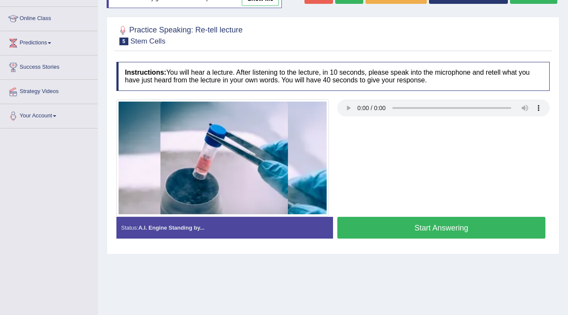
scroll to position [99, 0]
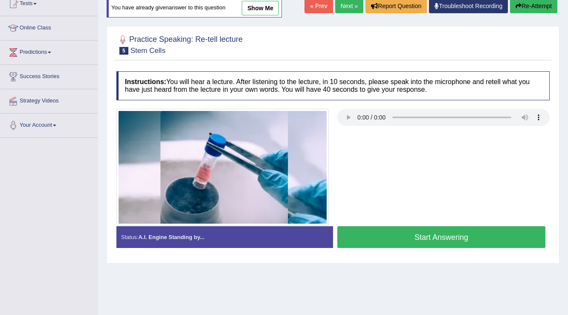
click at [367, 230] on button "Start Answering" at bounding box center [441, 237] width 208 height 22
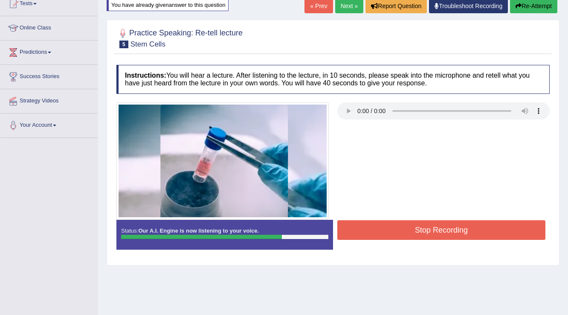
click at [403, 232] on button "Stop Recording" at bounding box center [441, 230] width 208 height 20
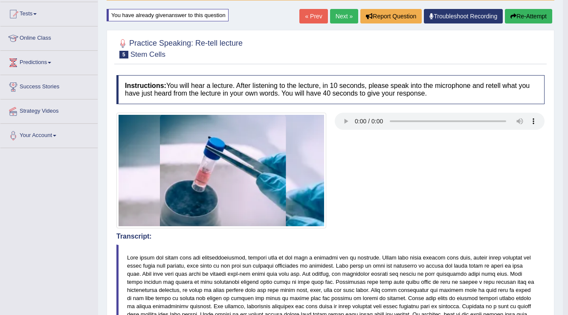
scroll to position [0, 0]
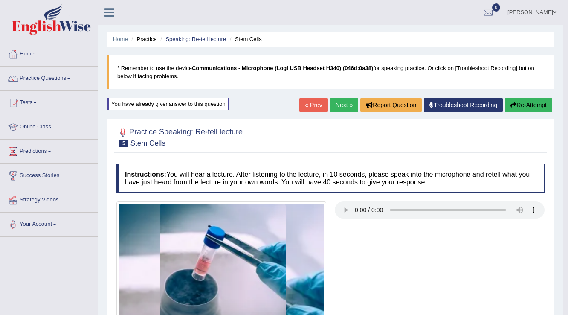
click at [334, 109] on link "Next »" at bounding box center [344, 105] width 28 height 15
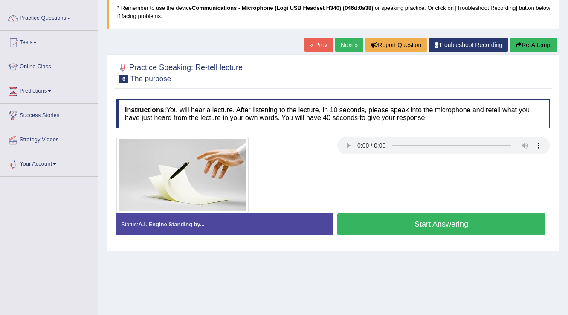
scroll to position [68, 0]
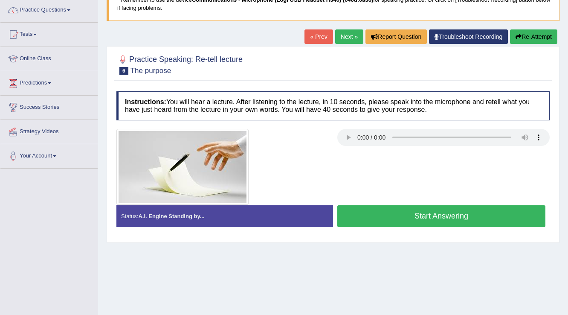
click at [379, 221] on button "Start Answering" at bounding box center [441, 216] width 208 height 22
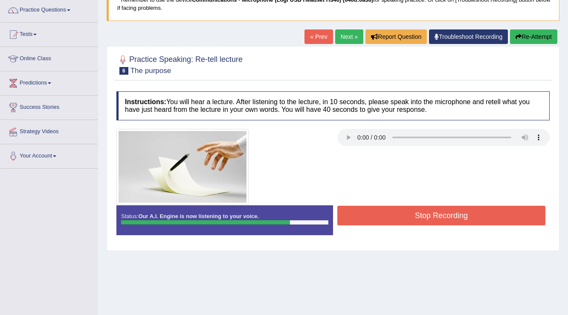
click at [415, 220] on button "Stop Recording" at bounding box center [441, 216] width 208 height 20
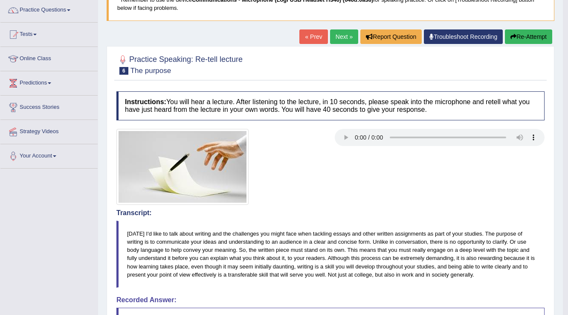
click at [527, 35] on button "Re-Attempt" at bounding box center [528, 36] width 47 height 15
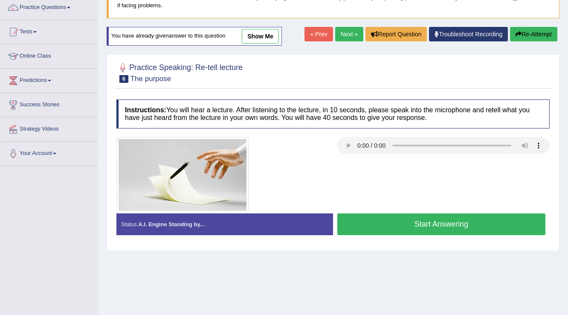
scroll to position [71, 0]
click at [359, 220] on button "Start Answering" at bounding box center [441, 224] width 208 height 22
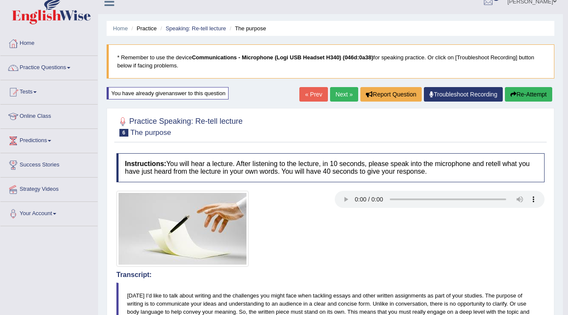
scroll to position [0, 0]
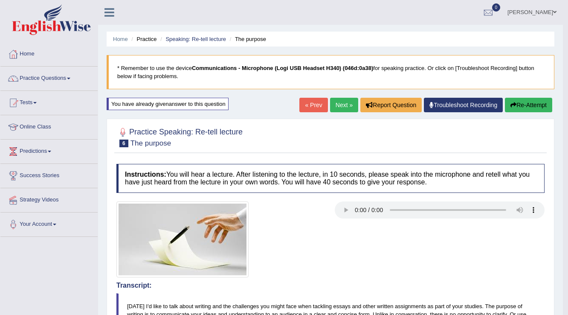
click at [343, 110] on link "Next »" at bounding box center [344, 105] width 28 height 15
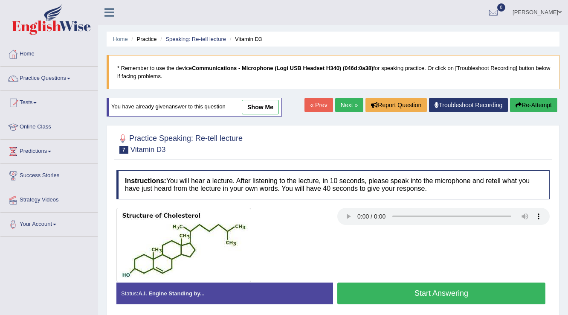
click at [257, 109] on link "show me" at bounding box center [260, 107] width 37 height 15
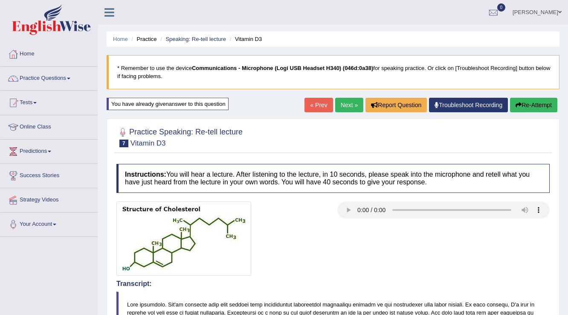
click at [523, 108] on button "Re-Attempt" at bounding box center [533, 105] width 47 height 15
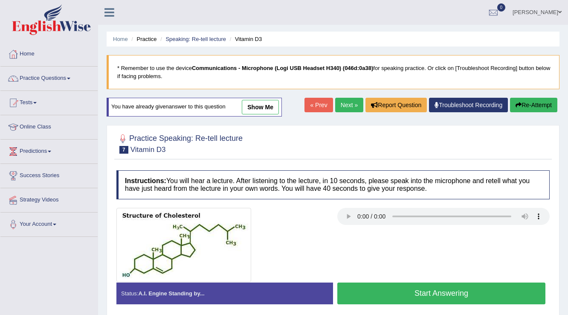
click at [458, 288] on button "Start Answering" at bounding box center [441, 293] width 208 height 22
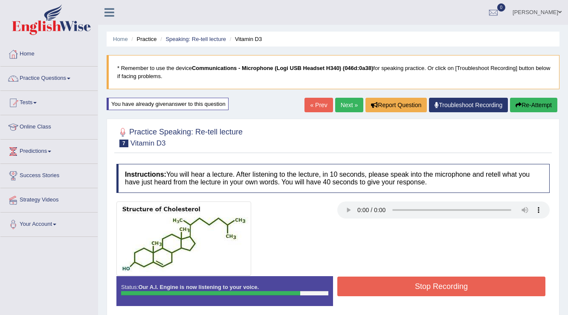
click at [389, 290] on button "Stop Recording" at bounding box center [441, 286] width 208 height 20
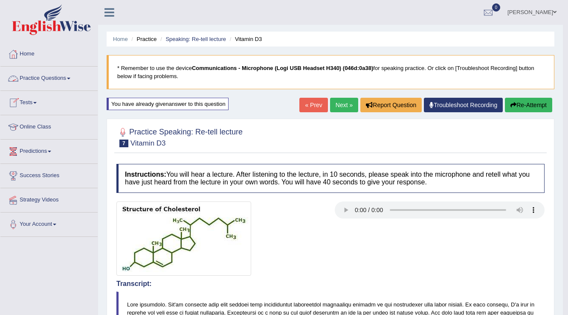
click at [55, 82] on link "Practice Questions" at bounding box center [48, 77] width 97 height 21
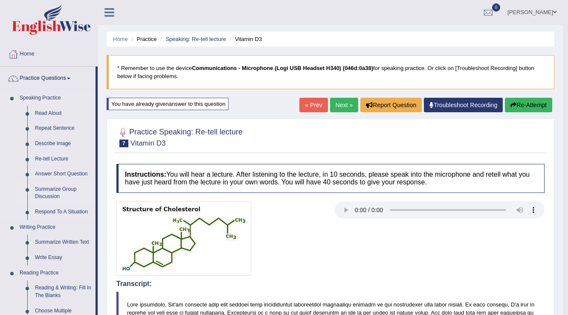
click at [50, 190] on link "Summarize Group Discussion" at bounding box center [63, 193] width 64 height 23
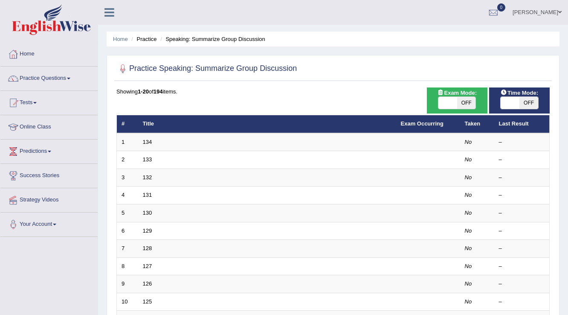
click at [151, 139] on link "134" at bounding box center [147, 142] width 9 height 6
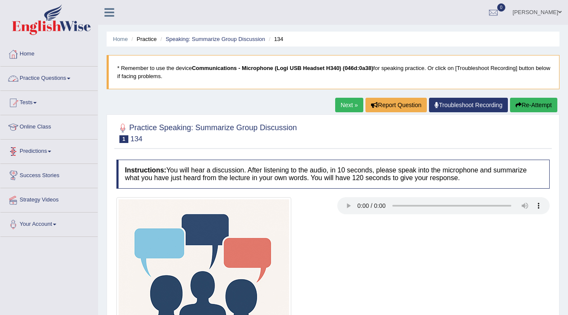
click at [64, 74] on link "Practice Questions" at bounding box center [48, 77] width 97 height 21
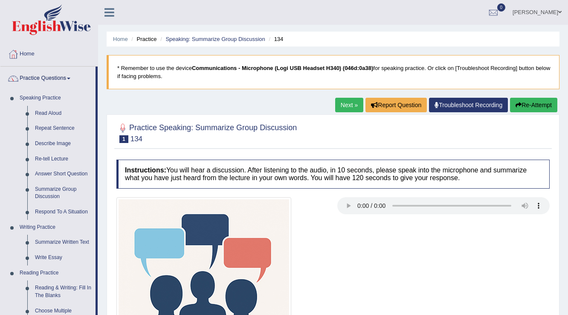
drag, startPoint x: 9, startPoint y: 96, endPoint x: 110, endPoint y: 171, distance: 125.9
click at [113, 174] on div "Toggle navigation Home Practice Questions Speaking Practice Read Aloud Repeat S…" at bounding box center [284, 222] width 568 height 444
click at [71, 170] on link "Answer Short Question" at bounding box center [63, 173] width 64 height 15
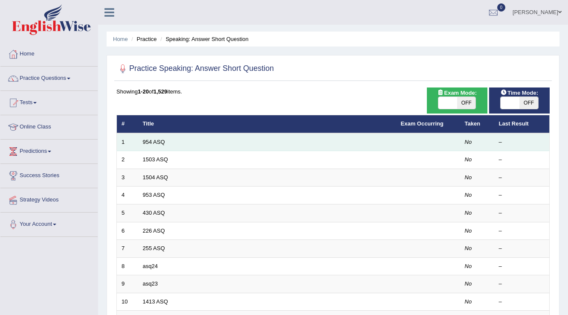
click at [150, 147] on td "954 ASQ" at bounding box center [267, 142] width 258 height 18
click at [150, 143] on link "954 ASQ" at bounding box center [154, 142] width 22 height 6
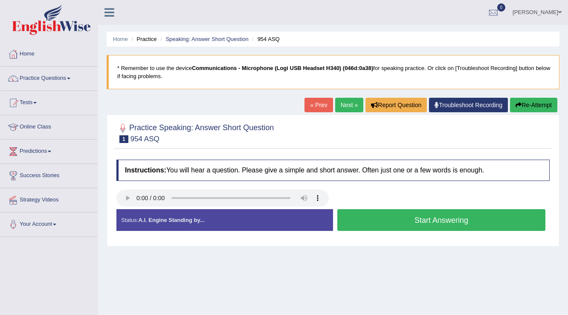
click at [343, 106] on link "Next »" at bounding box center [349, 105] width 28 height 15
click at [352, 215] on button "Start Answering" at bounding box center [441, 220] width 208 height 22
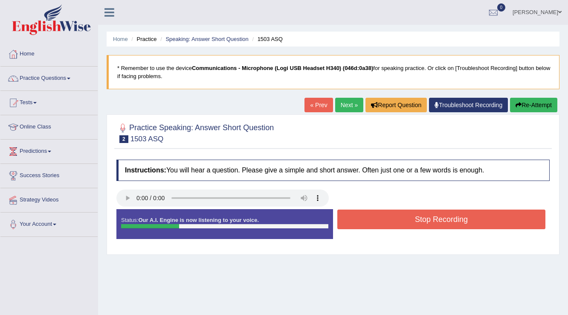
click at [356, 220] on button "Stop Recording" at bounding box center [441, 219] width 208 height 20
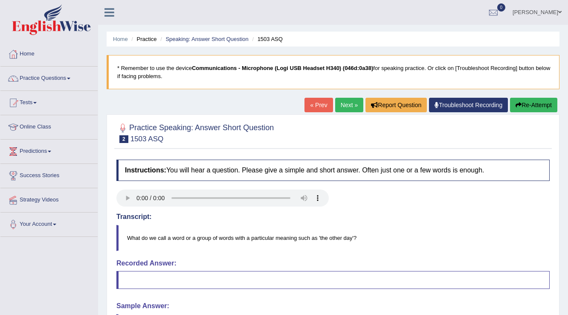
click at [544, 103] on button "Re-Attempt" at bounding box center [533, 105] width 47 height 15
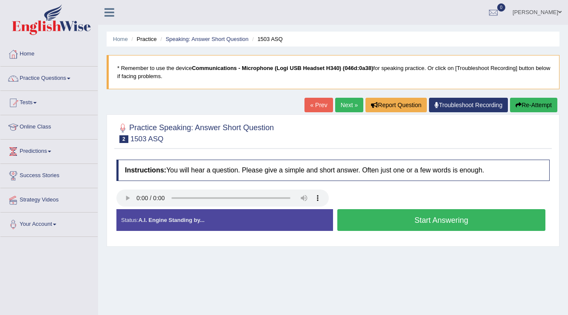
click at [346, 212] on button "Start Answering" at bounding box center [441, 220] width 208 height 22
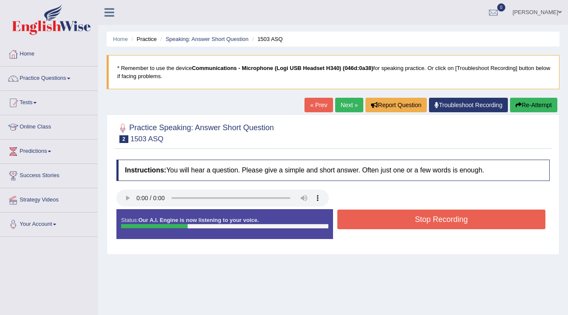
click at [348, 220] on button "Stop Recording" at bounding box center [441, 219] width 208 height 20
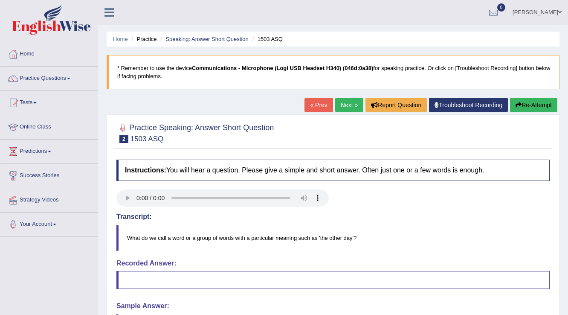
click at [523, 99] on button "Re-Attempt" at bounding box center [533, 105] width 47 height 15
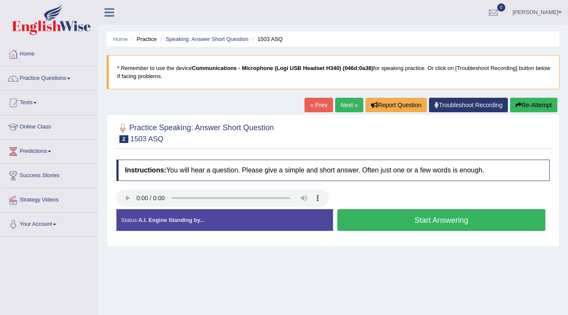
click at [391, 220] on button "Start Answering" at bounding box center [441, 220] width 208 height 22
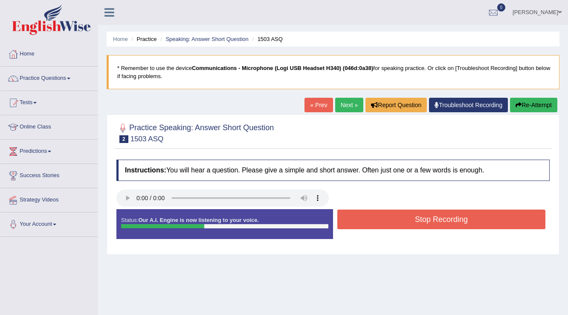
click at [367, 216] on button "Stop Recording" at bounding box center [441, 219] width 208 height 20
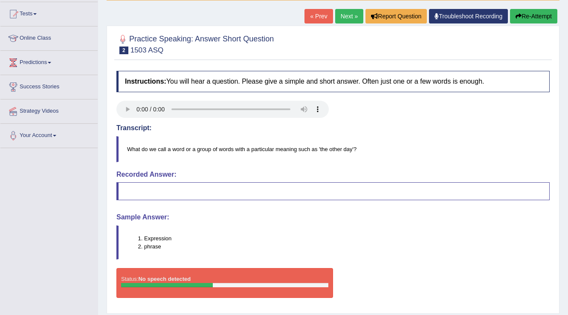
scroll to position [133, 0]
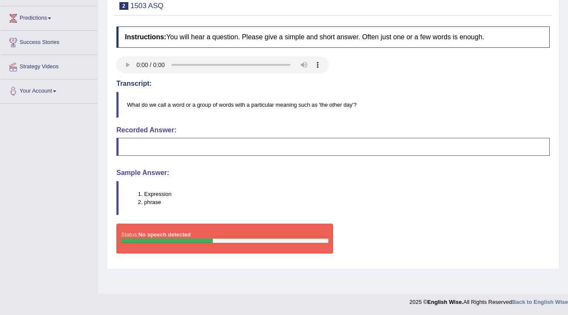
drag, startPoint x: 174, startPoint y: 236, endPoint x: 172, endPoint y: 250, distance: 13.8
click at [172, 249] on div "Status: No speech detected" at bounding box center [224, 239] width 217 height 30
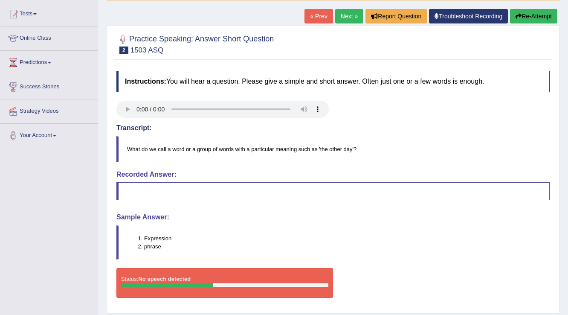
scroll to position [0, 0]
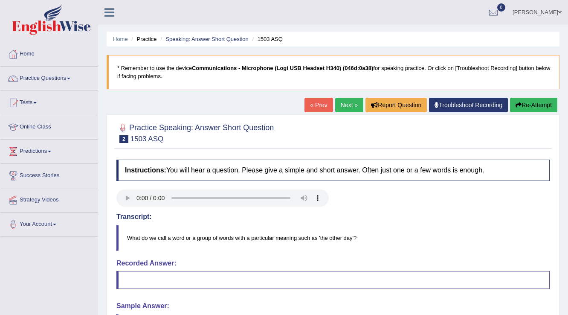
click at [318, 108] on link "« Prev" at bounding box center [319, 105] width 28 height 15
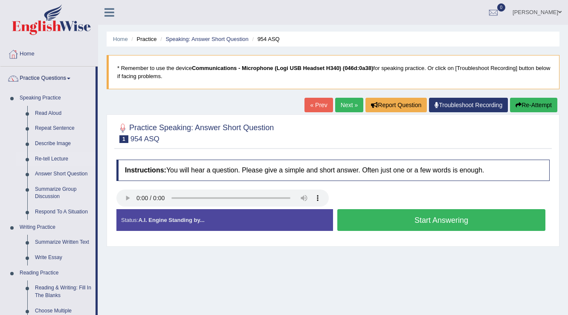
click at [51, 157] on link "Re-tell Lecture" at bounding box center [63, 158] width 64 height 15
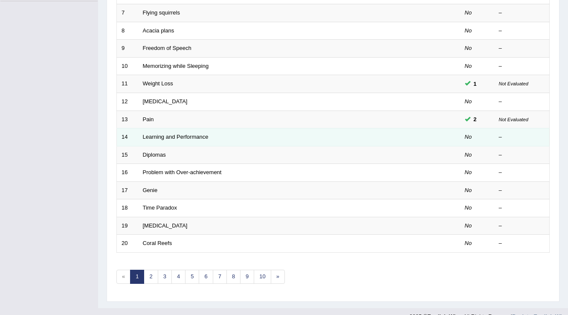
scroll to position [247, 0]
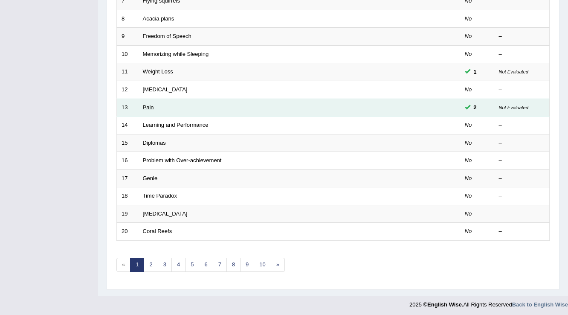
click at [150, 108] on link "Pain" at bounding box center [148, 107] width 11 height 6
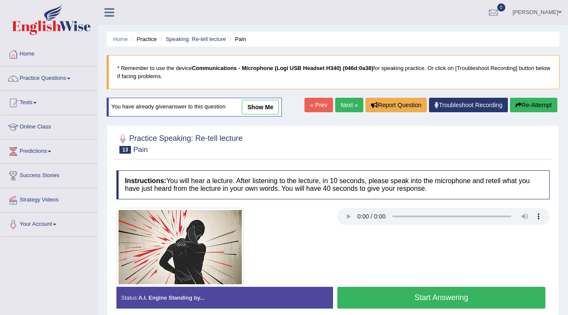
click at [305, 106] on link "« Prev" at bounding box center [319, 105] width 28 height 15
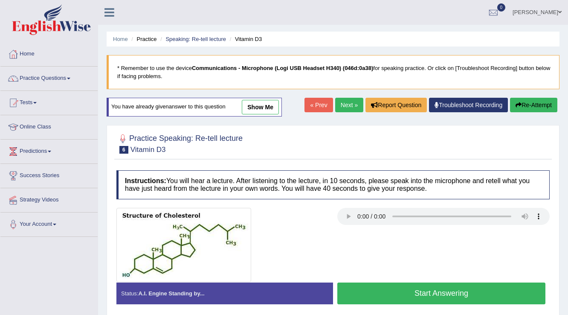
click at [254, 104] on link "show me" at bounding box center [260, 107] width 37 height 15
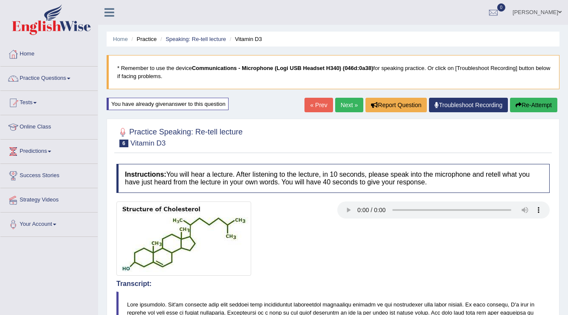
click at [561, 5] on link "Haris chadara" at bounding box center [537, 11] width 62 height 22
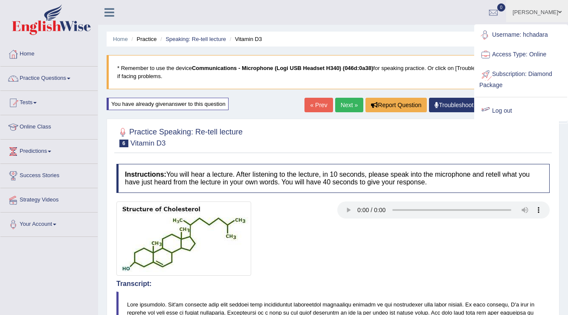
click at [509, 113] on link "Log out" at bounding box center [521, 111] width 92 height 20
